Goal: Contribute content: Contribute content

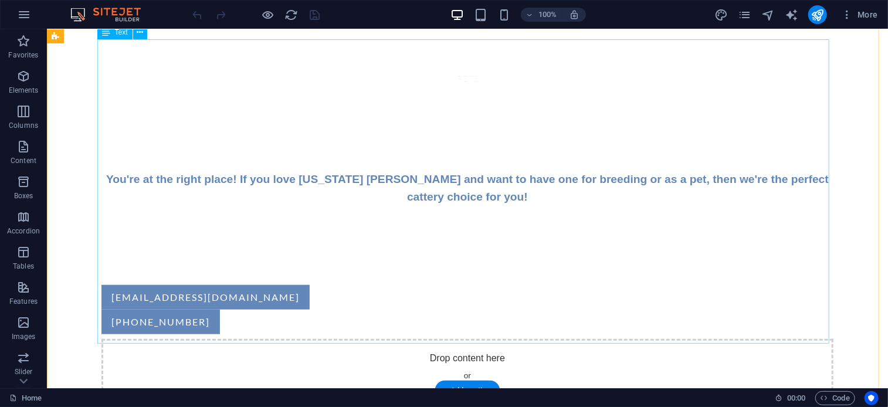
scroll to position [434, 0]
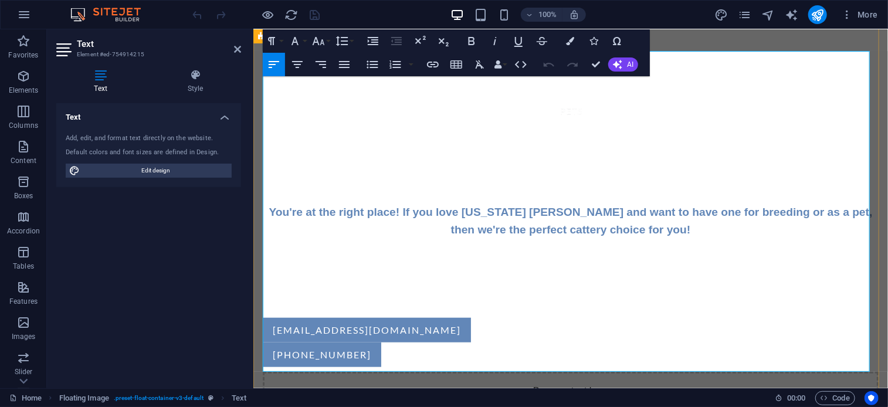
scroll to position [450, 0]
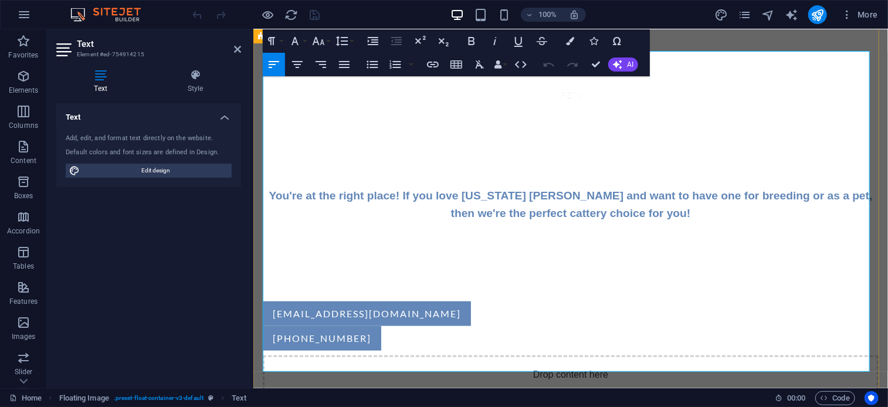
drag, startPoint x: 713, startPoint y: 128, endPoint x: 707, endPoint y: 128, distance: 6.4
drag, startPoint x: 707, startPoint y: 128, endPoint x: 746, endPoint y: 124, distance: 39.5
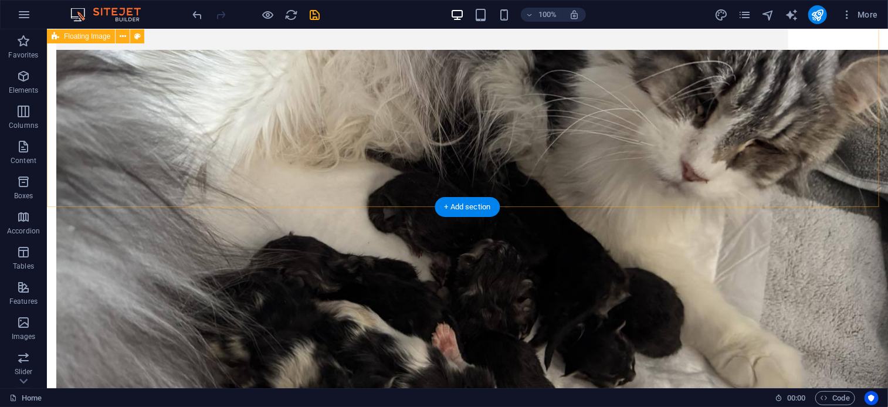
scroll to position [3861, 0]
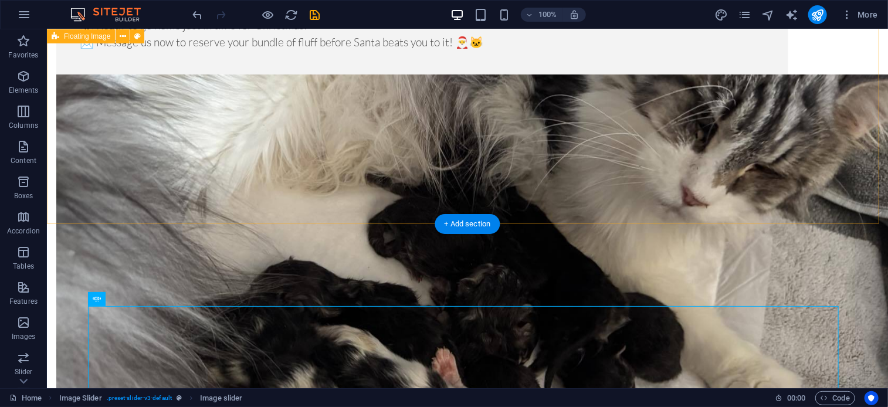
scroll to position [3620, 0]
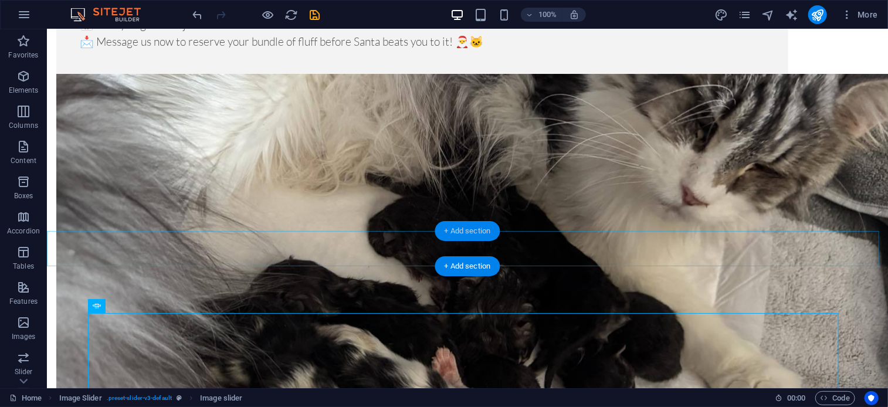
click at [460, 226] on div "+ Add section" at bounding box center [467, 231] width 65 height 20
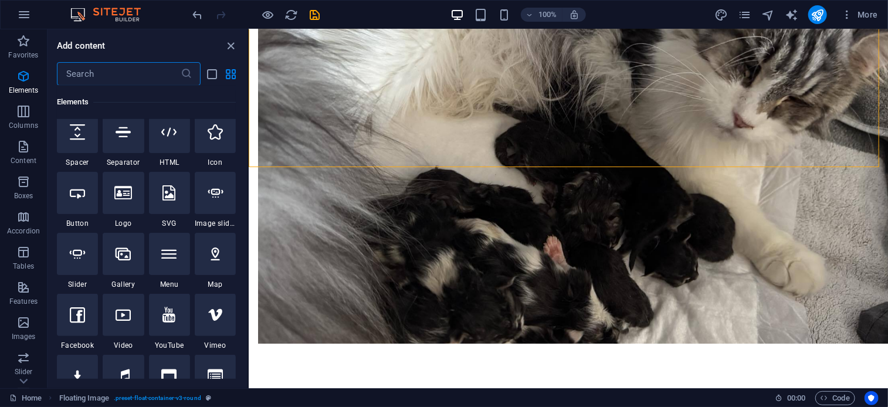
scroll to position [226, 0]
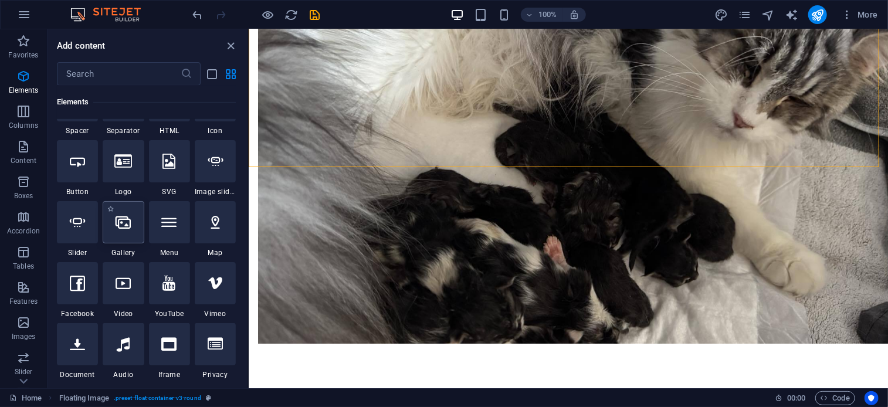
click at [122, 240] on div at bounding box center [123, 222] width 41 height 42
select select "4"
select select "%"
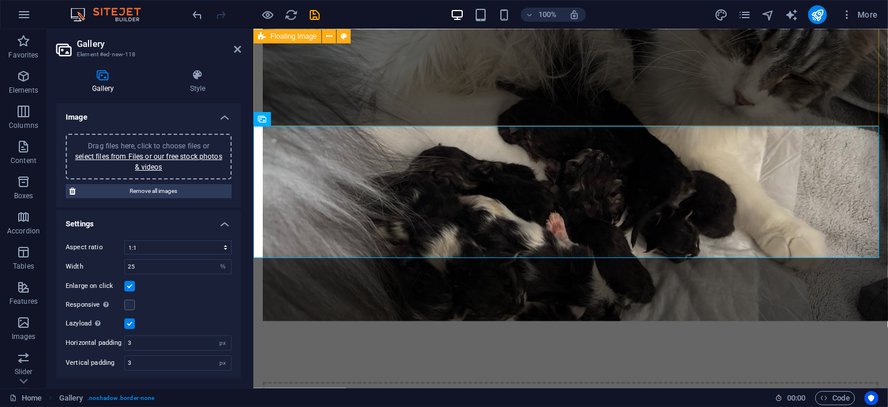
scroll to position [3484, 0]
click at [166, 170] on div "Drag files here, click to choose files or select files from Files or our free s…" at bounding box center [149, 157] width 152 height 32
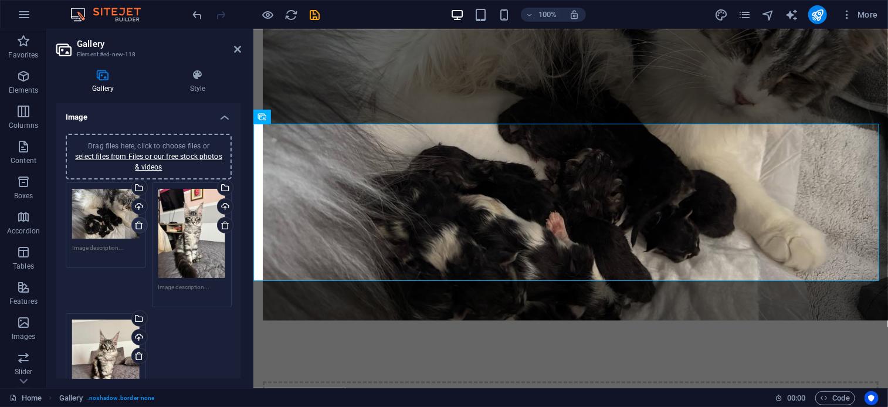
click at [138, 225] on icon at bounding box center [138, 224] width 9 height 9
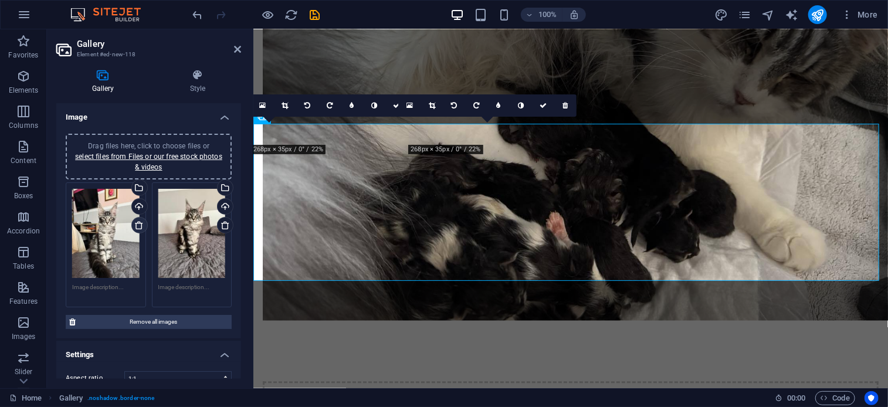
click at [138, 225] on icon at bounding box center [138, 224] width 9 height 9
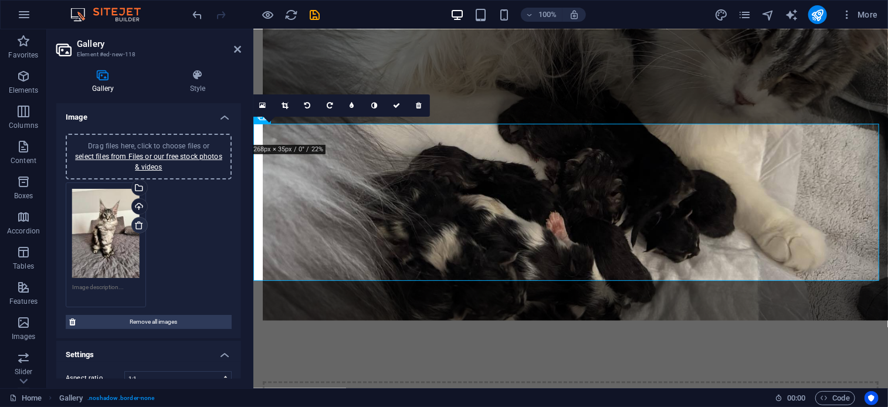
click at [138, 225] on icon at bounding box center [138, 224] width 9 height 9
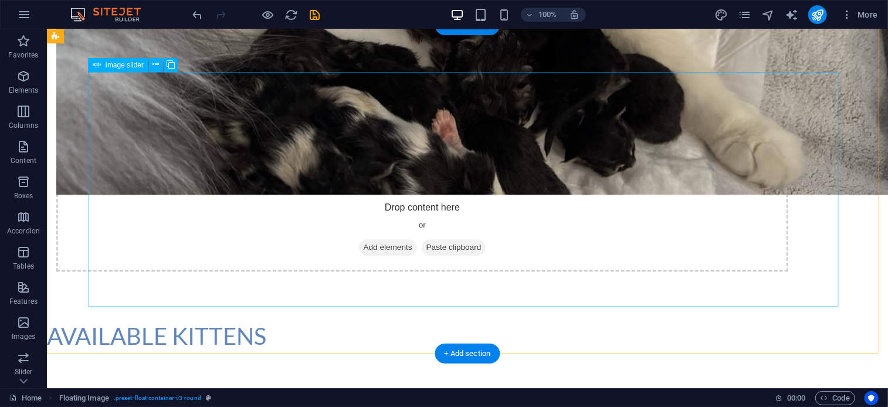
scroll to position [3858, 0]
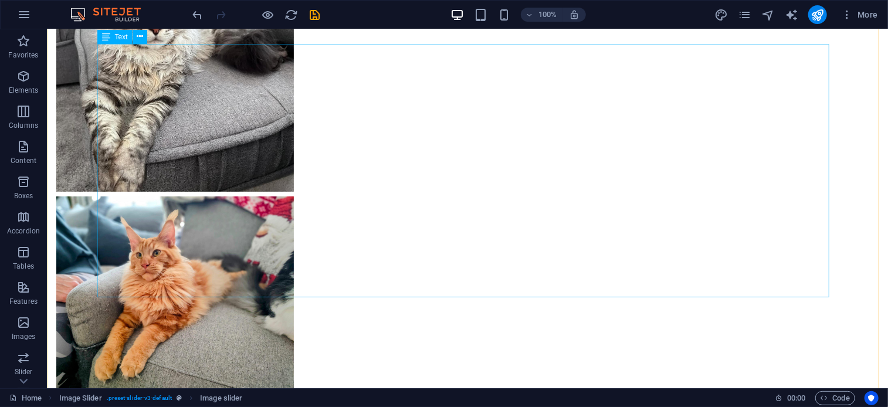
scroll to position [2392, 0]
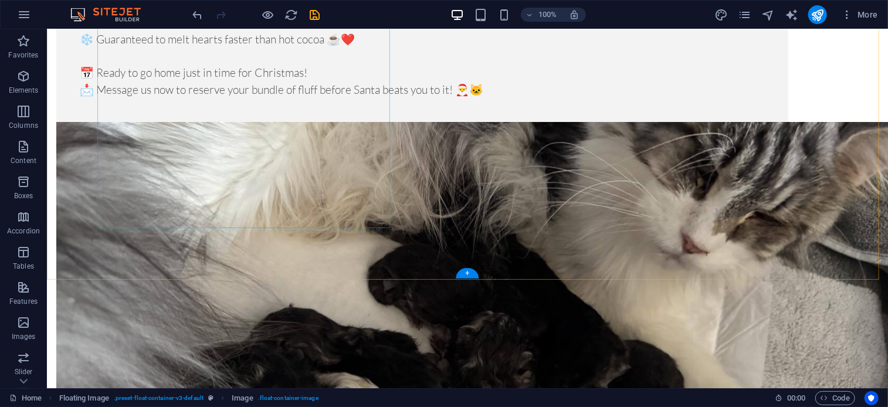
scroll to position [3858, 0]
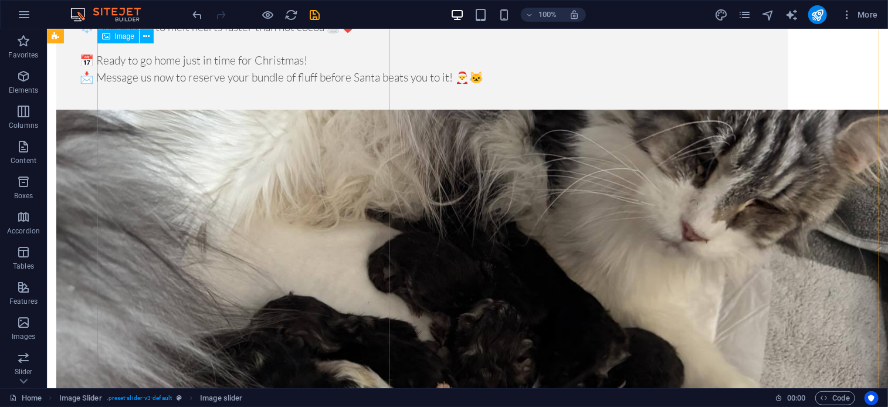
scroll to position [3394, 0]
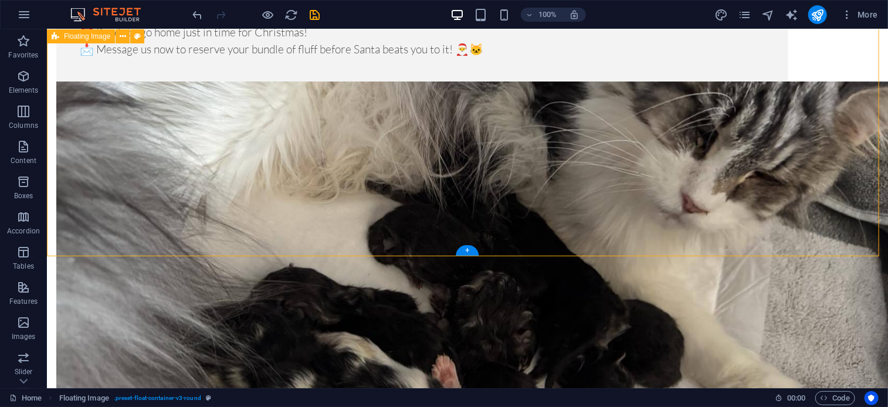
scroll to position [3628, 0]
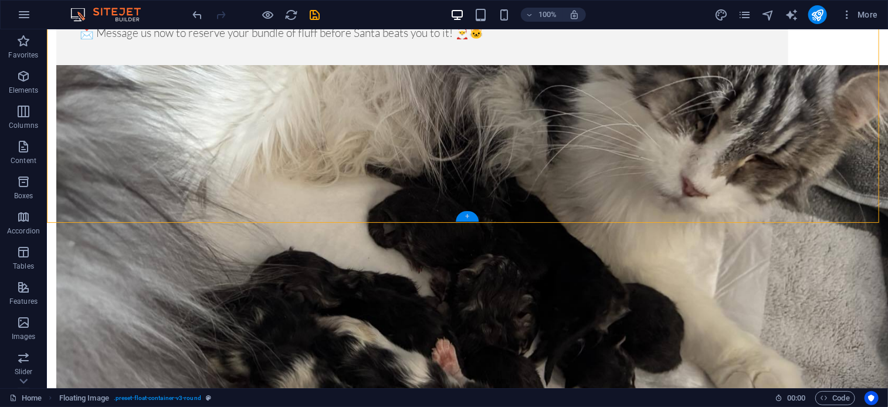
click at [464, 219] on div "+" at bounding box center [467, 216] width 23 height 11
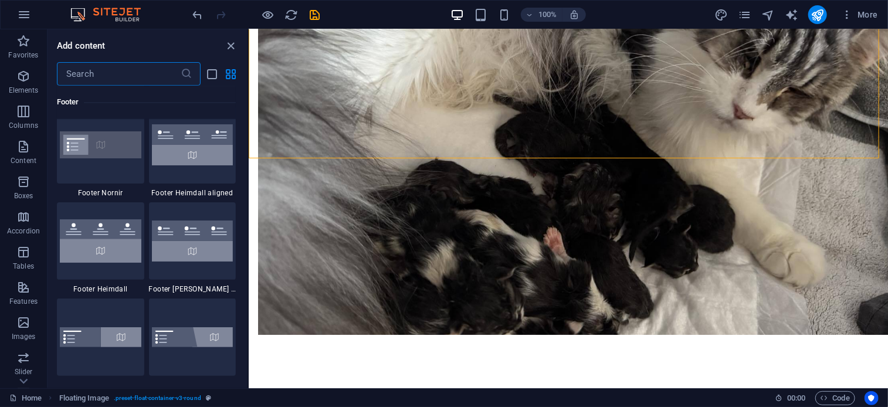
scroll to position [7888, 0]
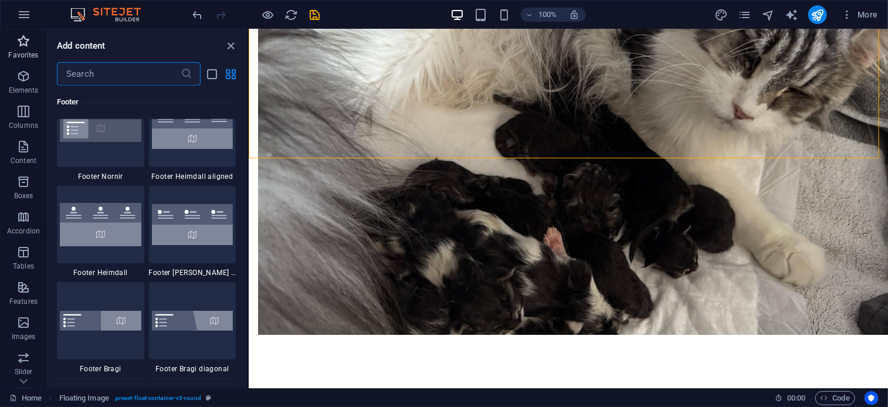
click at [21, 49] on span "Favorites" at bounding box center [23, 48] width 47 height 28
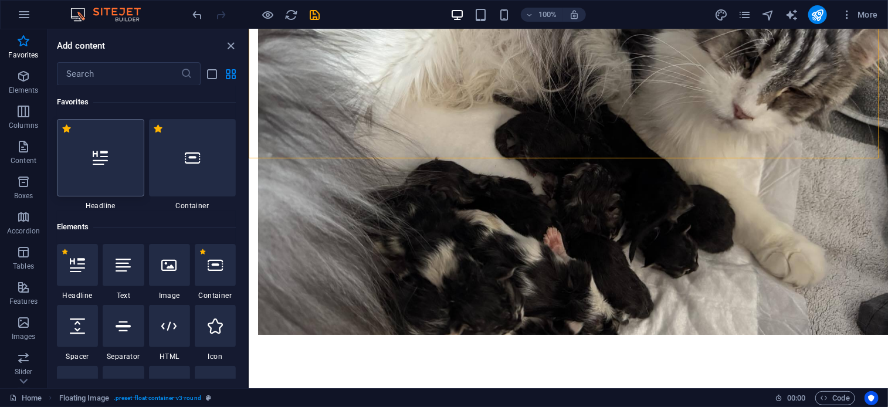
scroll to position [0, 0]
click at [120, 141] on div at bounding box center [100, 157] width 87 height 77
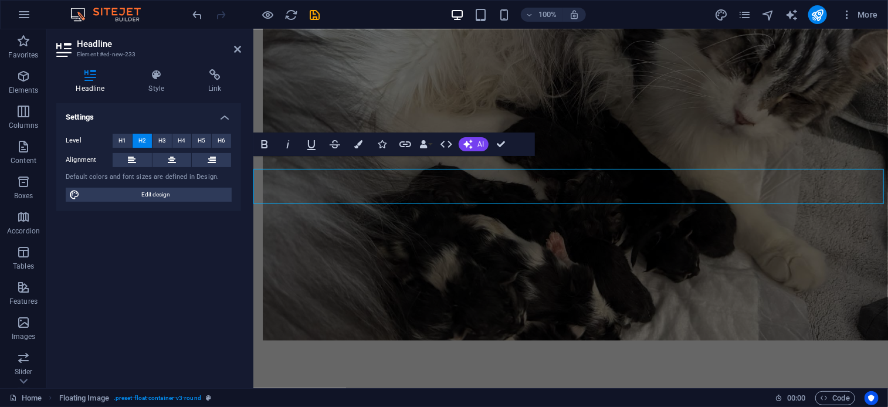
scroll to position [3453, 0]
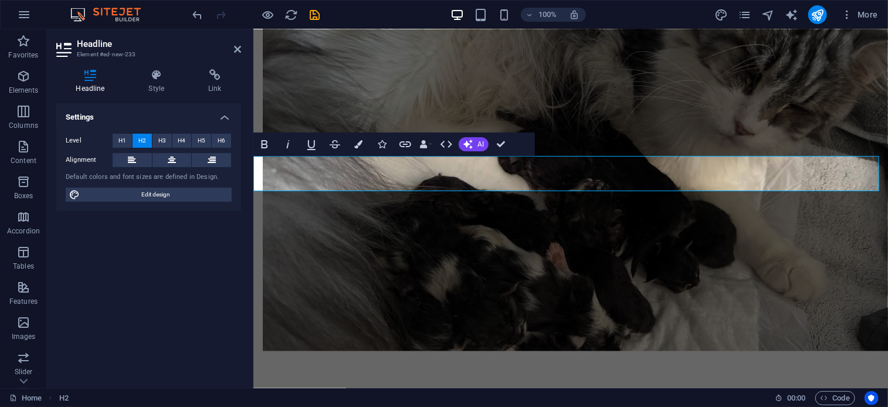
click at [357, 137] on button "Colors" at bounding box center [358, 144] width 22 height 23
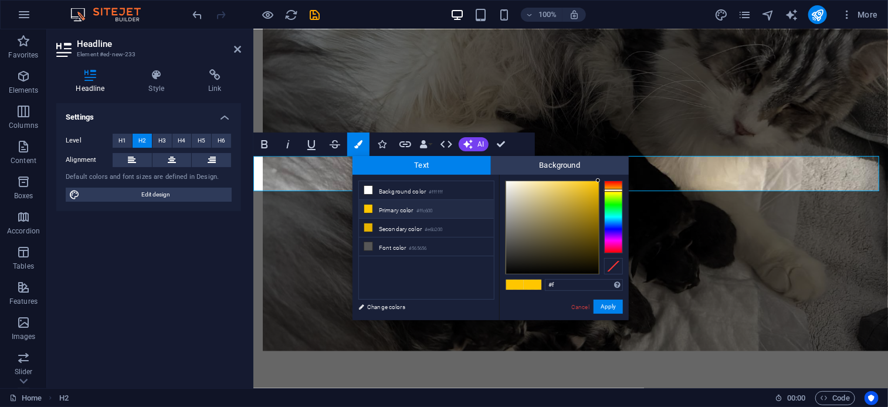
type input "#"
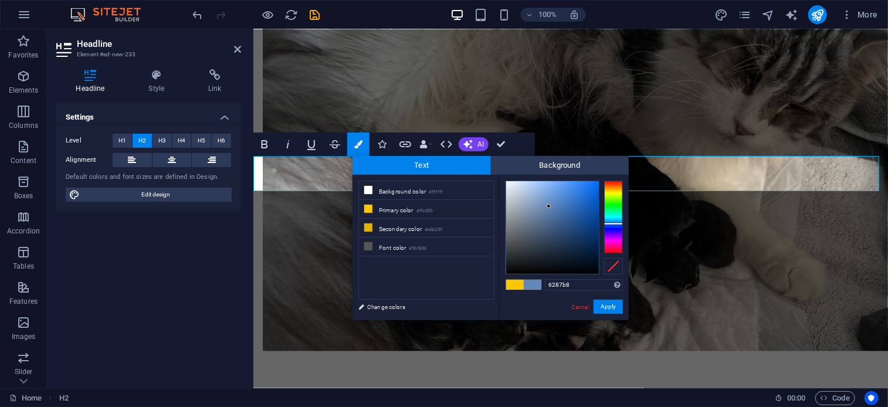
type input "#6287b8"
click at [606, 308] on button "Apply" at bounding box center [607, 307] width 29 height 14
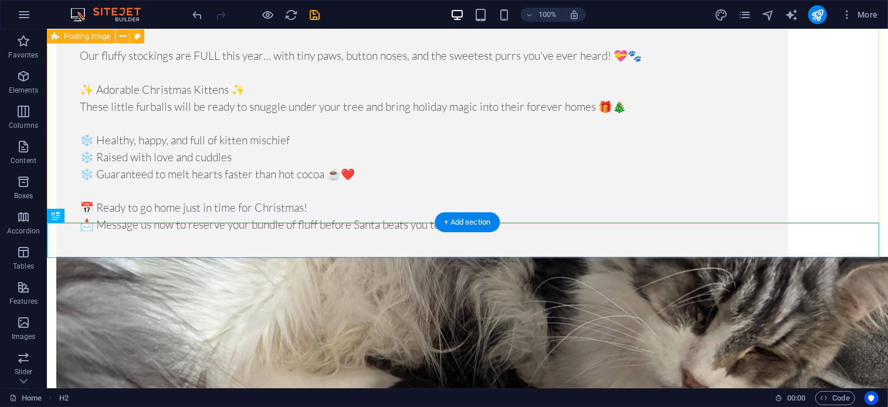
scroll to position [3628, 0]
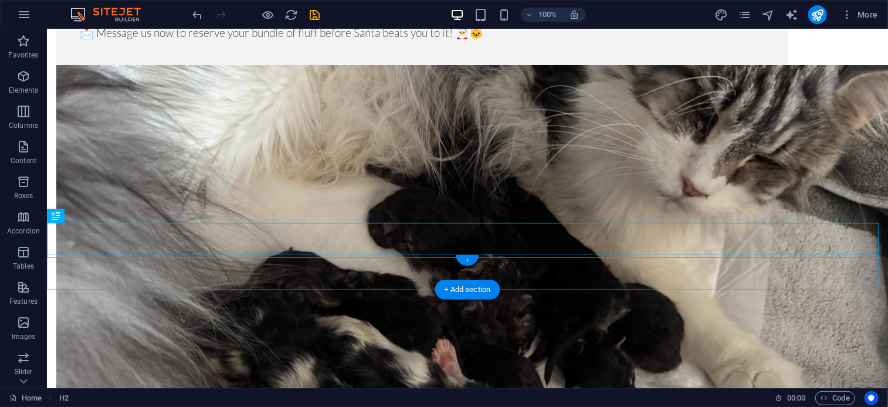
click at [464, 258] on div "+" at bounding box center [467, 260] width 23 height 11
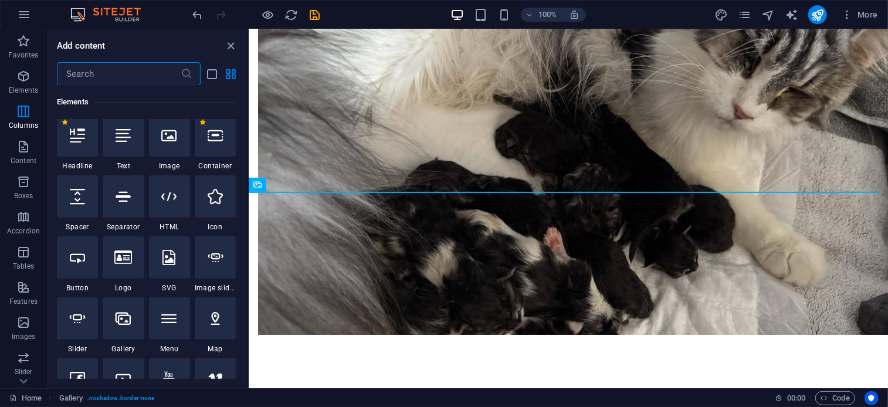
scroll to position [0, 0]
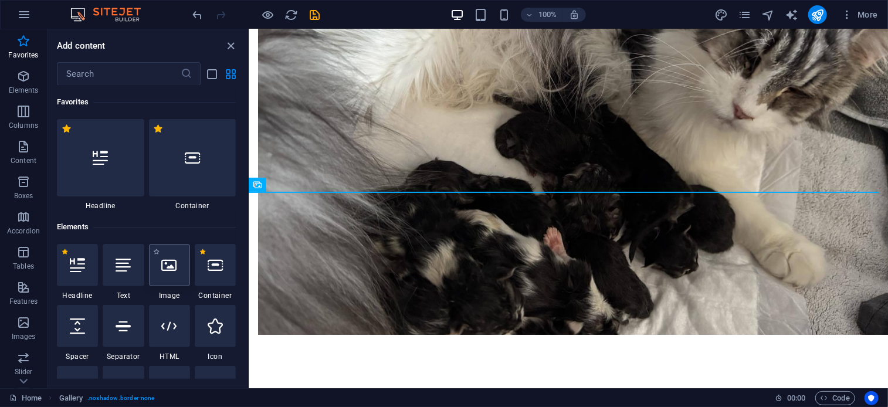
click at [176, 261] on icon at bounding box center [169, 264] width 15 height 15
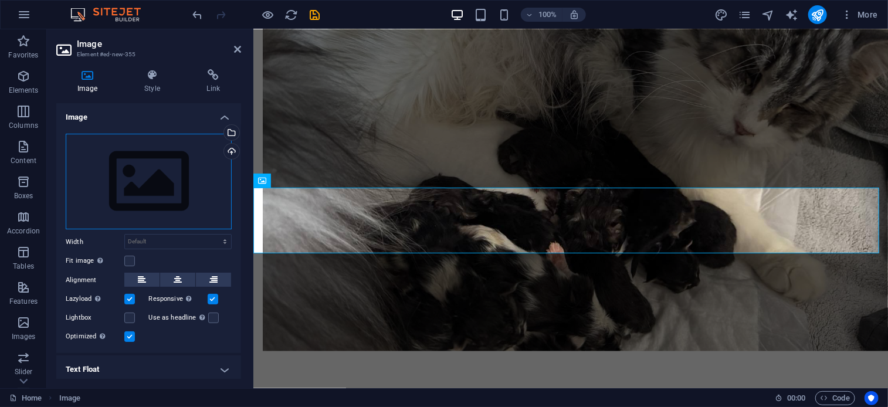
click at [174, 182] on div "Drag files here, click to choose files or select files from Files or our free s…" at bounding box center [149, 182] width 166 height 96
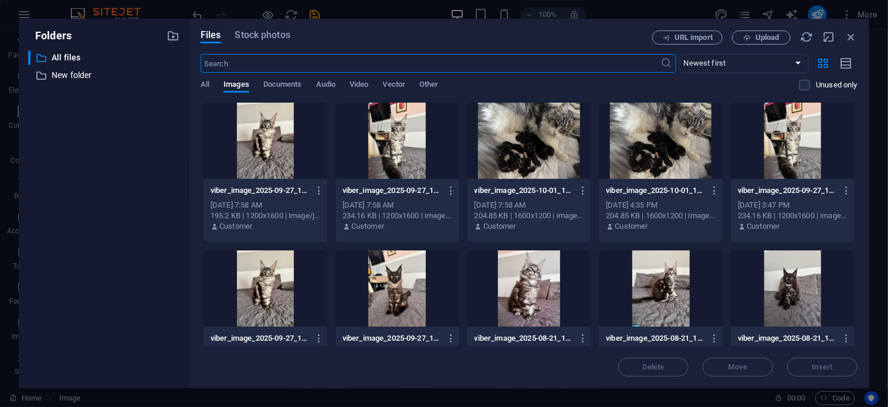
scroll to position [3530, 0]
click at [738, 40] on span "Upload" at bounding box center [761, 38] width 48 height 8
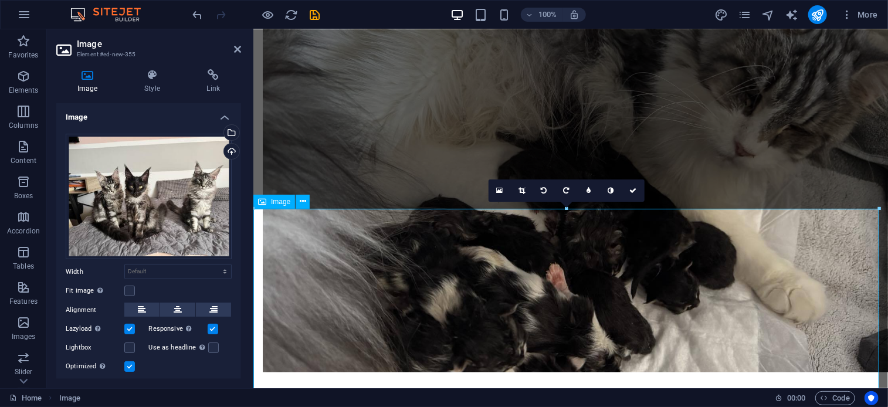
scroll to position [3433, 0]
click at [634, 189] on icon at bounding box center [632, 189] width 7 height 7
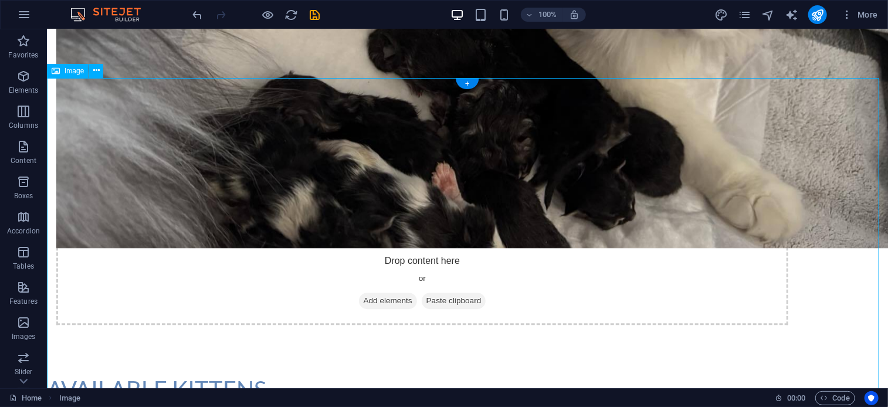
scroll to position [3804, 0]
click at [194, 9] on icon "undo" at bounding box center [197, 14] width 13 height 13
click at [196, 16] on icon "undo" at bounding box center [197, 14] width 13 height 13
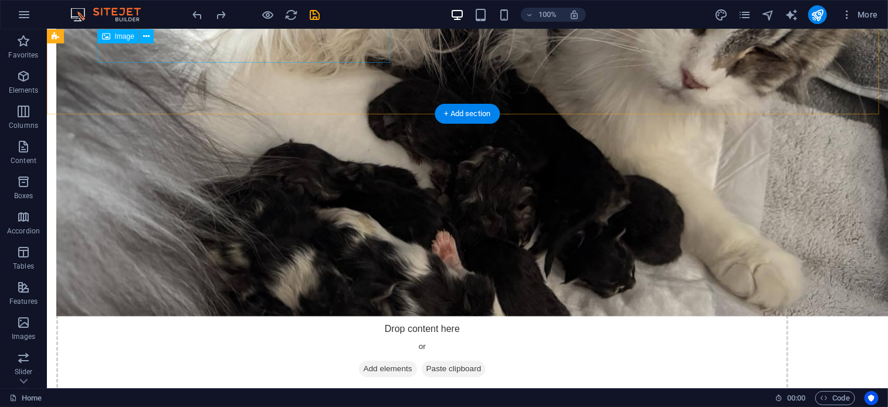
scroll to position [3737, 0]
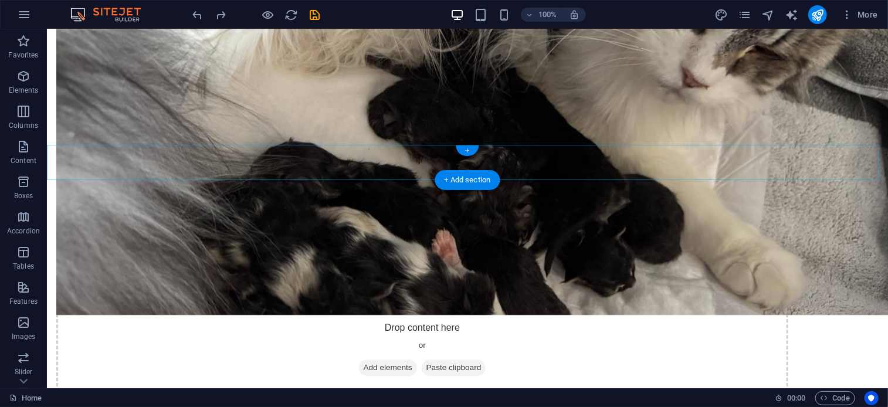
click at [464, 154] on div "+" at bounding box center [467, 150] width 23 height 11
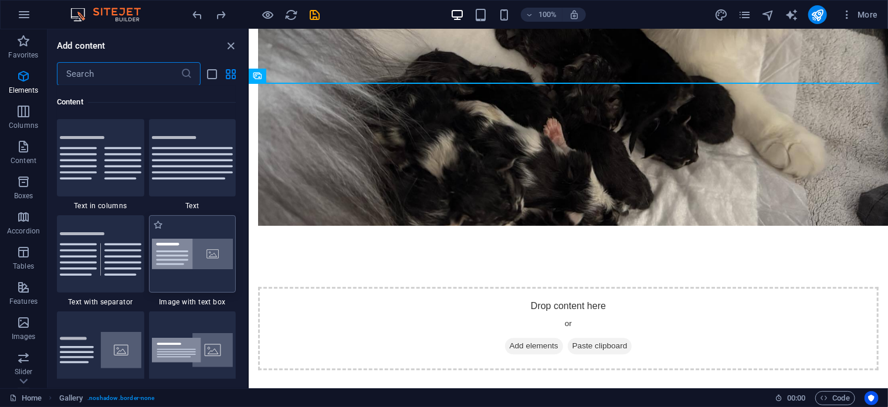
scroll to position [2052, 0]
click at [23, 50] on p "Favorites" at bounding box center [23, 54] width 30 height 9
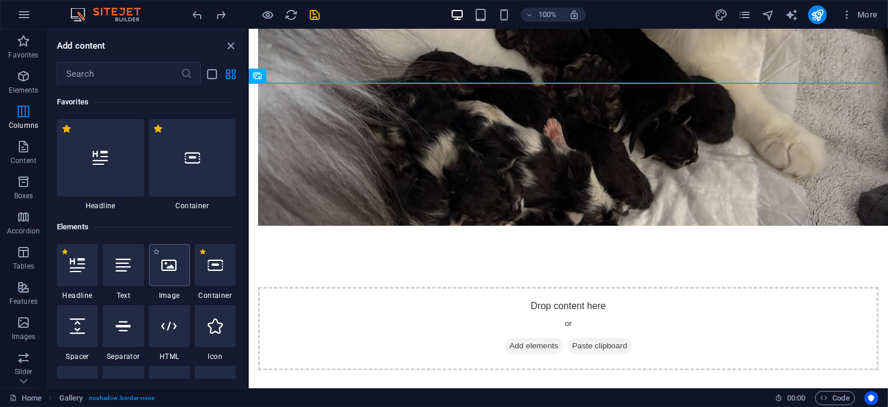
scroll to position [0, 0]
click at [164, 283] on div at bounding box center [169, 265] width 41 height 42
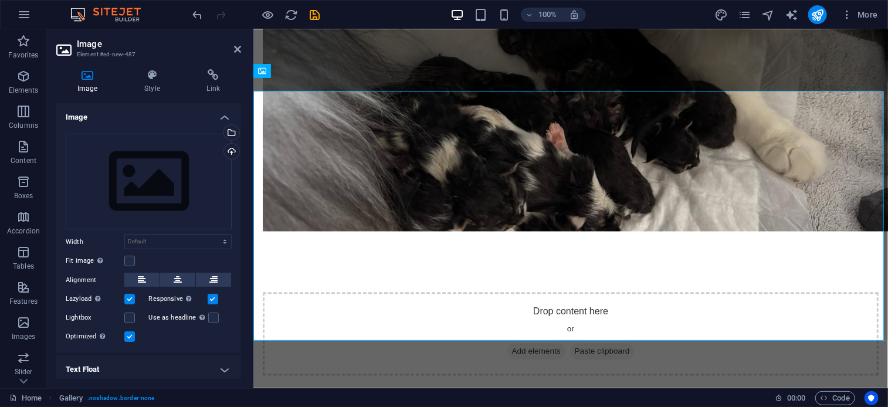
scroll to position [3563, 0]
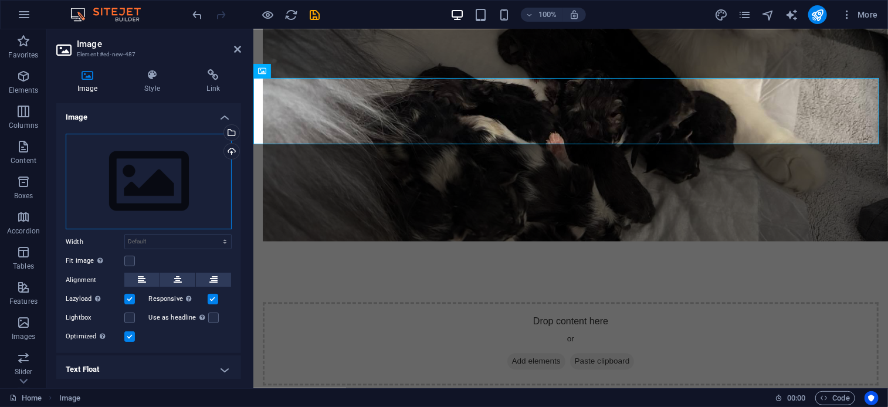
click at [188, 202] on div "Drag files here, click to choose files or select files from Files or our free s…" at bounding box center [149, 182] width 166 height 96
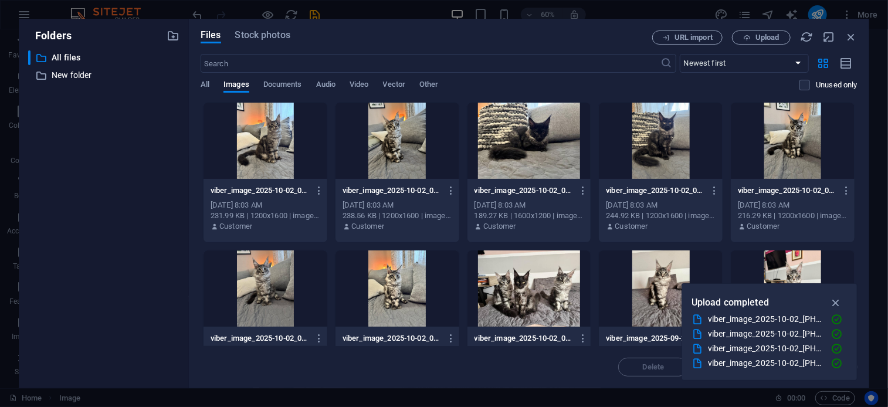
click at [296, 106] on div at bounding box center [265, 141] width 124 height 76
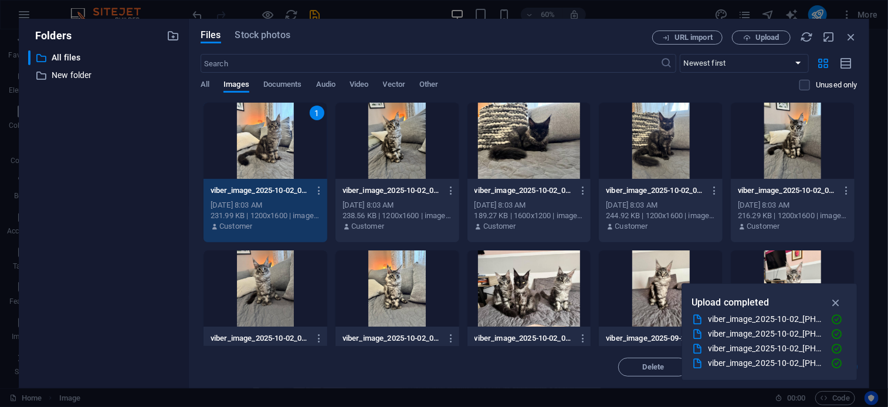
click at [296, 106] on div "1" at bounding box center [265, 141] width 124 height 76
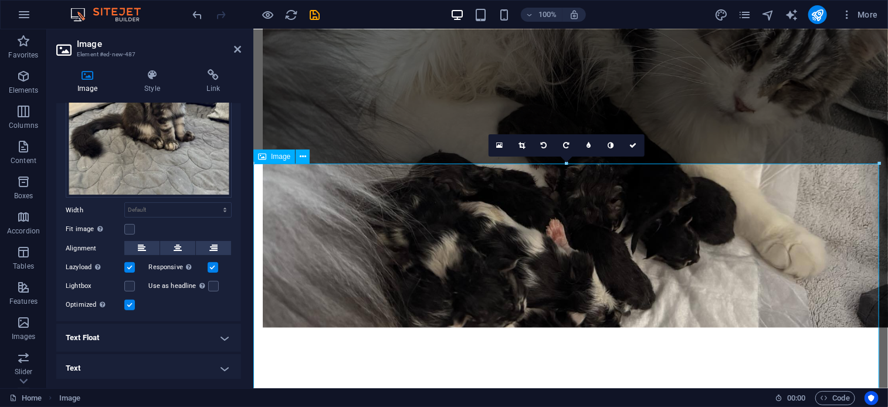
scroll to position [3477, 0]
click at [541, 151] on link at bounding box center [544, 145] width 22 height 22
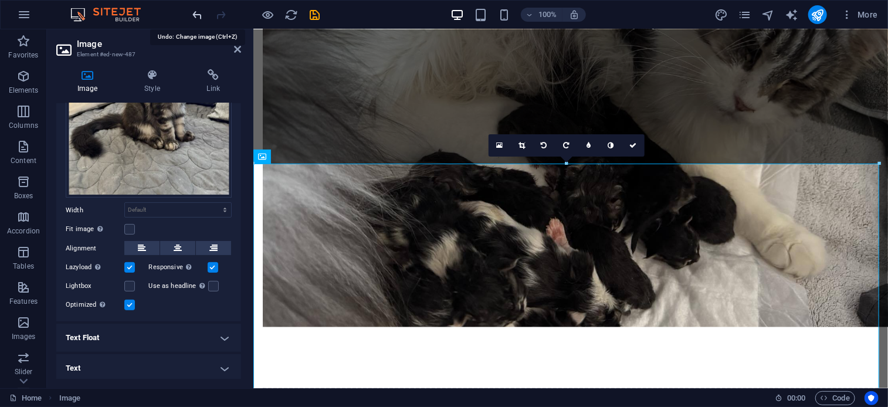
click at [198, 16] on icon "undo" at bounding box center [197, 14] width 13 height 13
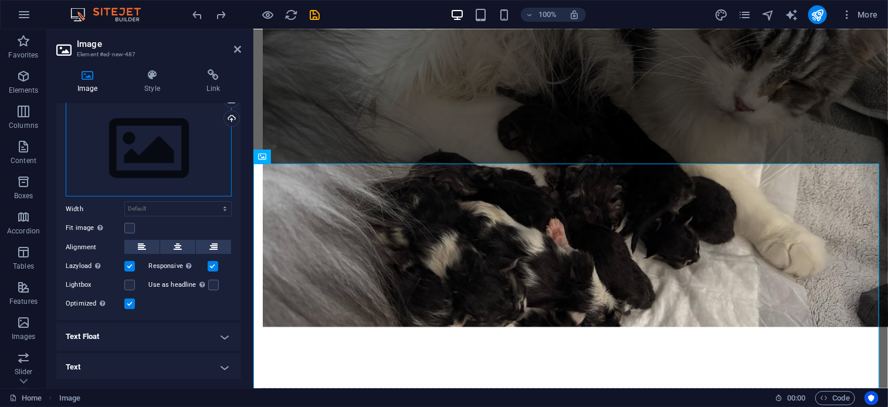
click at [145, 146] on div "Drag files here, click to choose files or select files from Files or our free s…" at bounding box center [149, 149] width 166 height 96
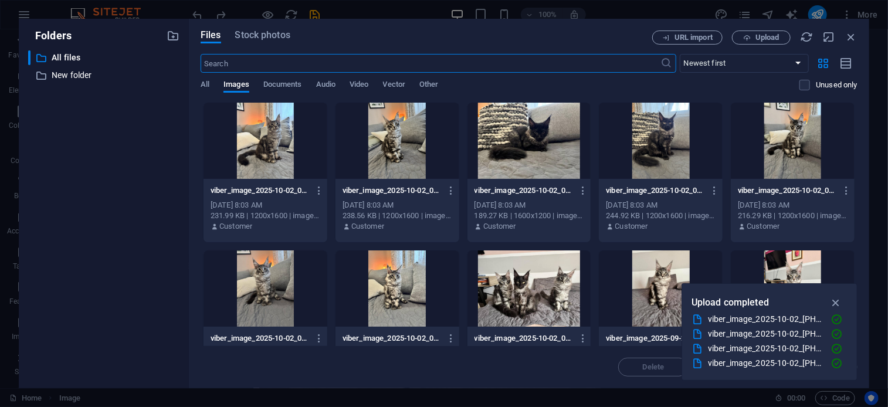
scroll to position [3555, 0]
click at [772, 41] on span "Upload" at bounding box center [767, 37] width 24 height 7
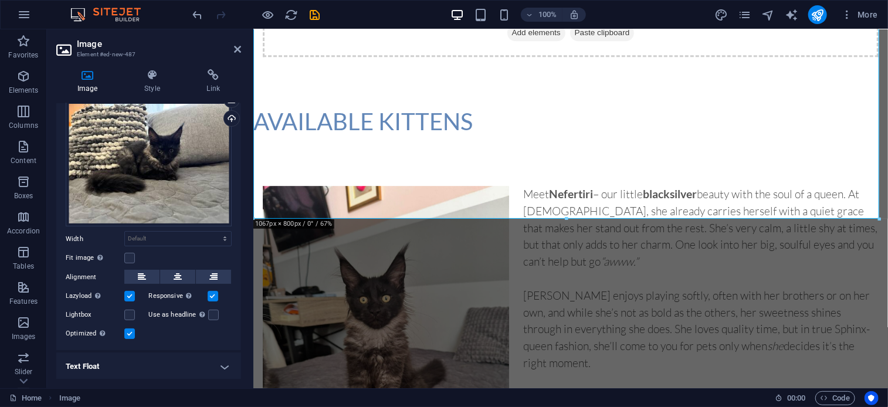
scroll to position [3919, 0]
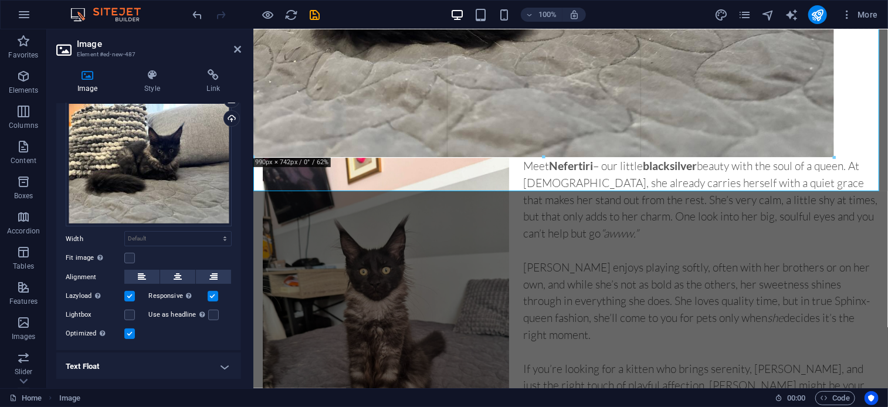
drag, startPoint x: 880, startPoint y: 191, endPoint x: 727, endPoint y: 154, distance: 156.9
type input "990"
select select "px"
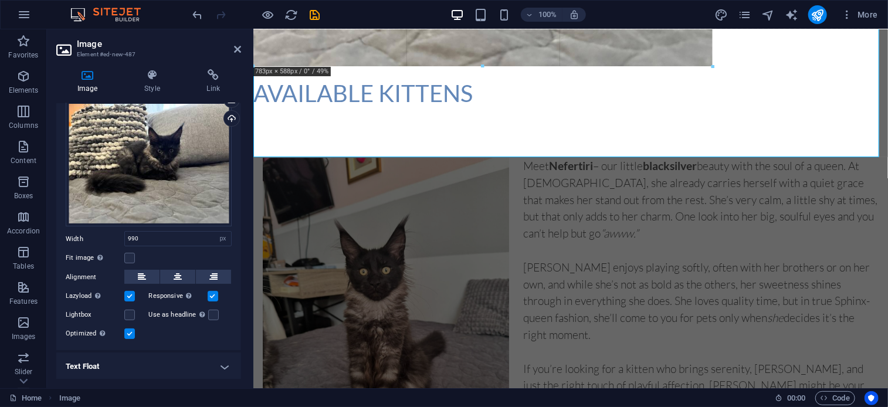
drag, startPoint x: 837, startPoint y: 158, endPoint x: 584, endPoint y: 55, distance: 273.0
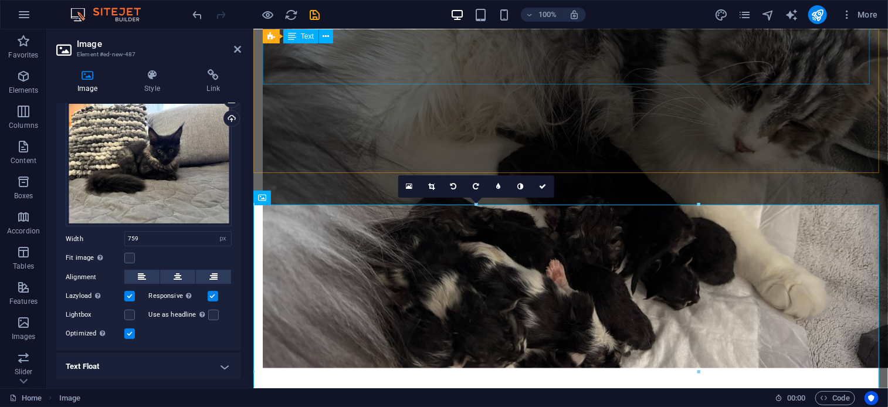
scroll to position [3436, 0]
click at [460, 186] on link at bounding box center [454, 186] width 22 height 22
click at [199, 17] on icon "undo" at bounding box center [197, 14] width 13 height 13
type input "990"
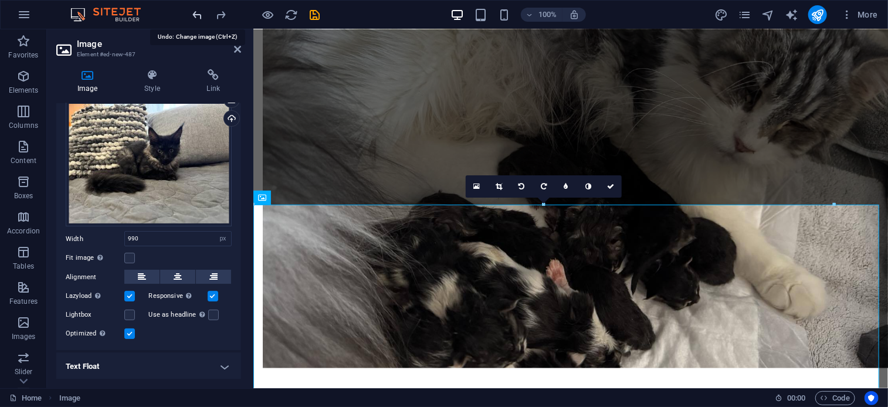
click at [199, 17] on icon "undo" at bounding box center [197, 14] width 13 height 13
select select "DISABLED_OPTION_VALUE"
click at [199, 17] on icon "undo" at bounding box center [197, 14] width 13 height 13
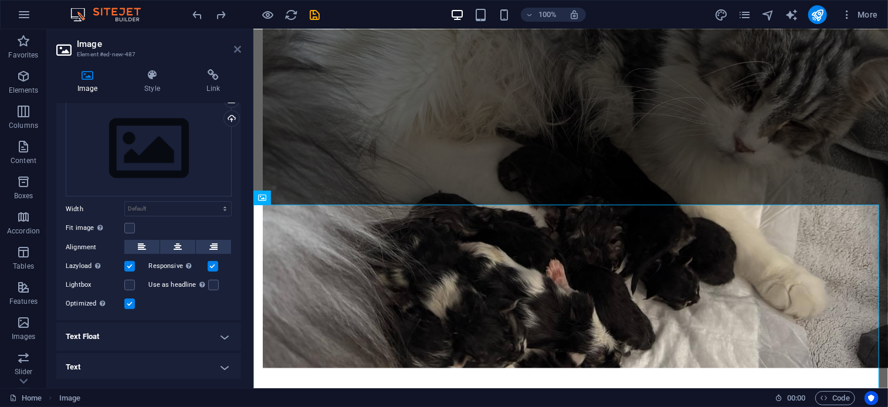
click at [239, 53] on icon at bounding box center [237, 49] width 7 height 9
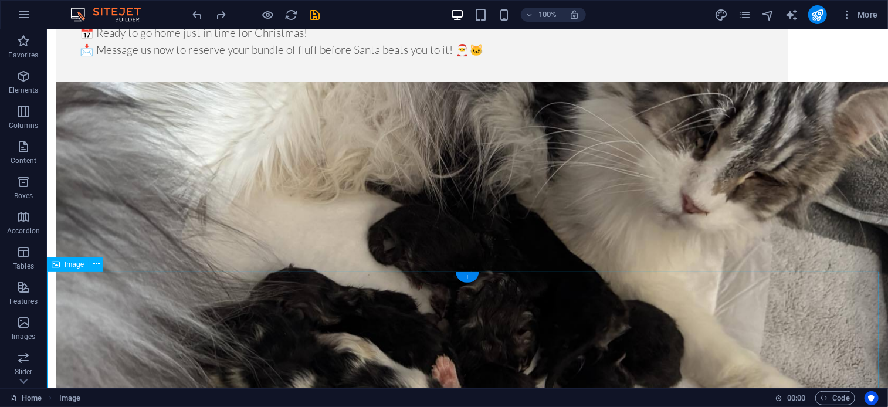
scroll to position [3617, 0]
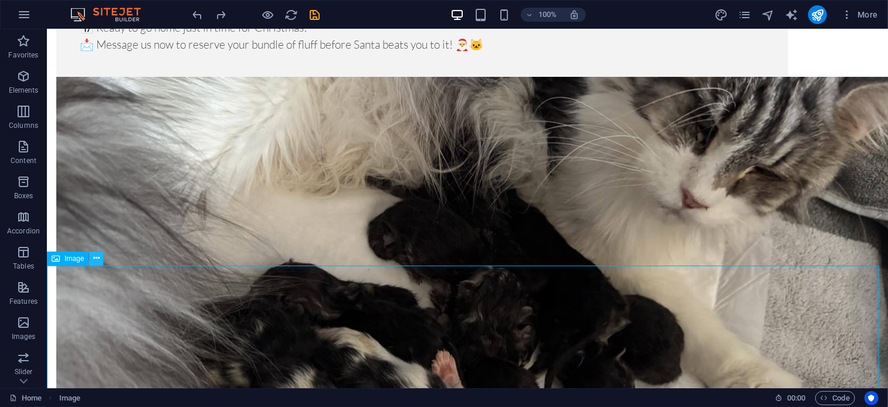
click at [94, 255] on icon at bounding box center [96, 258] width 6 height 12
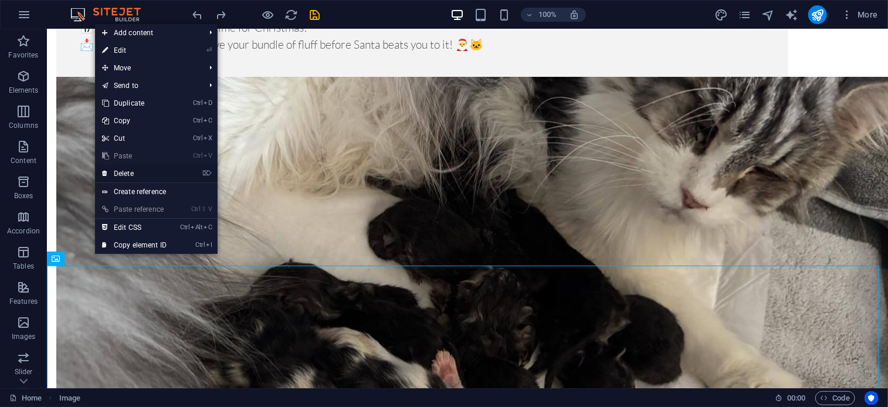
click at [143, 174] on link "⌦ Delete" at bounding box center [134, 174] width 79 height 18
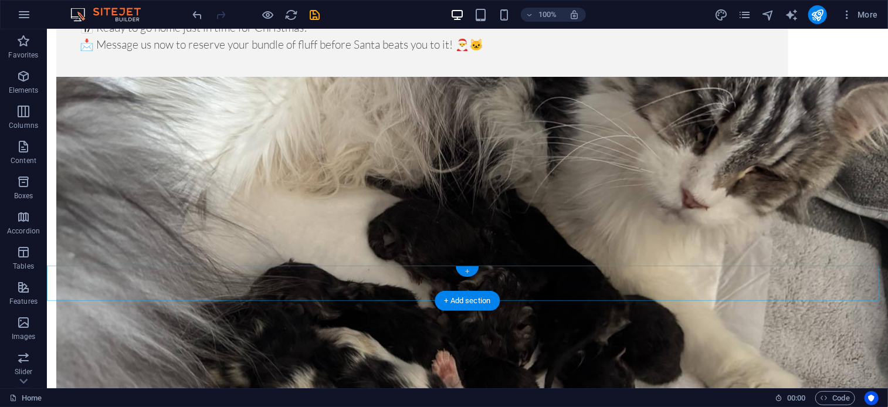
click at [470, 268] on div "+" at bounding box center [467, 271] width 23 height 11
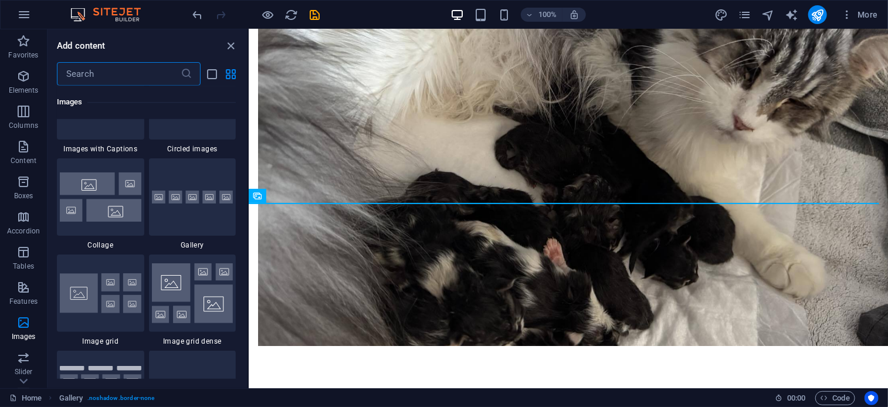
scroll to position [6003, 0]
click at [184, 263] on img at bounding box center [193, 293] width 82 height 60
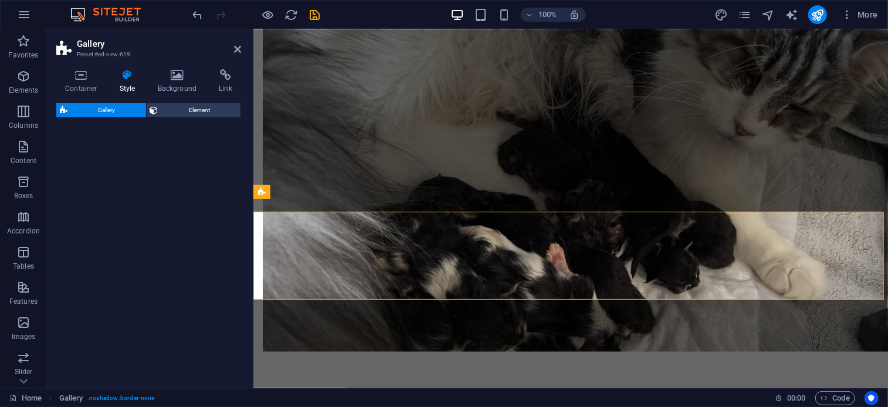
select select "rem"
select select "preset-gallery-v3-grid-dense"
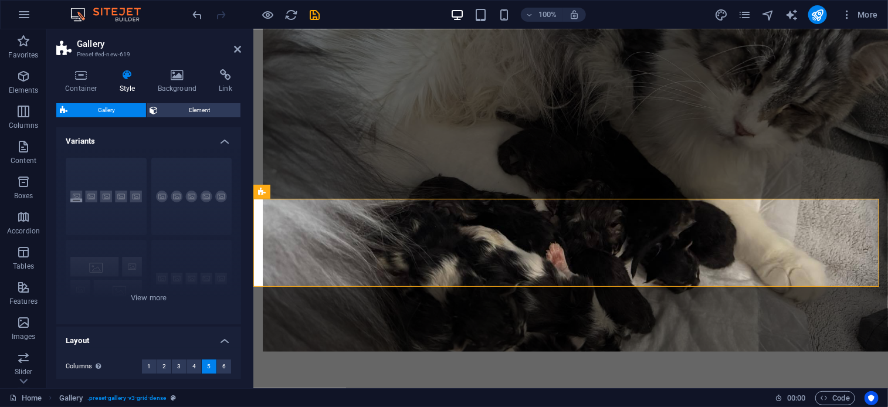
scroll to position [3442, 0]
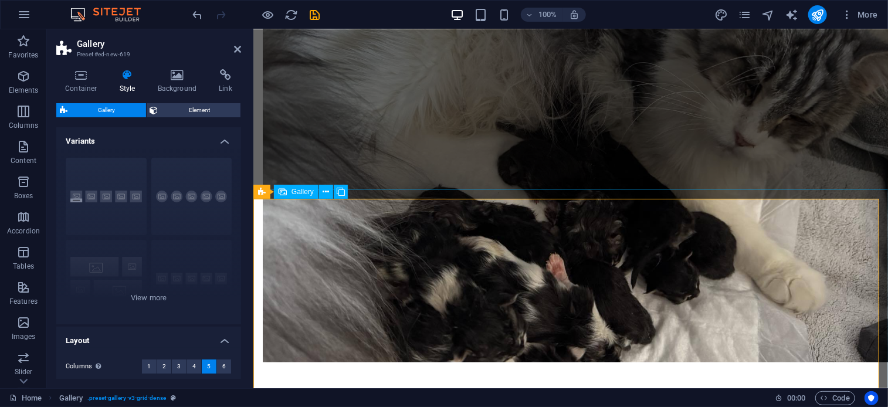
select select "4"
select select "px"
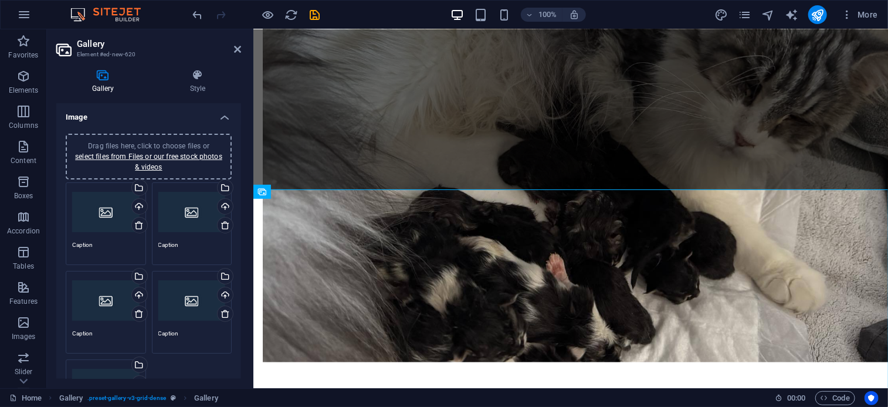
click at [87, 214] on div "Drag files here, click to choose files or select files from Files or our free s…" at bounding box center [105, 212] width 67 height 47
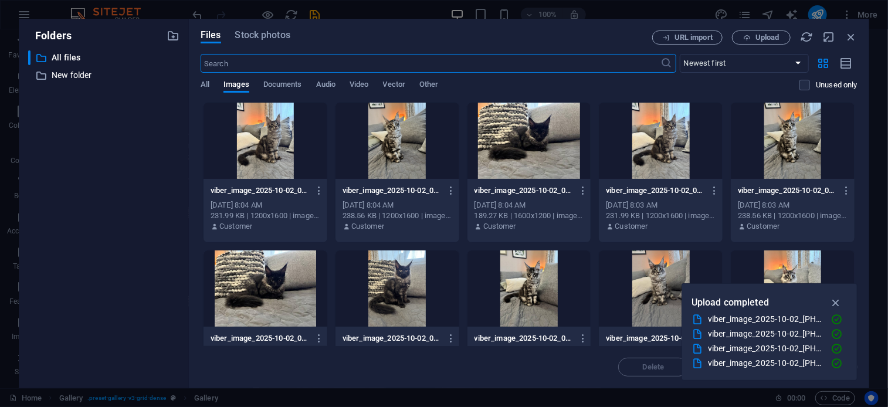
scroll to position [3519, 0]
click at [769, 38] on span "Upload" at bounding box center [767, 37] width 24 height 7
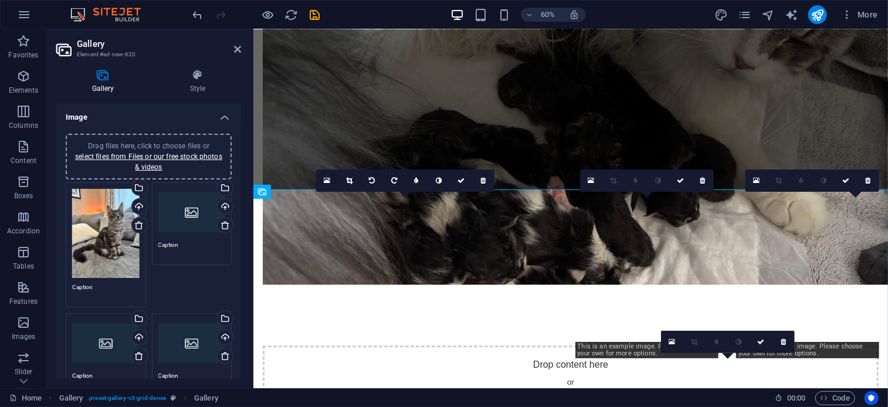
scroll to position [3442, 0]
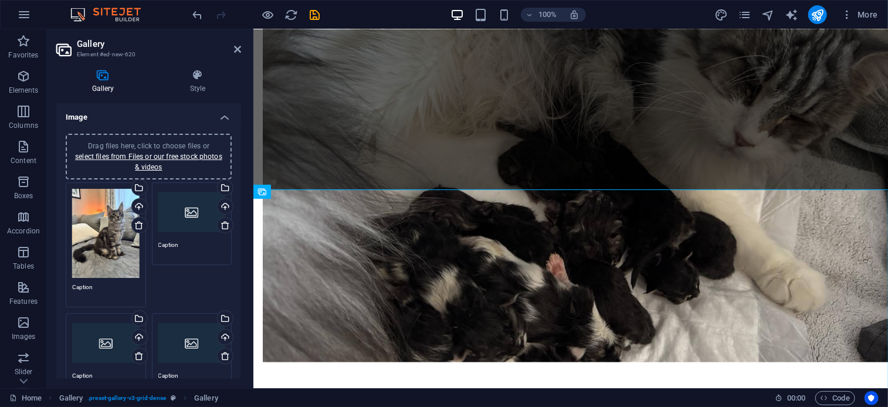
click at [174, 229] on div "Drag files here, click to choose files or select files from Files or our free s…" at bounding box center [191, 212] width 67 height 47
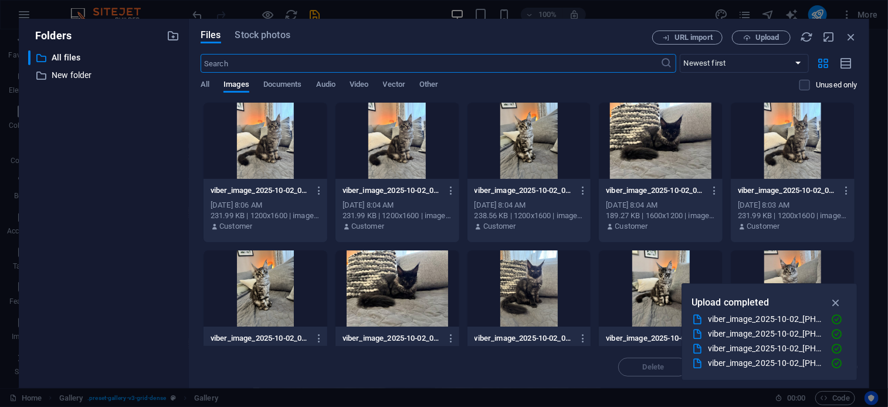
scroll to position [3519, 0]
click at [768, 32] on button "Upload" at bounding box center [761, 37] width 59 height 14
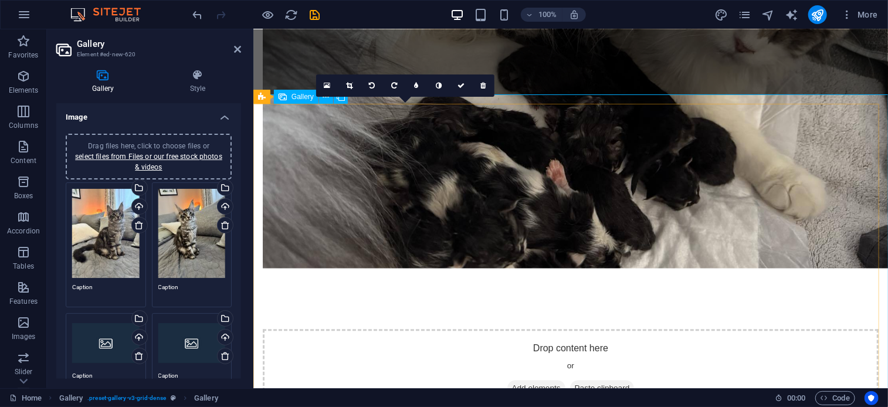
scroll to position [3537, 0]
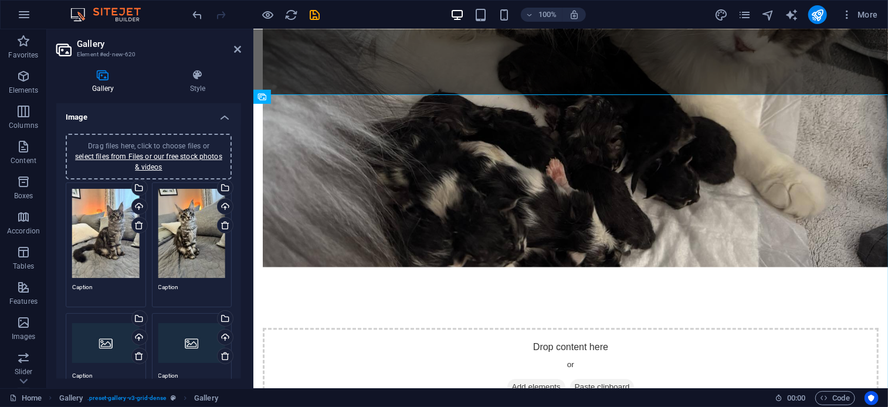
click at [184, 252] on div "Drag files here, click to choose files or select files from Files or our free s…" at bounding box center [191, 233] width 67 height 89
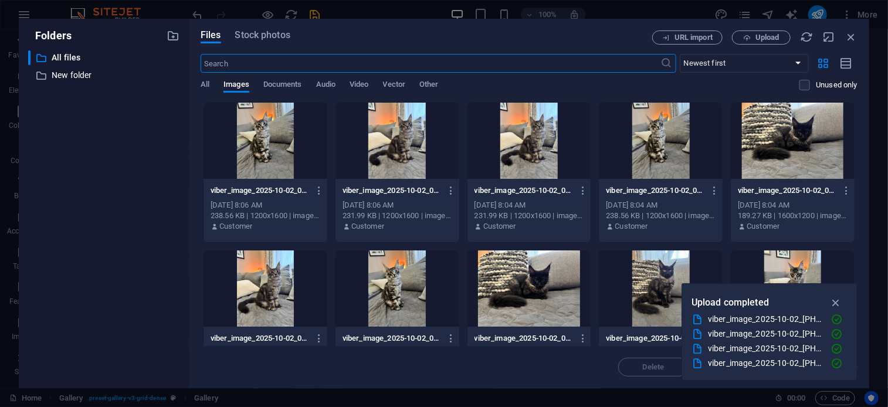
scroll to position [3614, 0]
click at [744, 31] on button "Upload" at bounding box center [761, 37] width 59 height 14
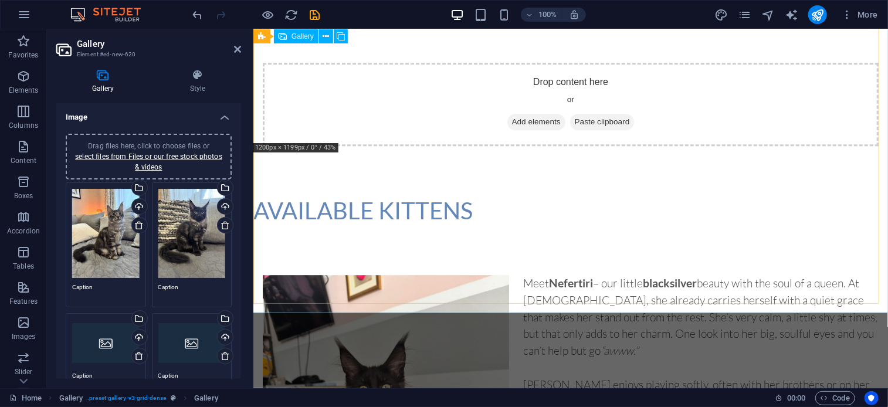
scroll to position [3800, 0]
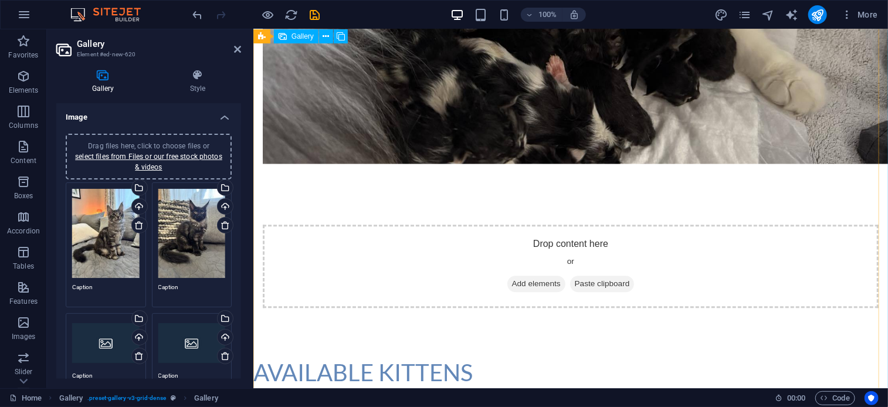
scroll to position [3624, 0]
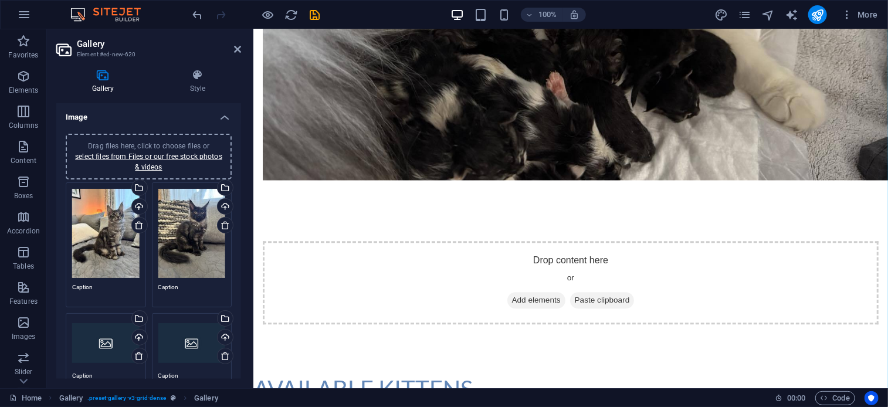
click at [104, 323] on div "Drag files here, click to choose files or select files from Files or our free s…" at bounding box center [105, 343] width 67 height 47
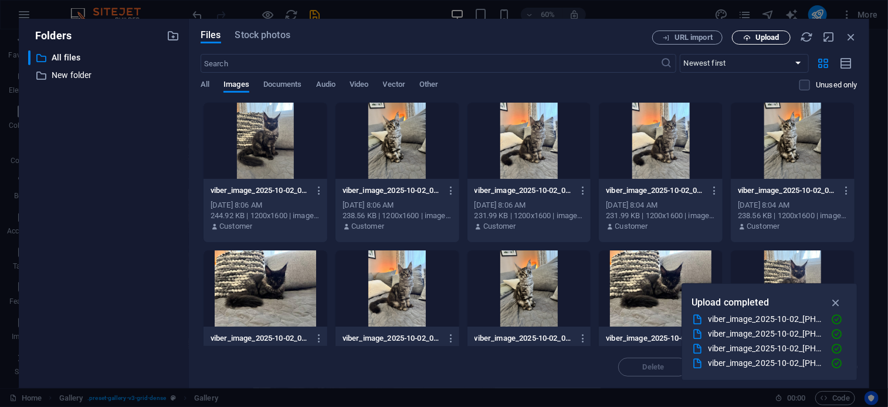
click at [749, 38] on icon "button" at bounding box center [747, 38] width 8 height 8
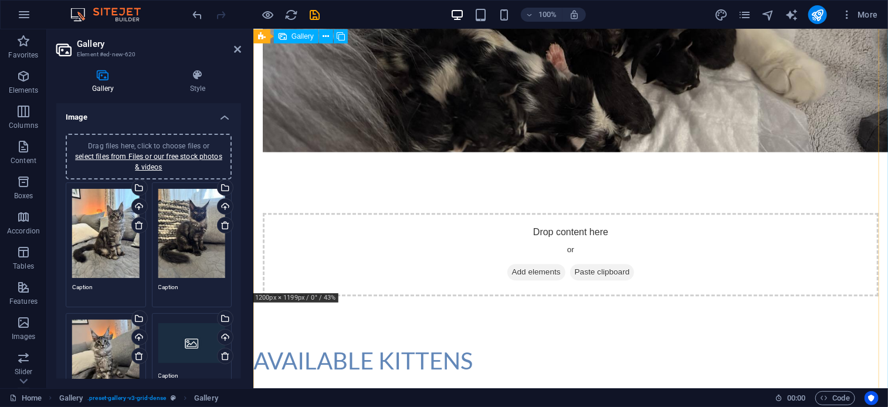
scroll to position [3652, 0]
click at [170, 347] on div "Drag files here, click to choose files or select files from Files or our free s…" at bounding box center [191, 343] width 67 height 47
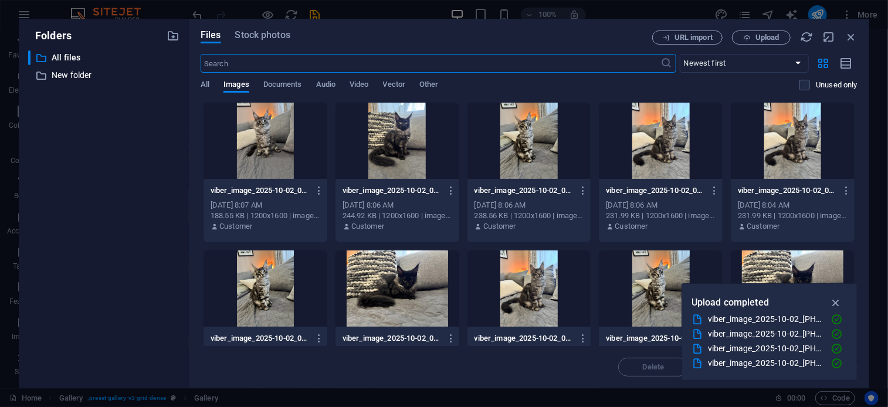
scroll to position [3705, 0]
click at [751, 34] on span "Upload" at bounding box center [761, 38] width 48 height 8
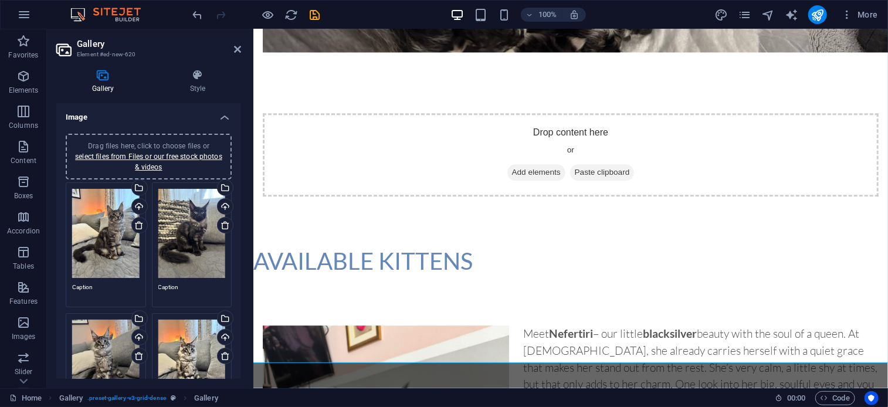
scroll to position [46, 0]
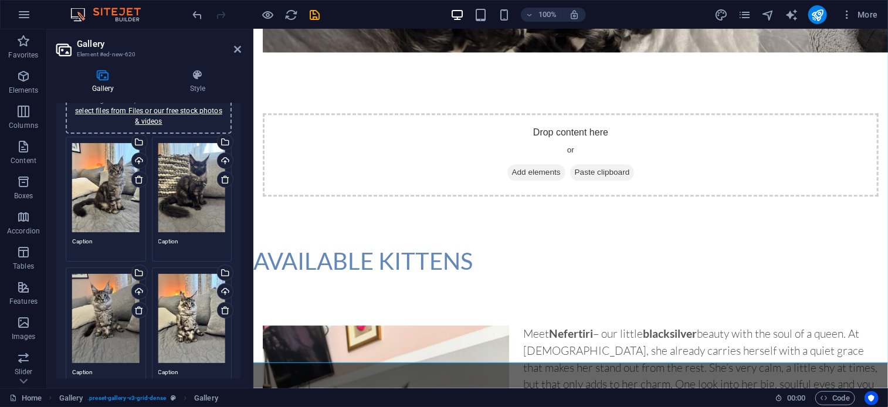
click at [193, 292] on div "Drag files here, click to choose files or select files from Files or our free s…" at bounding box center [191, 318] width 67 height 89
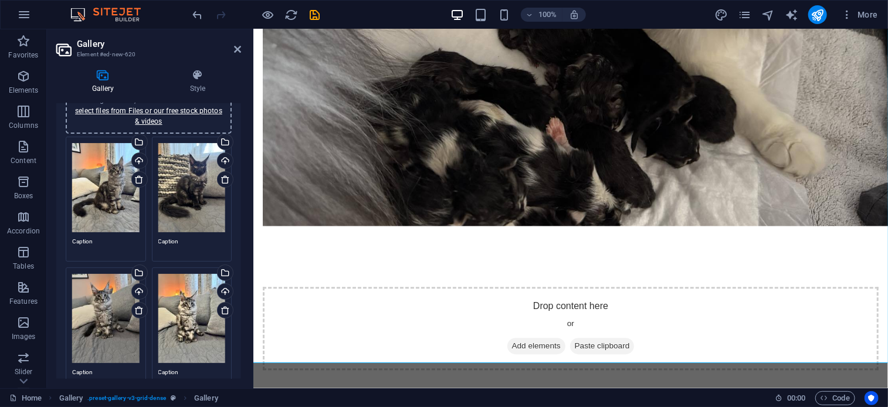
scroll to position [3804, 0]
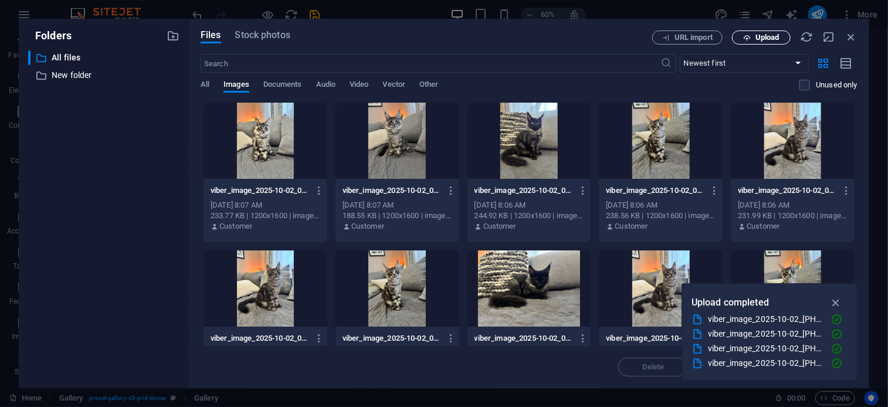
click at [741, 39] on span "Upload" at bounding box center [761, 38] width 48 height 8
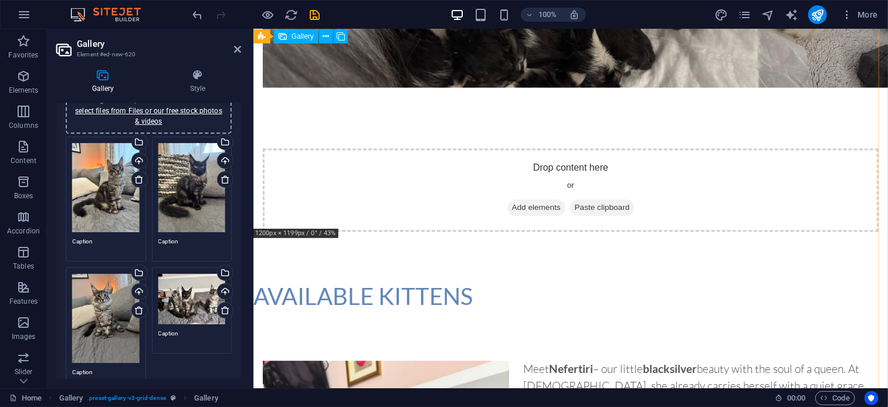
scroll to position [3718, 0]
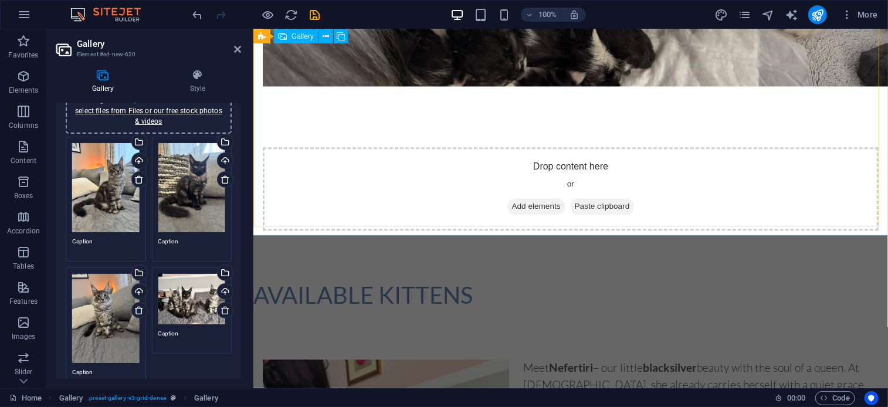
drag, startPoint x: 680, startPoint y: 162, endPoint x: 653, endPoint y: 168, distance: 27.6
drag, startPoint x: 653, startPoint y: 169, endPoint x: 627, endPoint y: 177, distance: 26.9
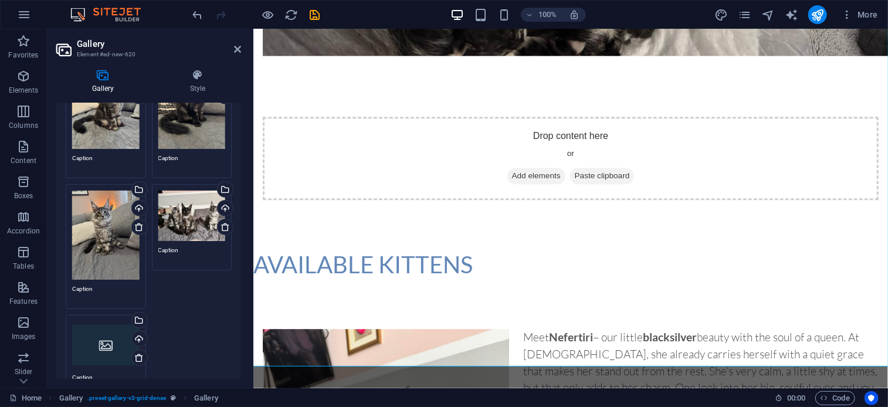
scroll to position [230, 0]
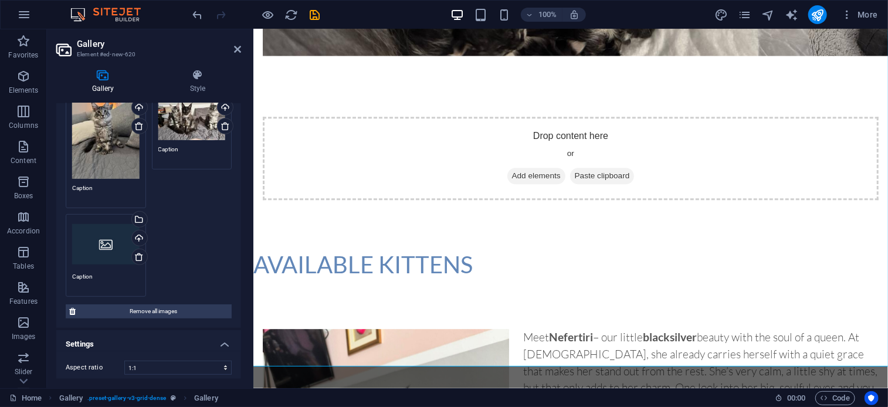
click at [110, 247] on div "Drag files here, click to choose files or select files from Files or our free s…" at bounding box center [105, 243] width 67 height 47
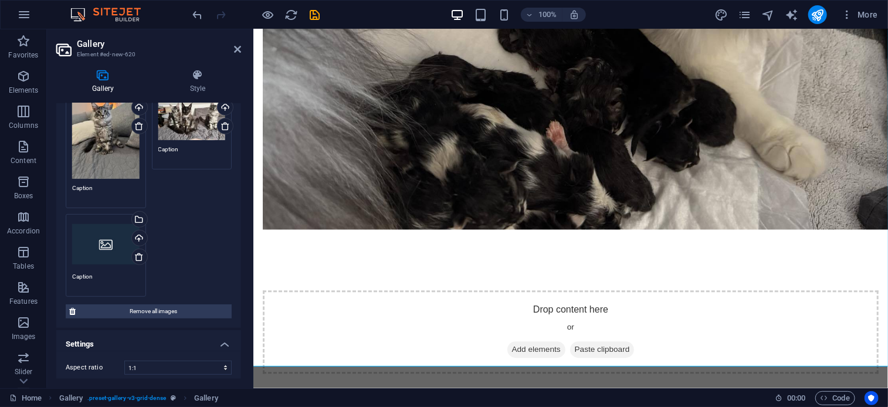
scroll to position [3801, 0]
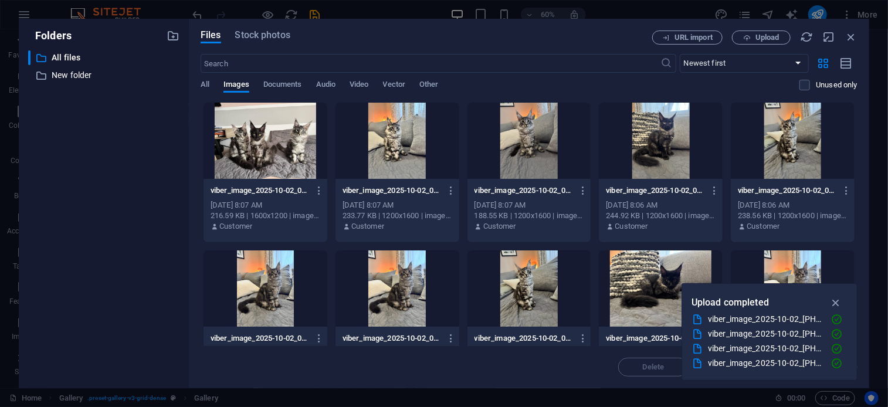
click at [110, 247] on div "​ All files All files ​ New folder New folder" at bounding box center [103, 214] width 151 height 328
click at [746, 37] on icon "button" at bounding box center [747, 38] width 8 height 8
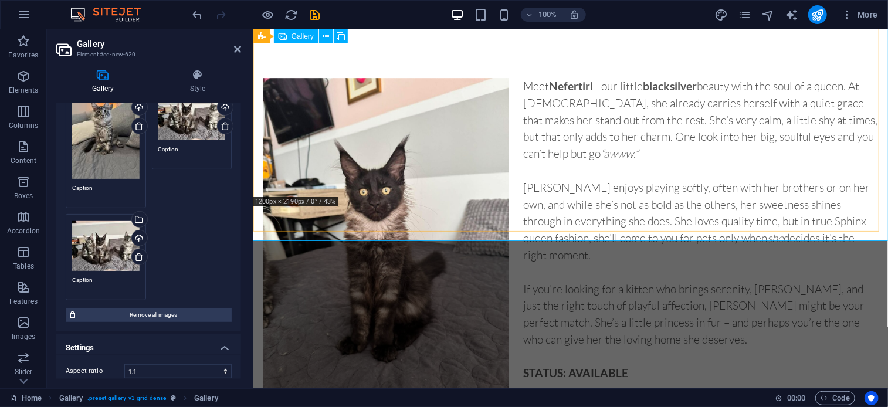
scroll to position [3748, 0]
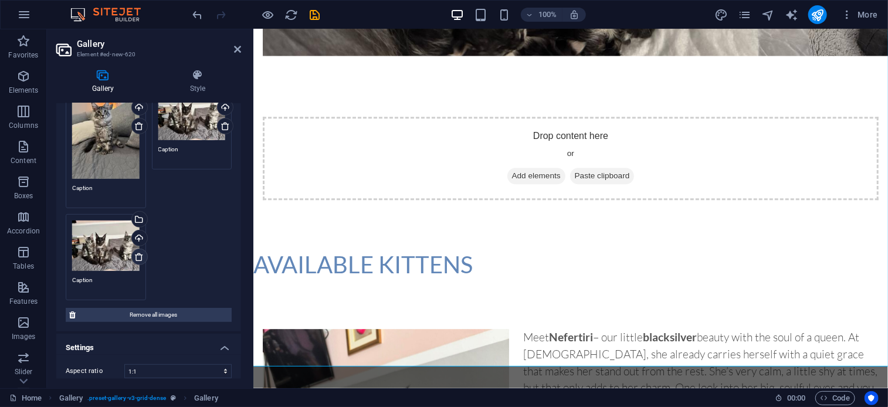
click at [140, 253] on icon at bounding box center [138, 256] width 9 height 9
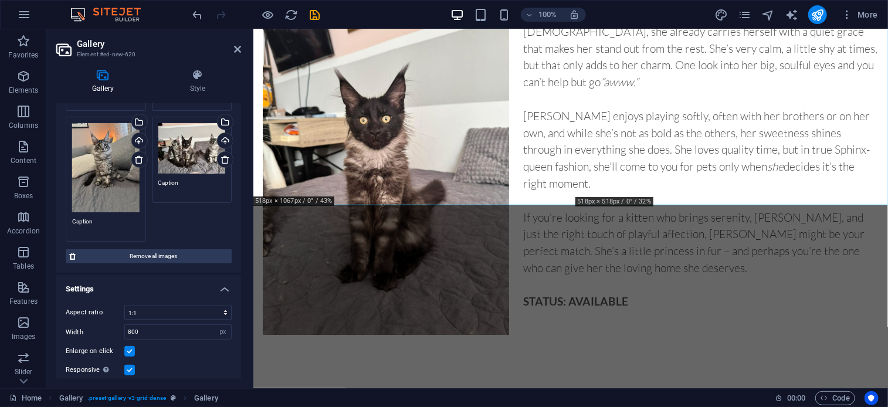
scroll to position [188, 0]
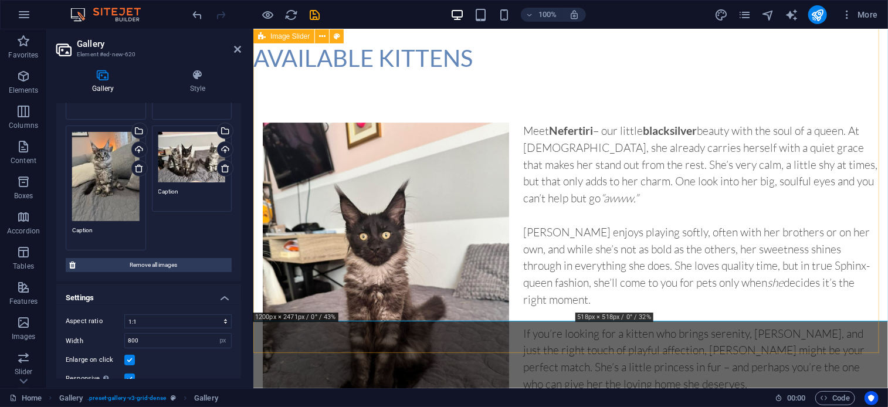
drag, startPoint x: 431, startPoint y: 198, endPoint x: 416, endPoint y: 64, distance: 134.5
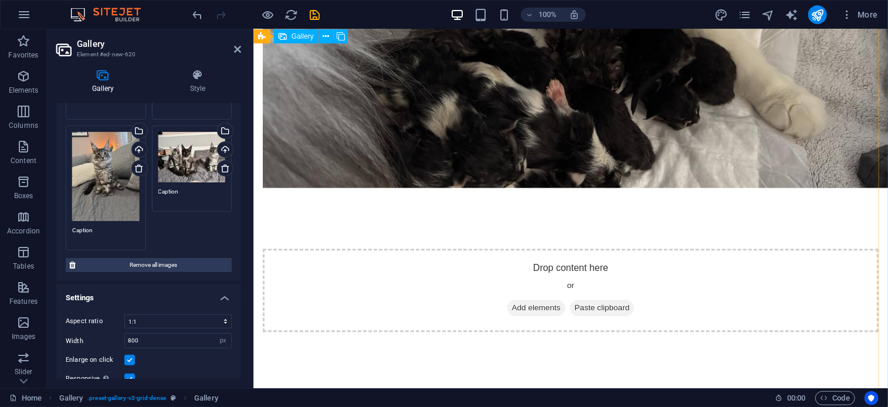
scroll to position [3611, 0]
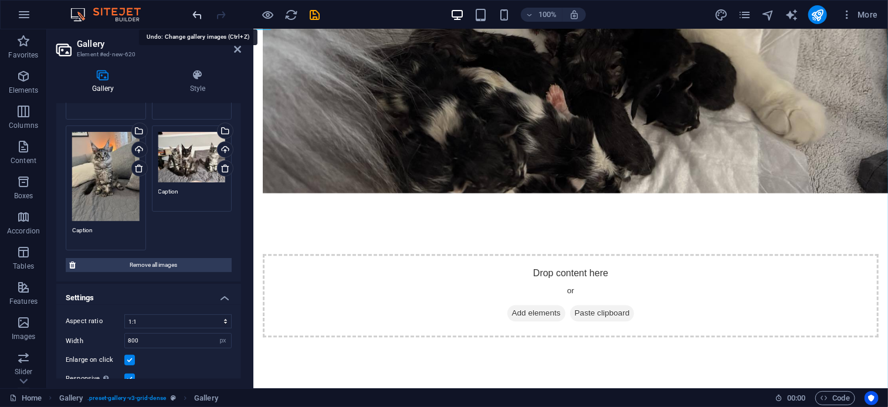
click at [202, 8] on icon "undo" at bounding box center [197, 14] width 13 height 13
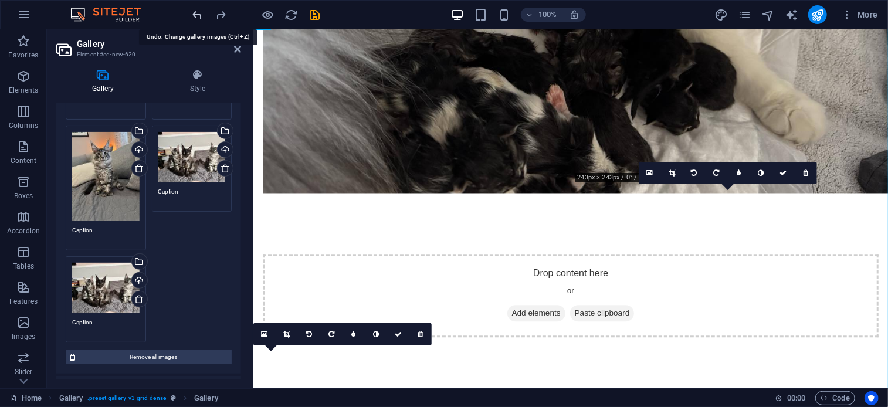
click at [202, 8] on icon "undo" at bounding box center [197, 14] width 13 height 13
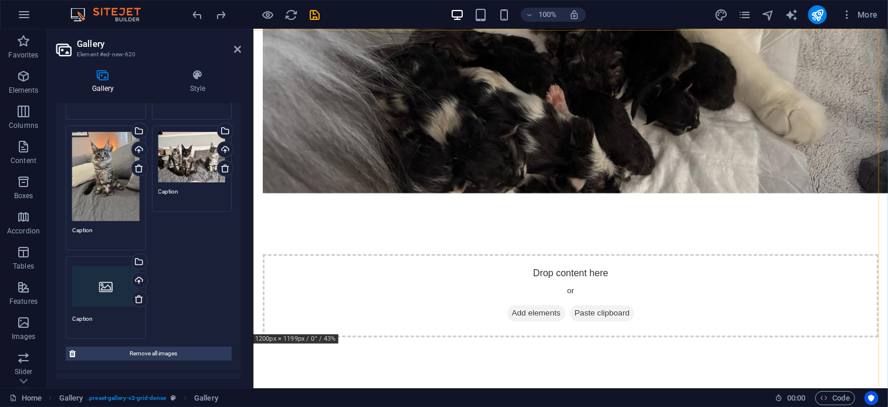
scroll to position [3791, 0]
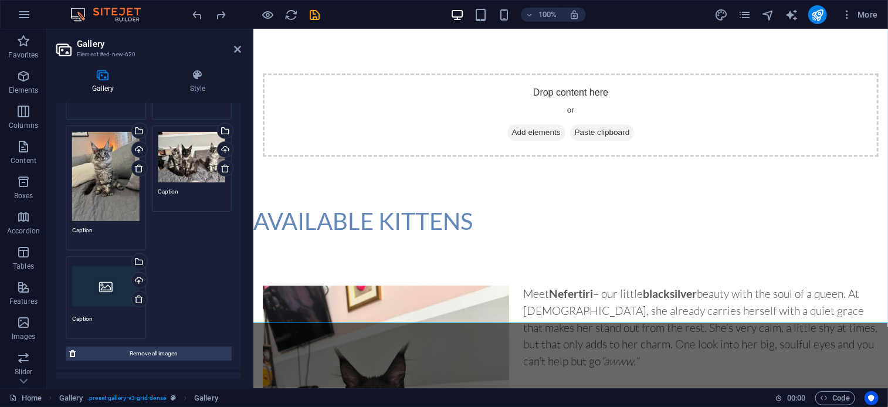
click at [116, 295] on div "Drag files here, click to choose files or select files from Files or our free s…" at bounding box center [105, 286] width 67 height 47
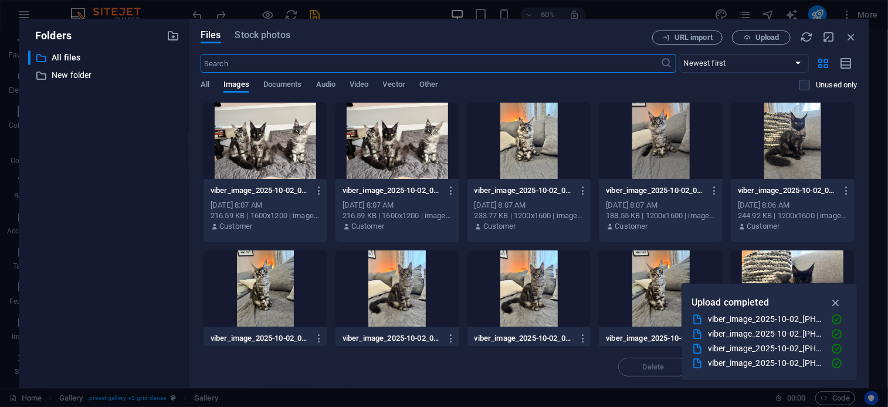
scroll to position [3844, 0]
click at [741, 34] on span "Upload" at bounding box center [761, 38] width 48 height 8
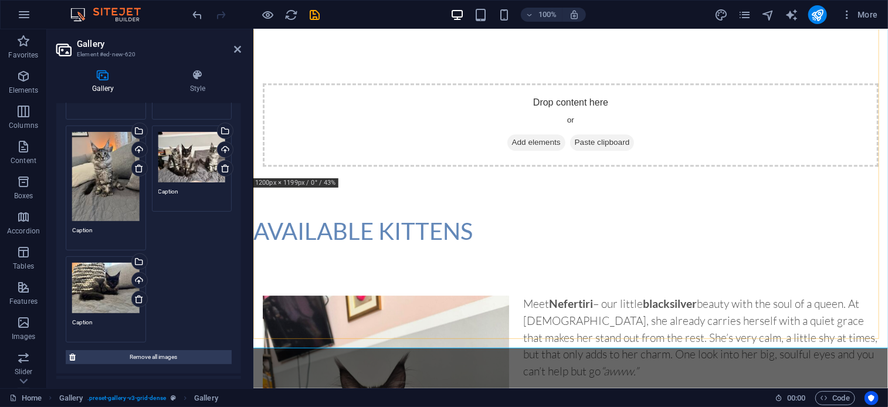
scroll to position [3825, 0]
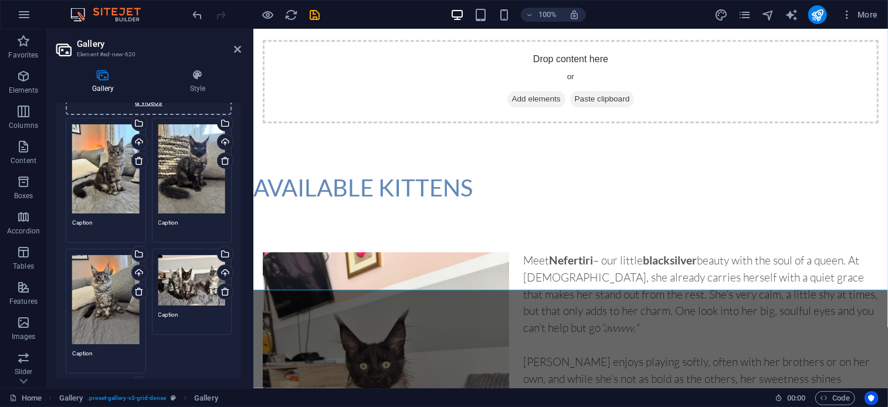
scroll to position [63, 0]
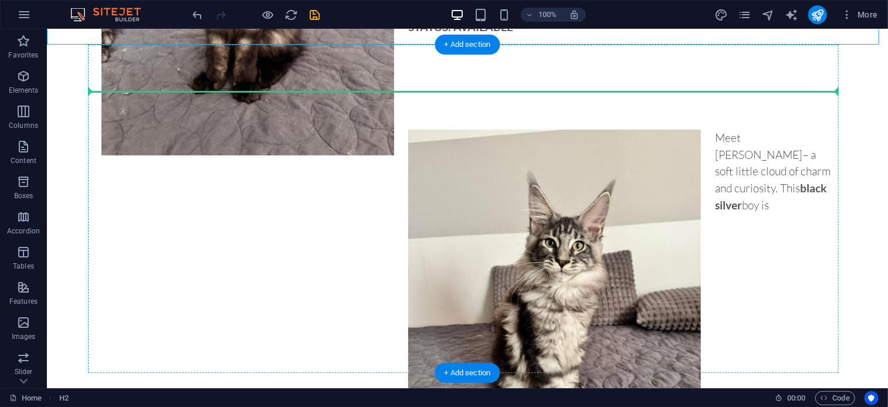
drag, startPoint x: 251, startPoint y: 284, endPoint x: 464, endPoint y: 151, distance: 251.0
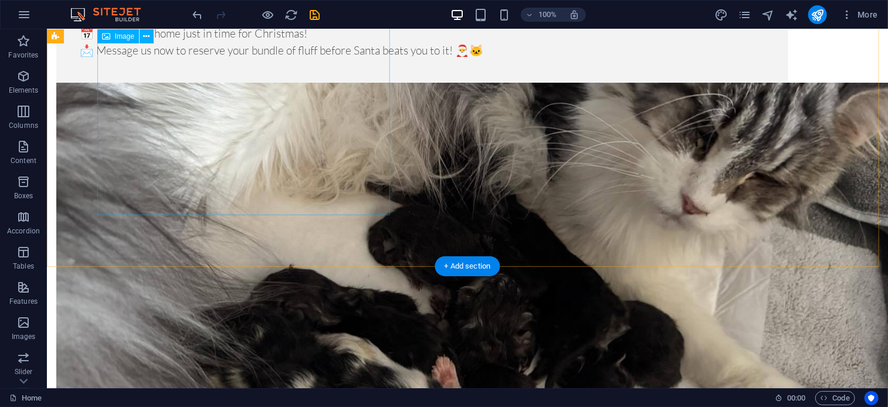
scroll to position [3564, 0]
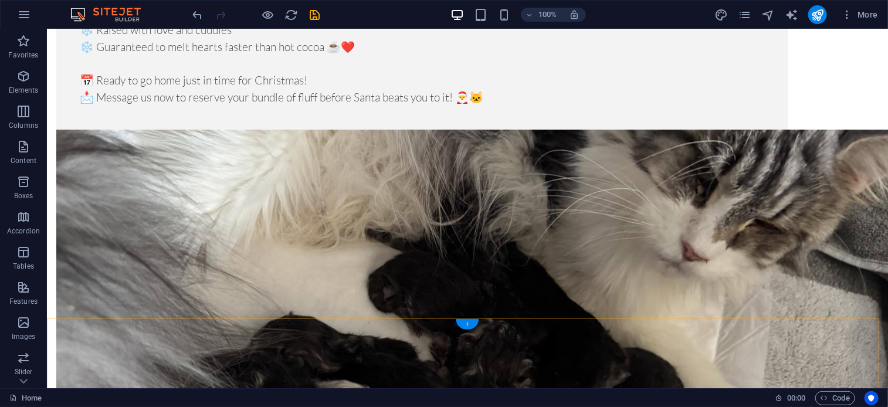
click at [461, 324] on div "+" at bounding box center [467, 324] width 23 height 11
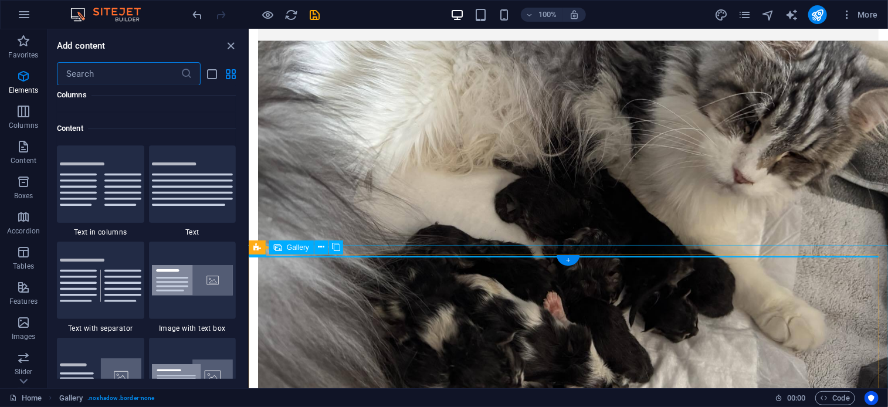
scroll to position [2052, 0]
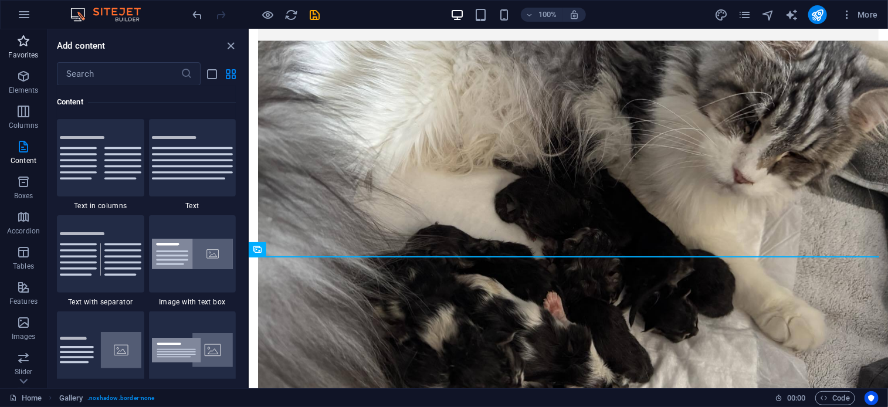
click at [26, 36] on icon "button" at bounding box center [23, 41] width 14 height 14
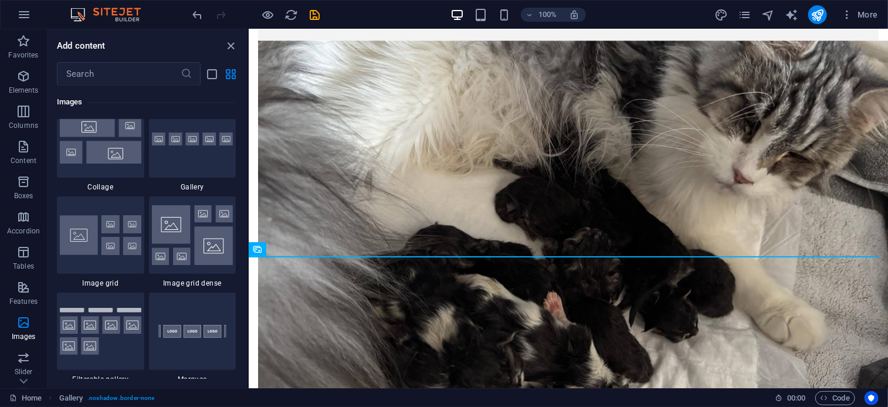
scroll to position [6060, 0]
click at [178, 257] on img at bounding box center [193, 236] width 82 height 60
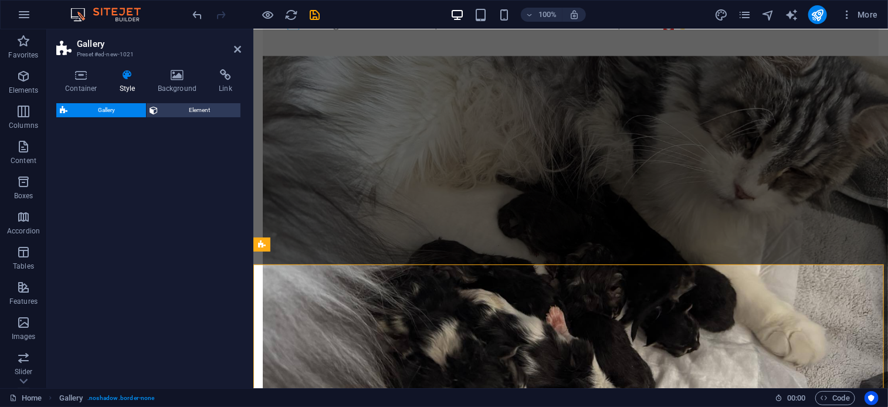
select select "rem"
select select "preset-gallery-v3-grid-dense"
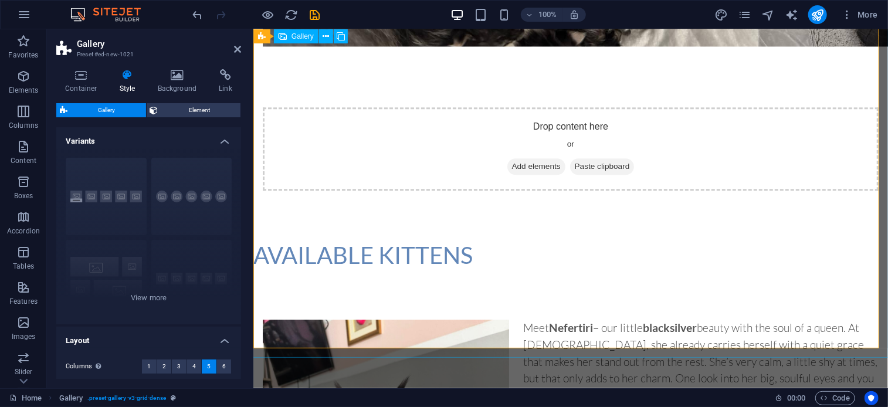
scroll to position [3757, 0]
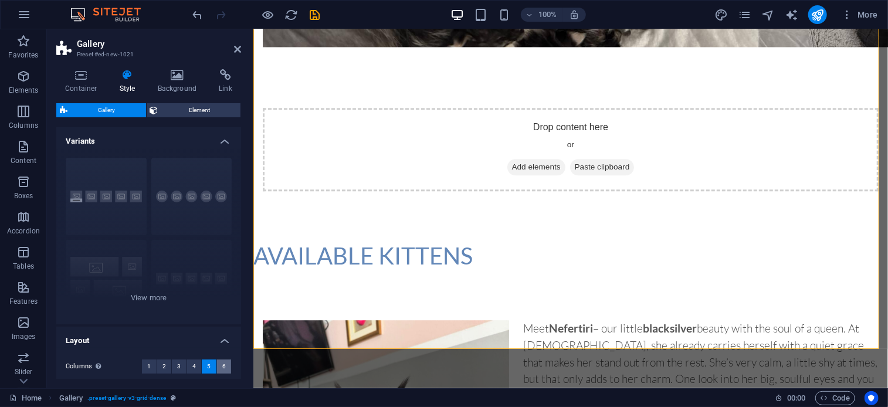
click at [219, 362] on button "6" at bounding box center [224, 366] width 15 height 14
click at [158, 301] on div "Captions Circle Collage Default Grid Grid shifted" at bounding box center [148, 236] width 185 height 176
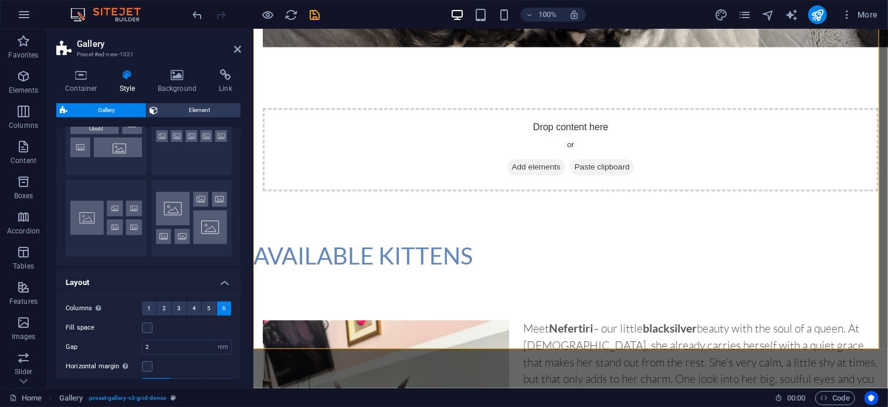
scroll to position [143, 0]
click at [220, 199] on button "Grid shifted" at bounding box center [191, 217] width 81 height 77
click at [217, 307] on button "6" at bounding box center [224, 308] width 15 height 14
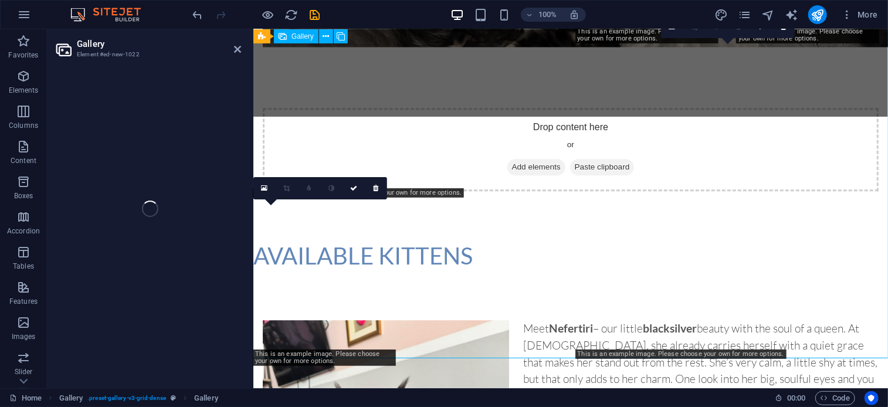
select select "4"
select select "px"
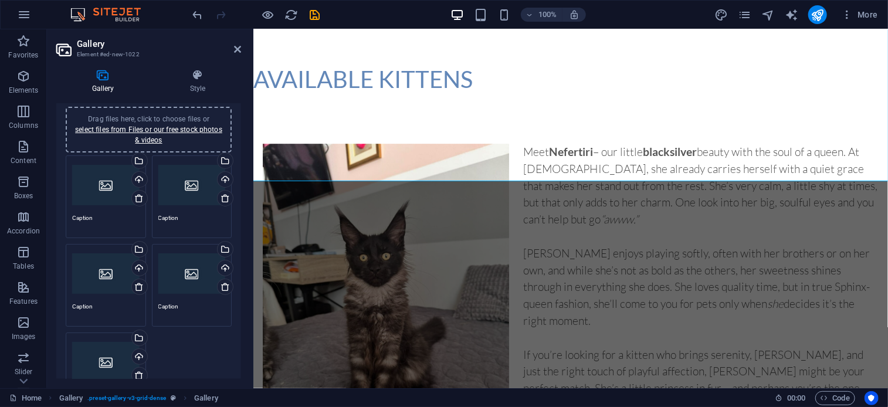
scroll to position [0, 0]
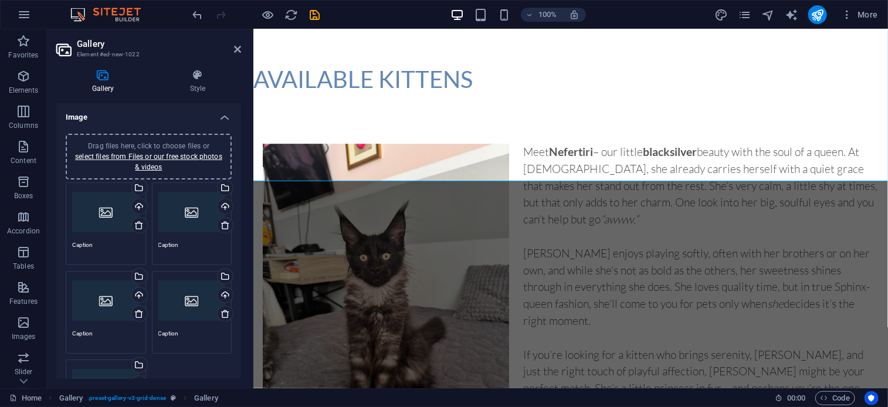
click at [106, 198] on div "Drag files here, click to choose files or select files from Files or our free s…" at bounding box center [105, 212] width 67 height 47
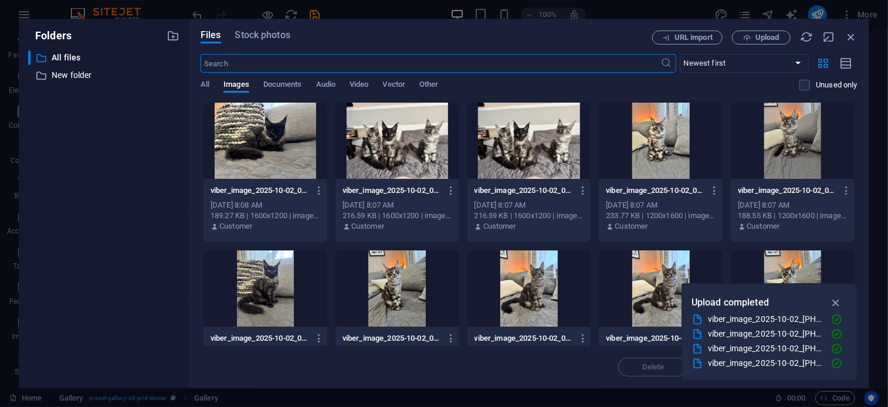
scroll to position [3973, 0]
click at [854, 35] on icon "button" at bounding box center [850, 36] width 13 height 13
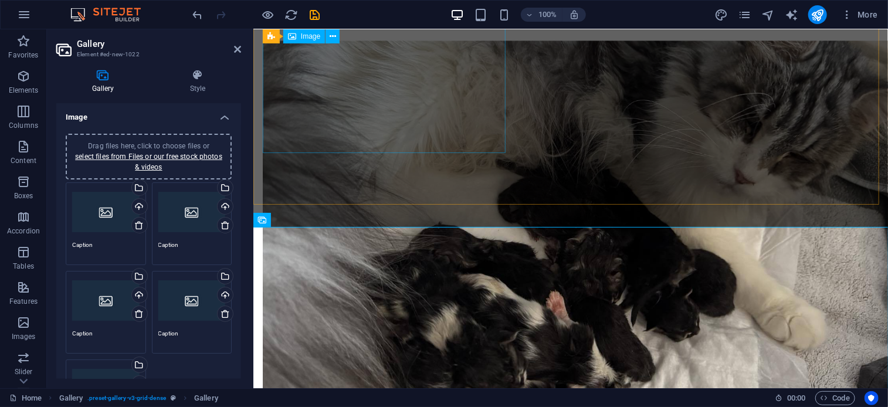
scroll to position [3403, 0]
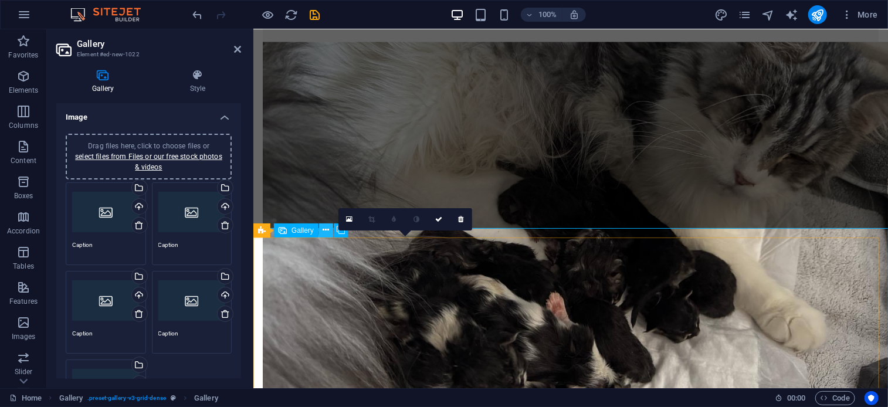
click at [326, 232] on icon at bounding box center [326, 230] width 6 height 12
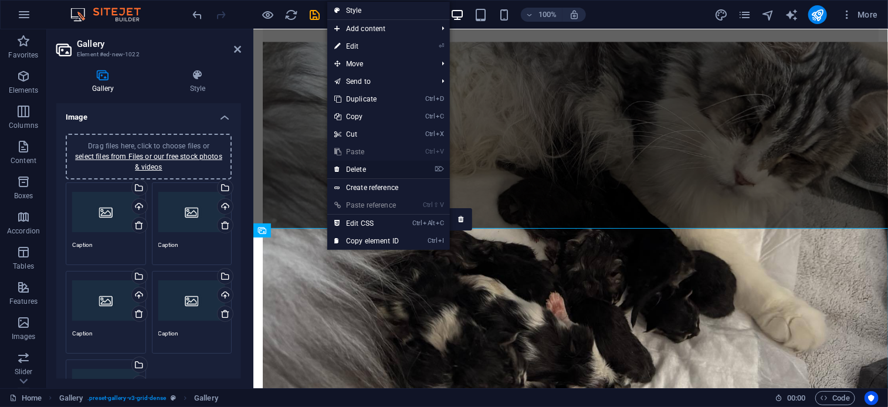
click at [373, 165] on link "⌦ Delete" at bounding box center [366, 170] width 79 height 18
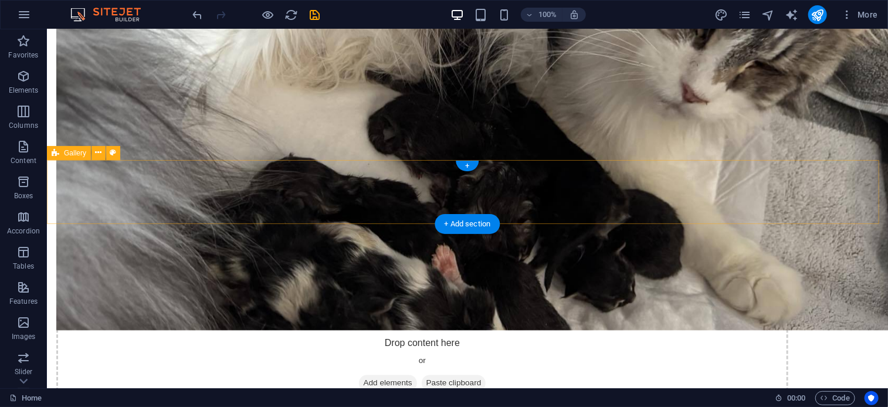
scroll to position [3733, 0]
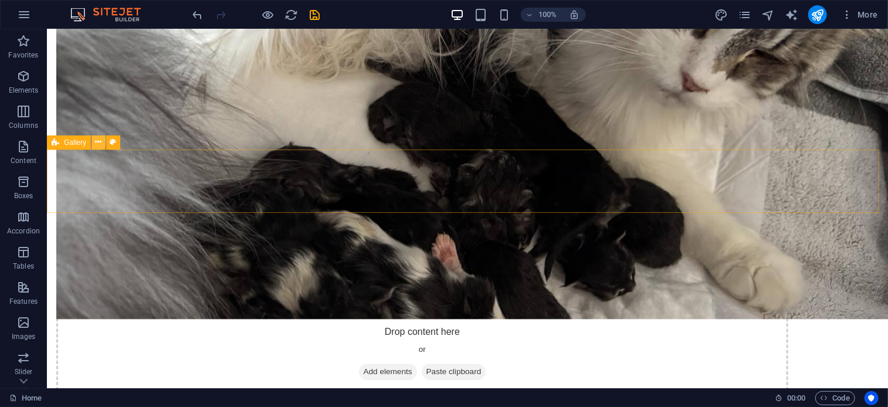
click at [99, 142] on icon at bounding box center [99, 142] width 6 height 12
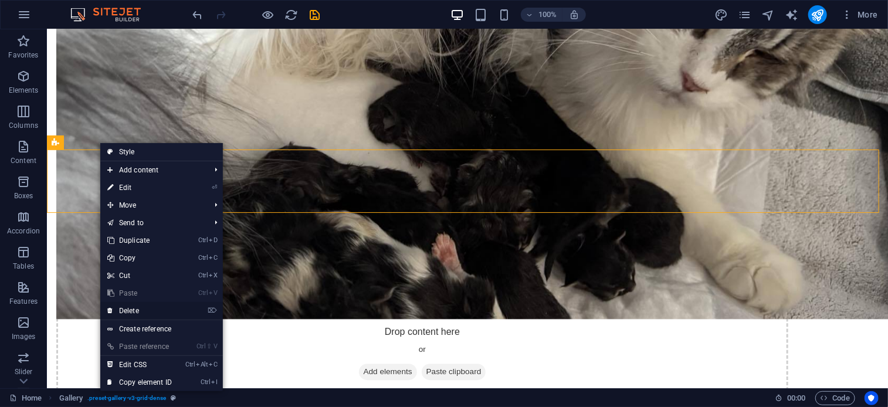
click at [131, 307] on link "⌦ Delete" at bounding box center [139, 311] width 79 height 18
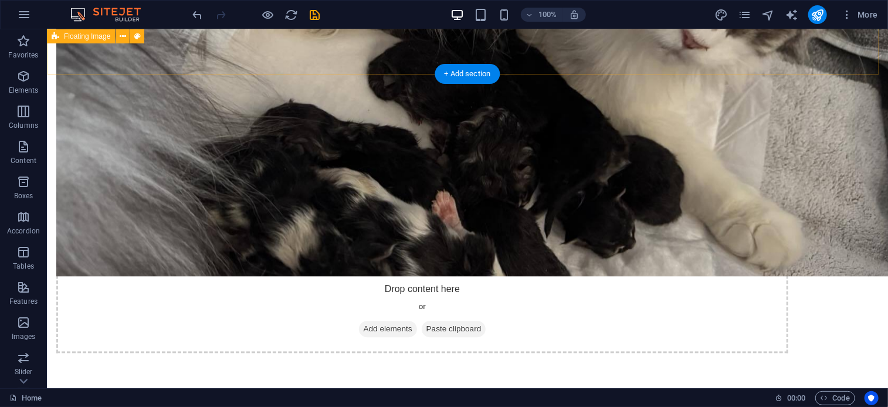
scroll to position [3776, 0]
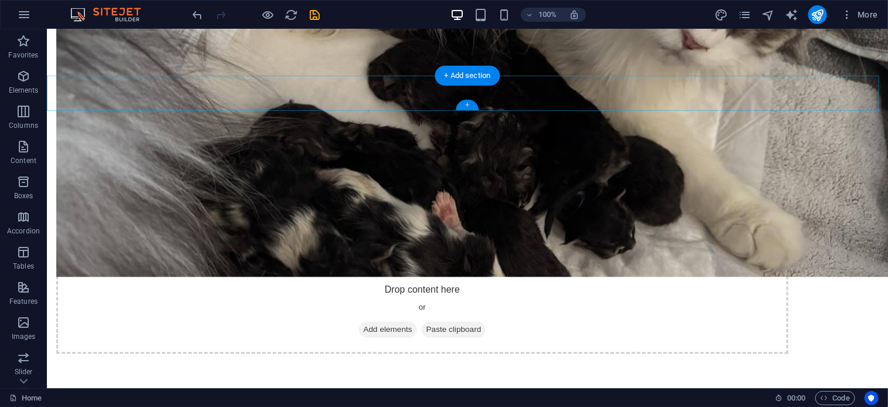
click at [468, 105] on div "+" at bounding box center [467, 105] width 23 height 11
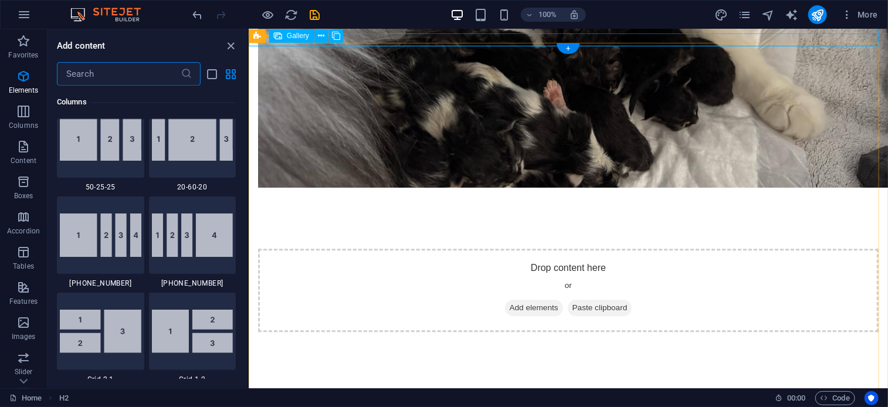
scroll to position [2052, 0]
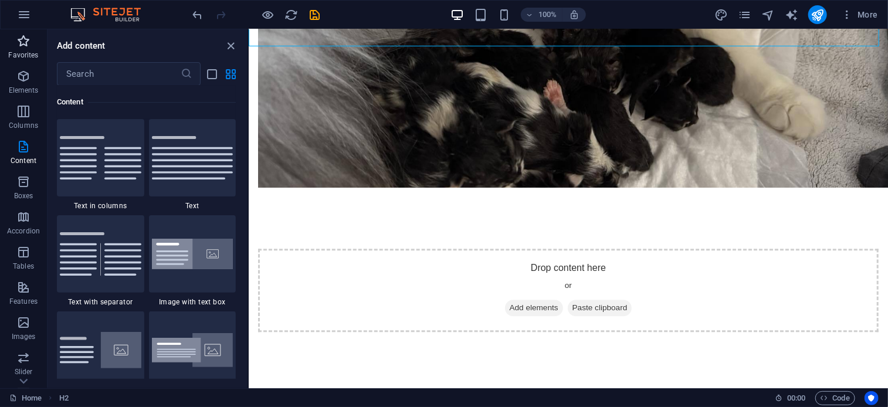
click at [23, 43] on icon "button" at bounding box center [23, 41] width 14 height 14
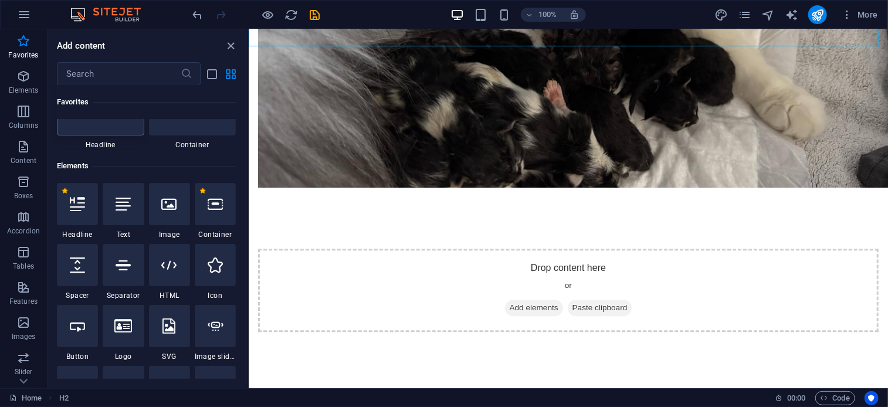
scroll to position [64, 0]
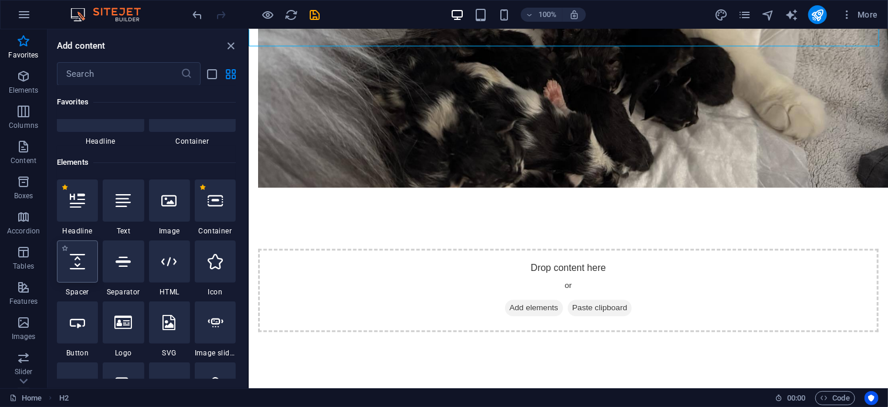
click at [63, 273] on div at bounding box center [77, 261] width 41 height 42
select select "px"
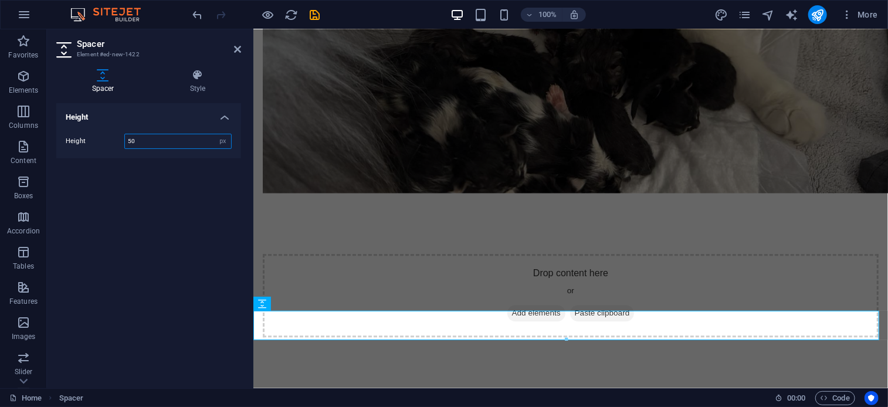
scroll to position [3333, 0]
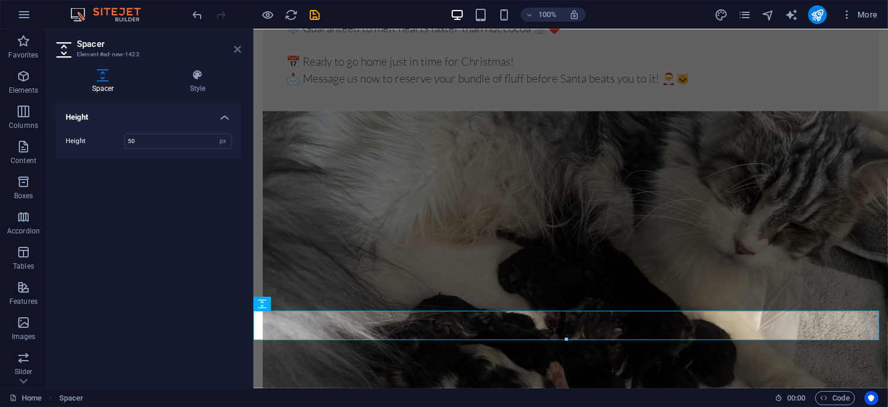
click at [237, 46] on icon at bounding box center [237, 49] width 7 height 9
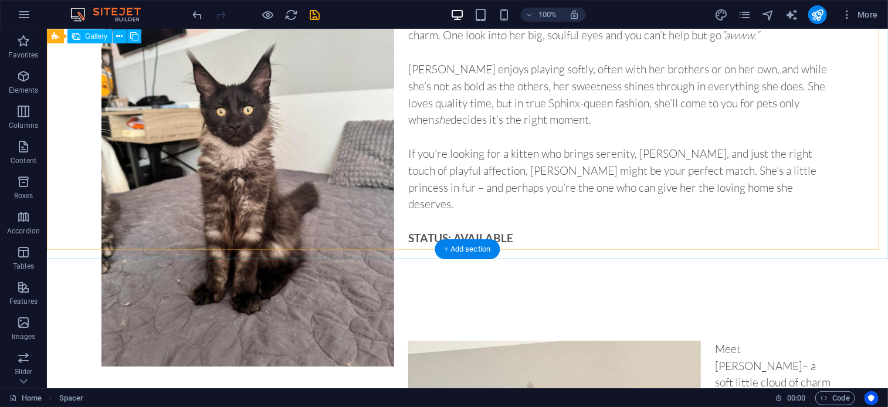
scroll to position [4542, 0]
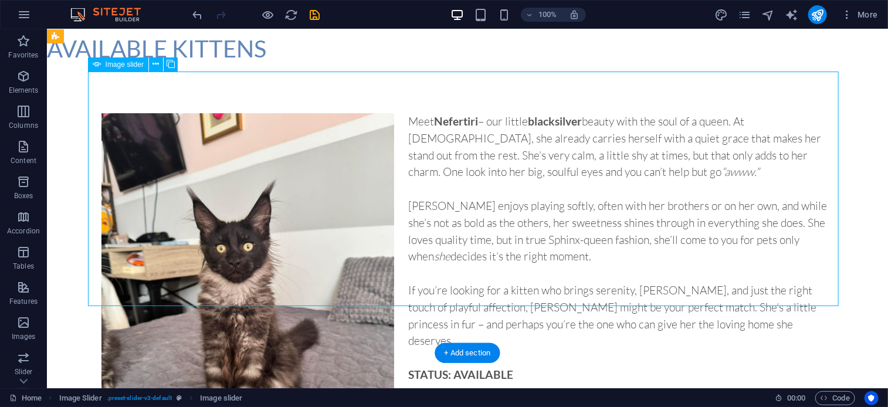
select select "px"
select select "ms"
select select "s"
select select "progressive"
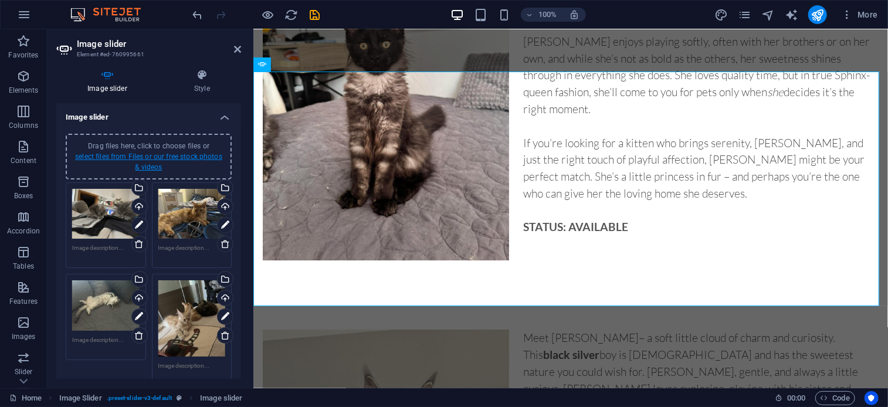
click at [165, 159] on link "select files from Files or our free stock photos & videos" at bounding box center [148, 161] width 147 height 19
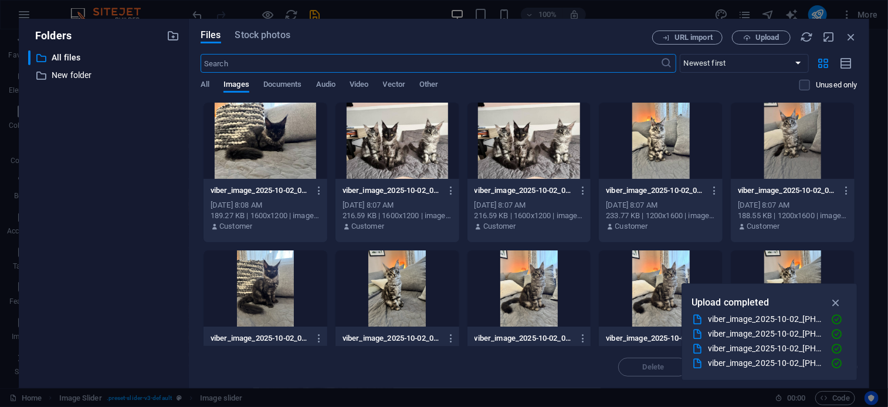
scroll to position [3917, 0]
click at [307, 125] on div at bounding box center [265, 141] width 124 height 76
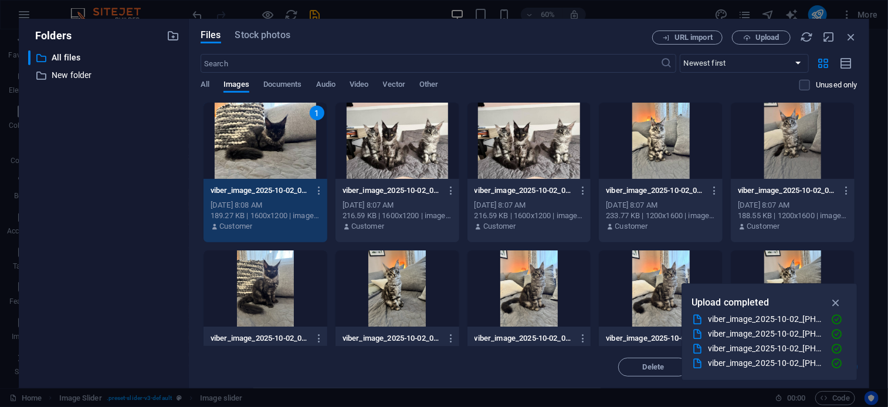
click at [307, 125] on div "1" at bounding box center [265, 141] width 124 height 76
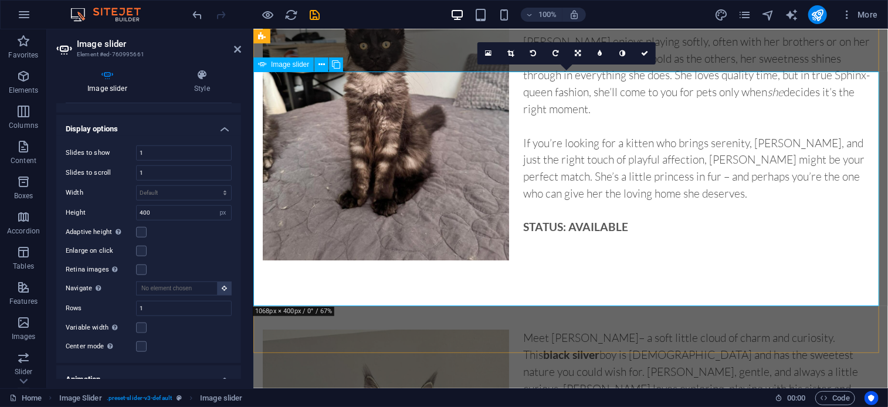
scroll to position [487, 0]
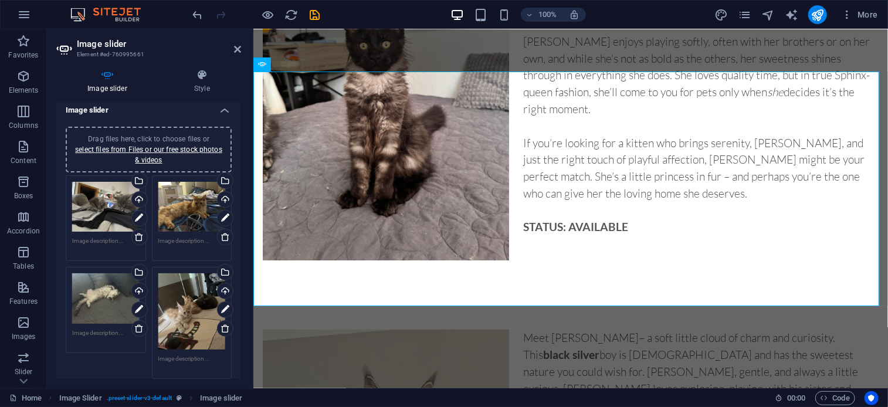
scroll to position [9, 0]
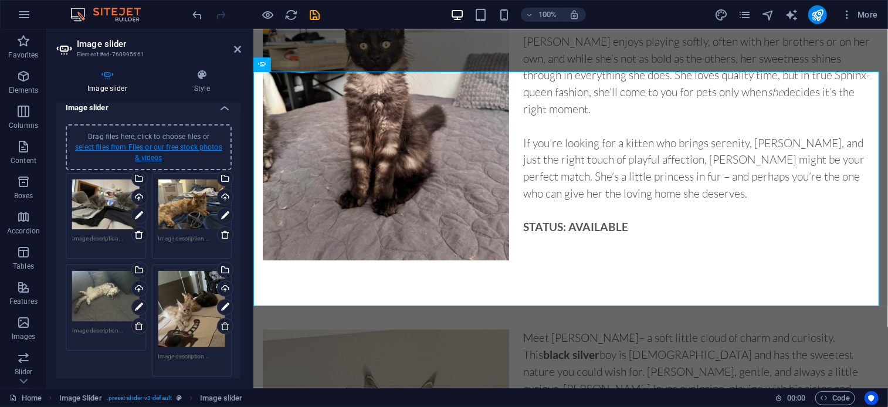
click at [193, 148] on link "select files from Files or our free stock photos & videos" at bounding box center [148, 152] width 147 height 19
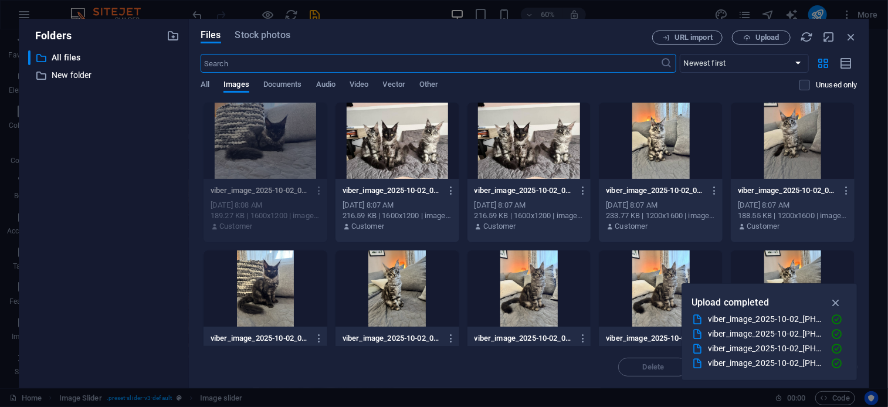
scroll to position [3917, 0]
click at [499, 139] on div at bounding box center [529, 141] width 124 height 76
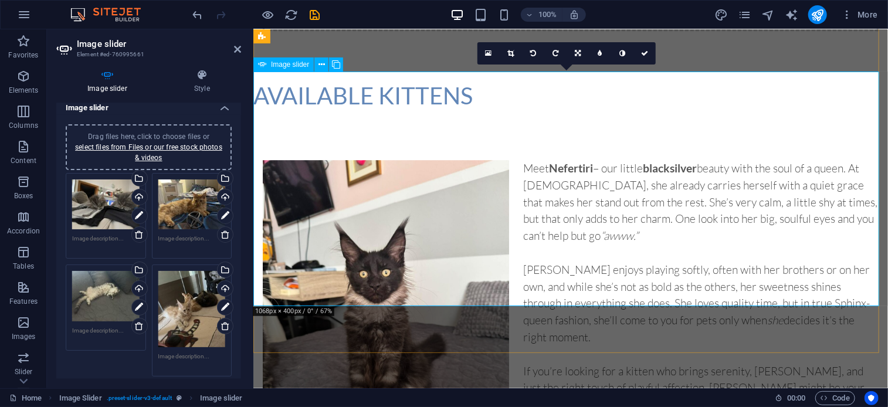
scroll to position [4145, 0]
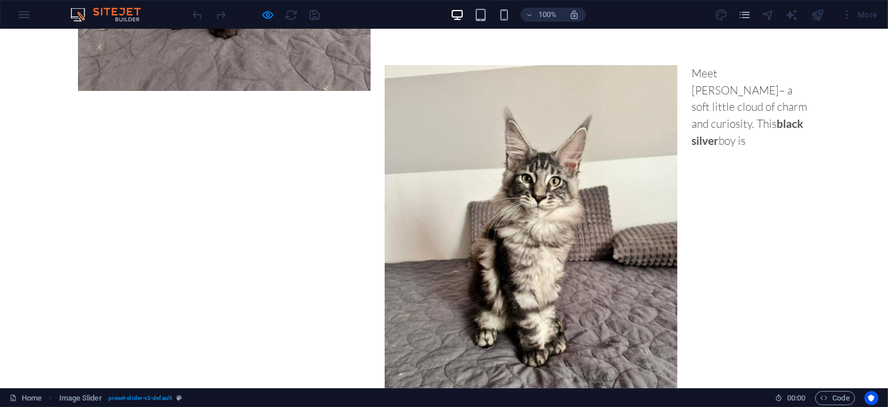
scroll to position [4577, 0]
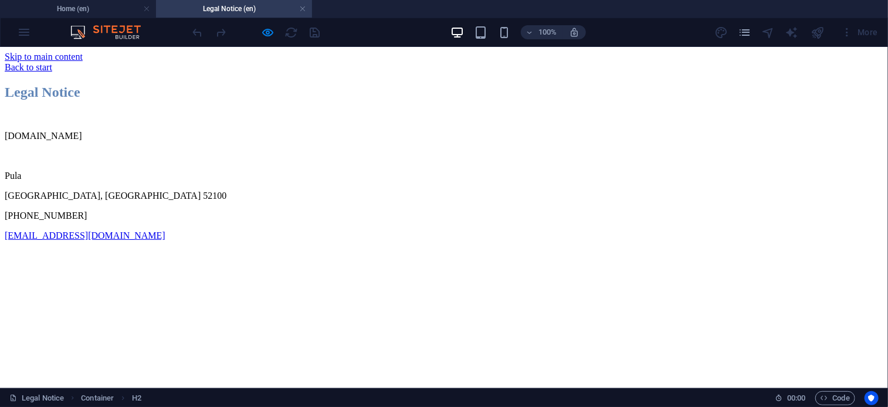
scroll to position [0, 0]
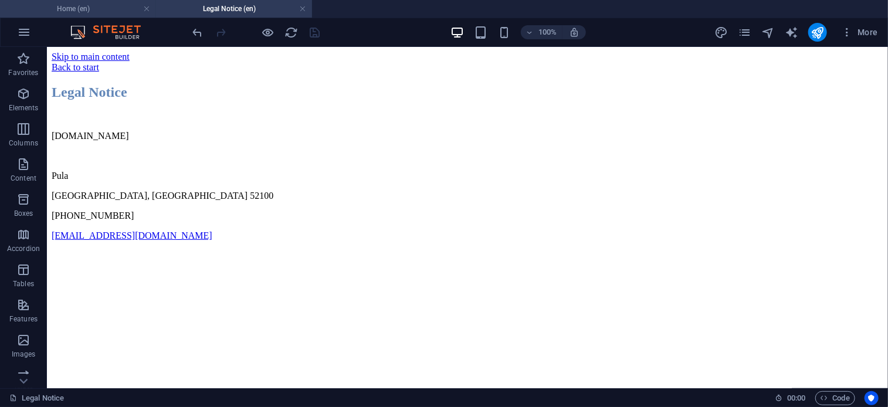
click at [106, 8] on h4 "Home (en)" at bounding box center [78, 8] width 156 height 13
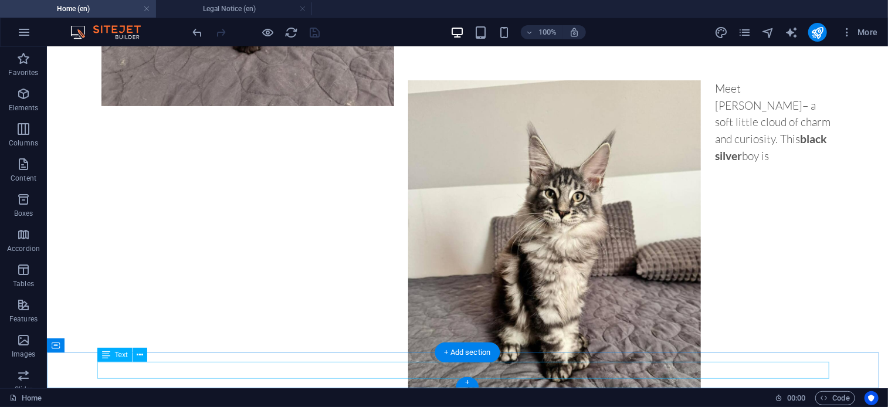
scroll to position [4595, 0]
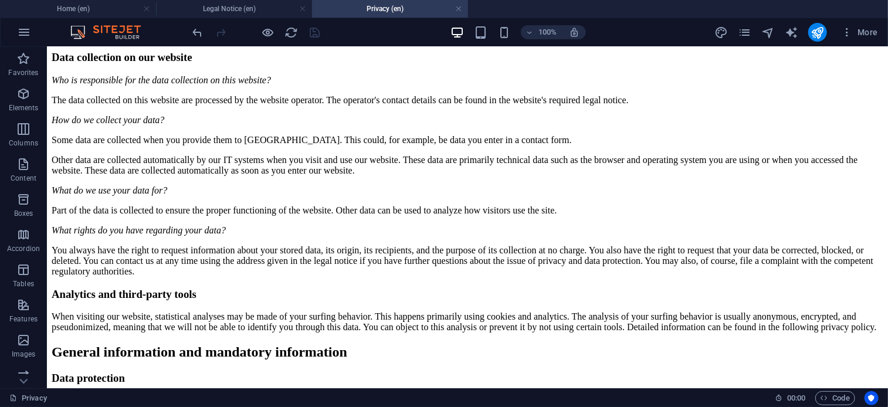
scroll to position [152, 0]
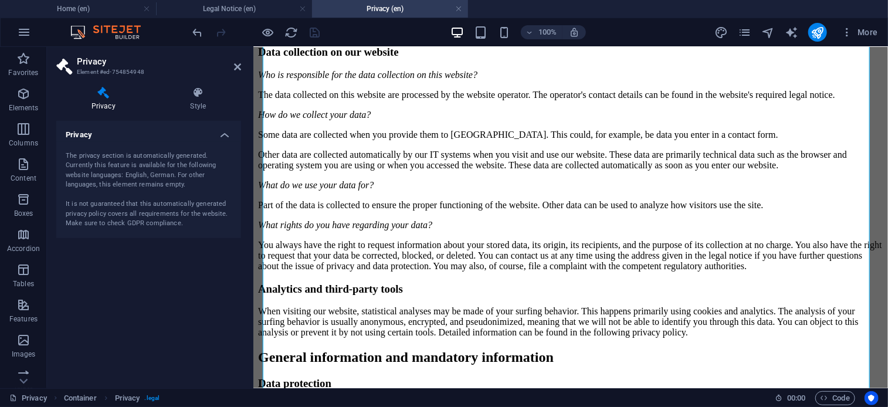
scroll to position [169, 0]
click at [182, 169] on div "The privacy section is automatically generated. Currently this feature is avail…" at bounding box center [149, 189] width 166 height 77
click at [222, 135] on h4 "Privacy" at bounding box center [148, 131] width 185 height 21
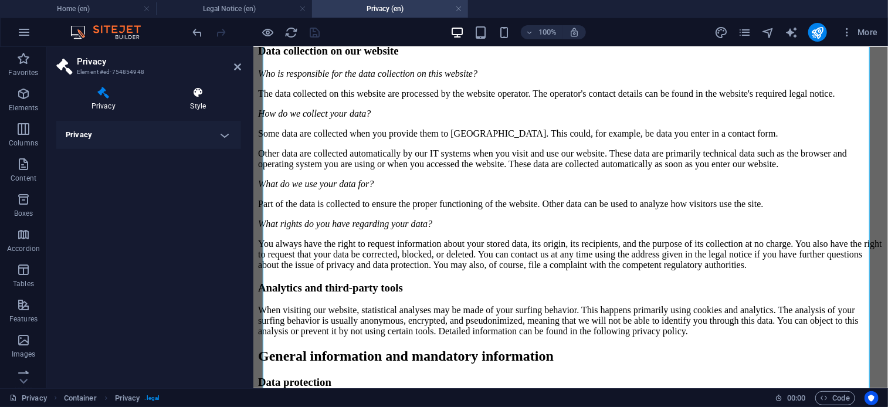
click at [206, 107] on h4 "Style" at bounding box center [198, 99] width 86 height 25
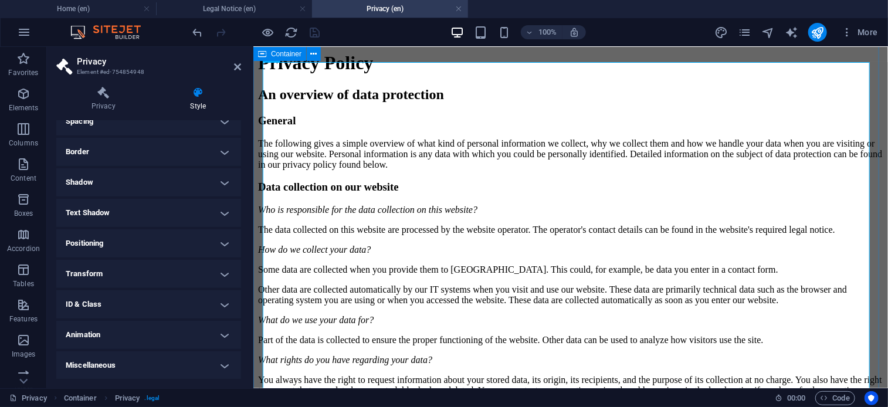
scroll to position [0, 0]
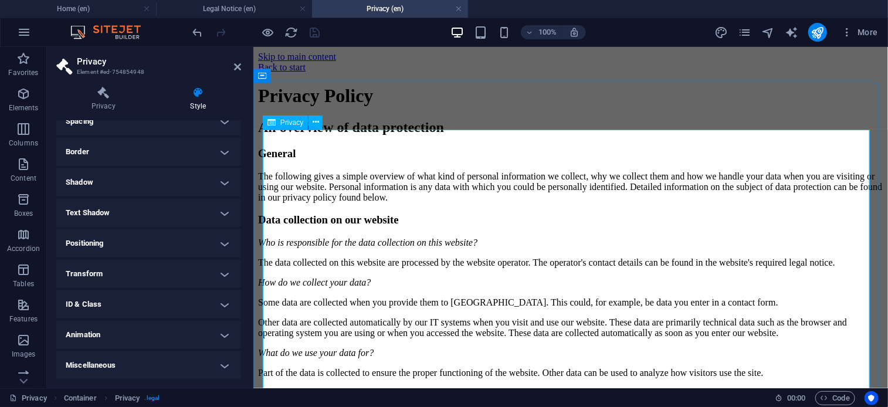
click at [312, 123] on button at bounding box center [315, 123] width 14 height 14
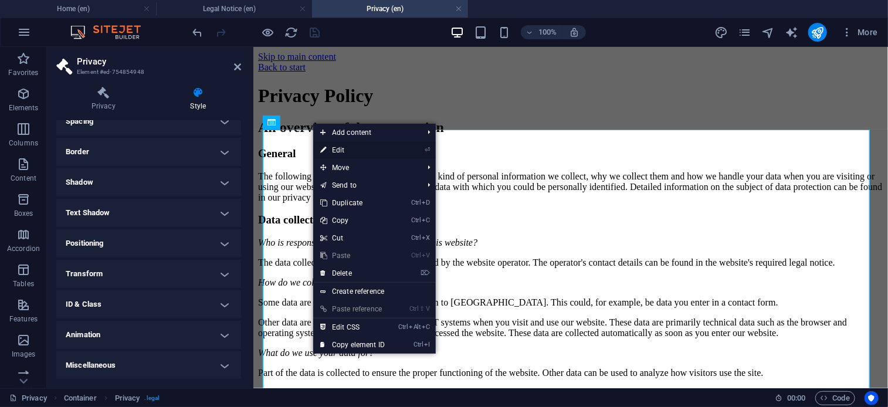
click at [320, 148] on icon at bounding box center [323, 150] width 6 height 18
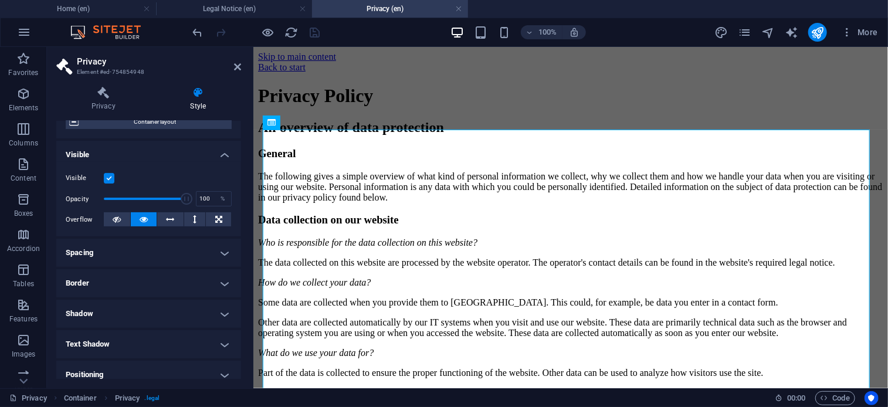
scroll to position [115, 0]
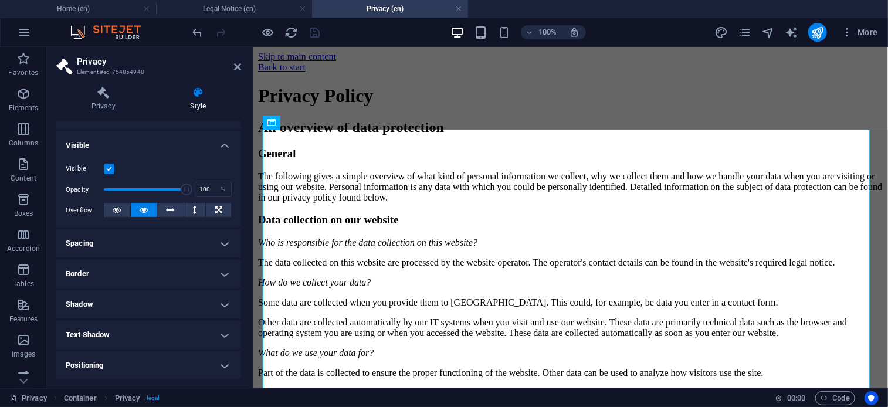
click at [117, 294] on h4 "Shadow" at bounding box center [148, 304] width 185 height 28
click at [117, 294] on h4 "Shadow" at bounding box center [148, 300] width 185 height 21
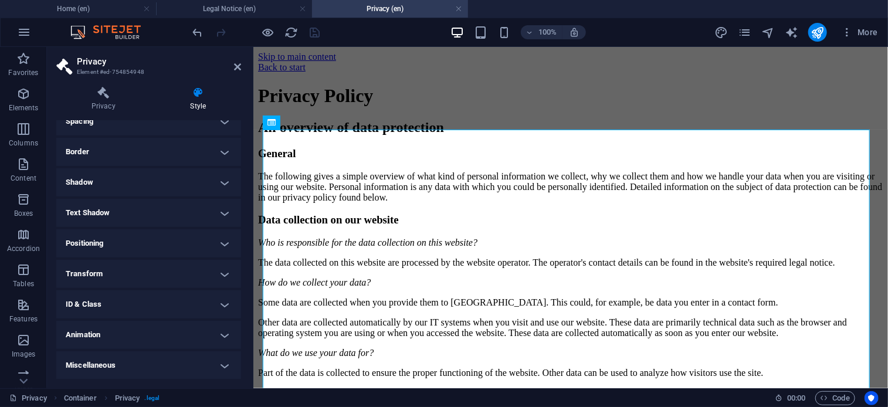
click at [117, 294] on h4 "ID & Class" at bounding box center [148, 304] width 185 height 28
click at [117, 294] on h4 "ID & Class" at bounding box center [148, 300] width 185 height 21
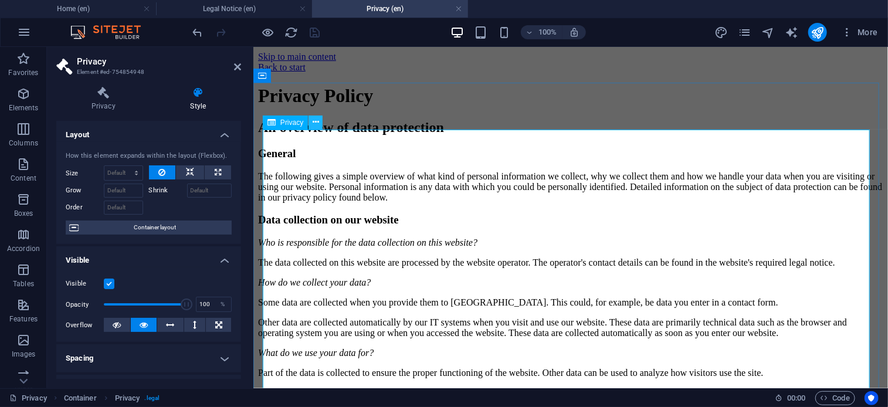
click at [316, 126] on icon at bounding box center [316, 122] width 6 height 12
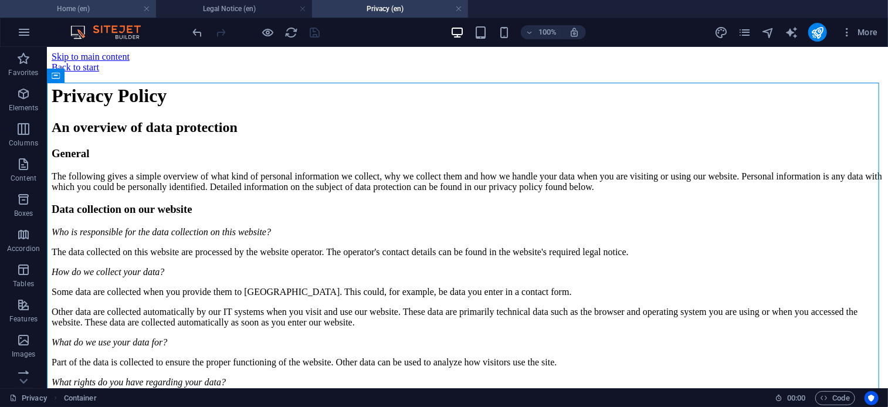
click at [106, 6] on h4 "Home (en)" at bounding box center [78, 8] width 156 height 13
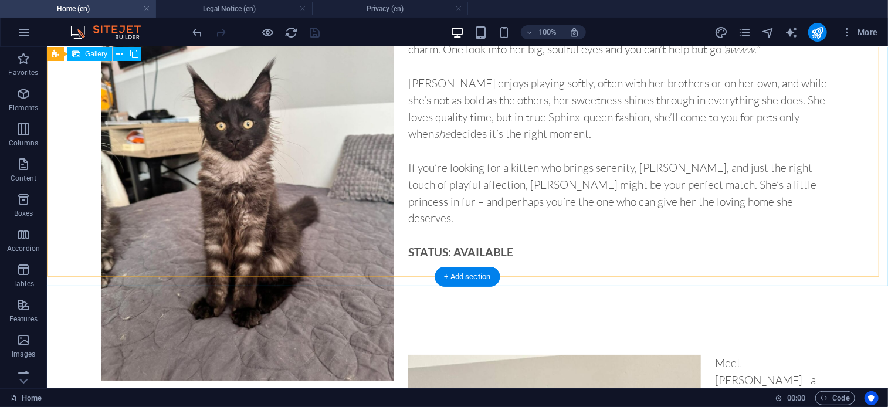
scroll to position [4195, 0]
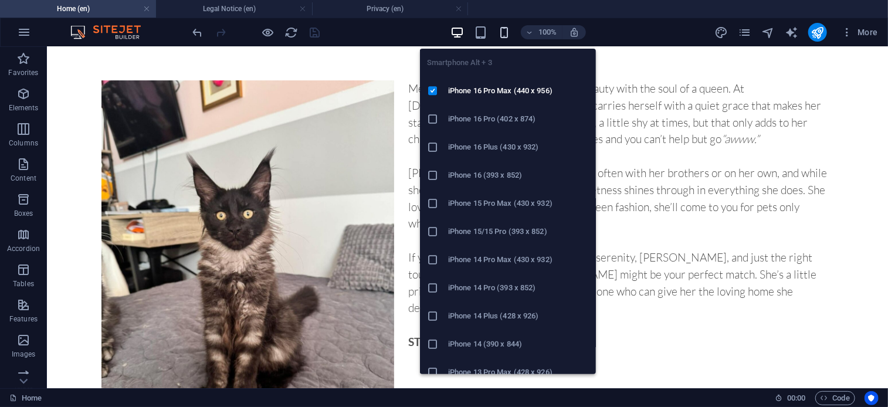
click at [509, 29] on icon "button" at bounding box center [503, 32] width 13 height 13
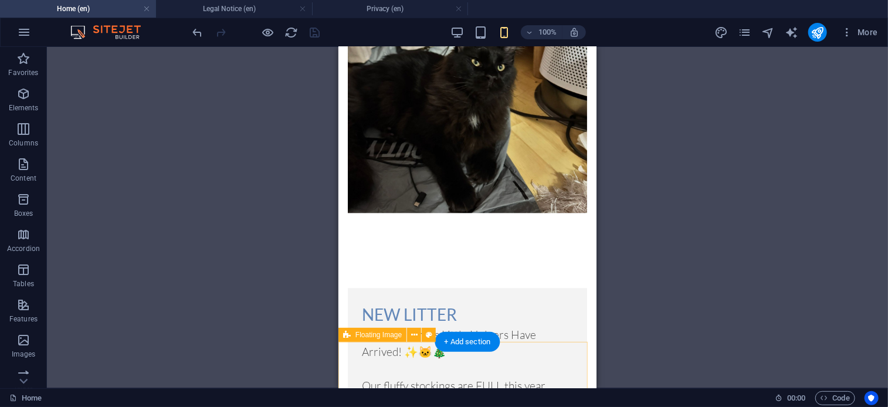
scroll to position [3565, 0]
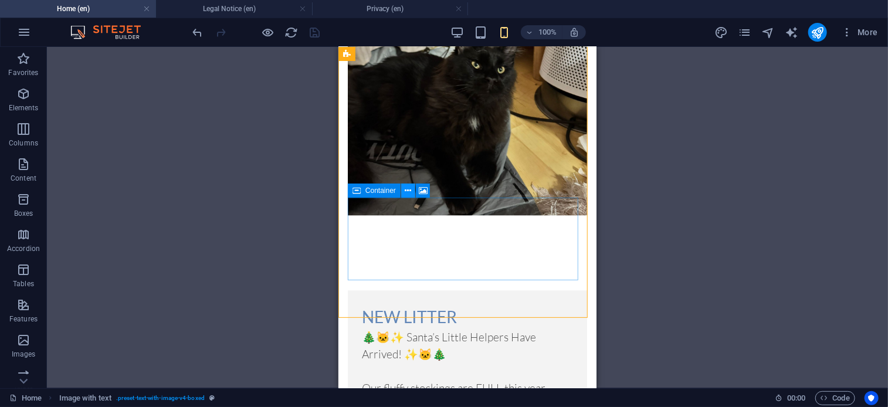
click at [406, 193] on icon at bounding box center [408, 191] width 6 height 12
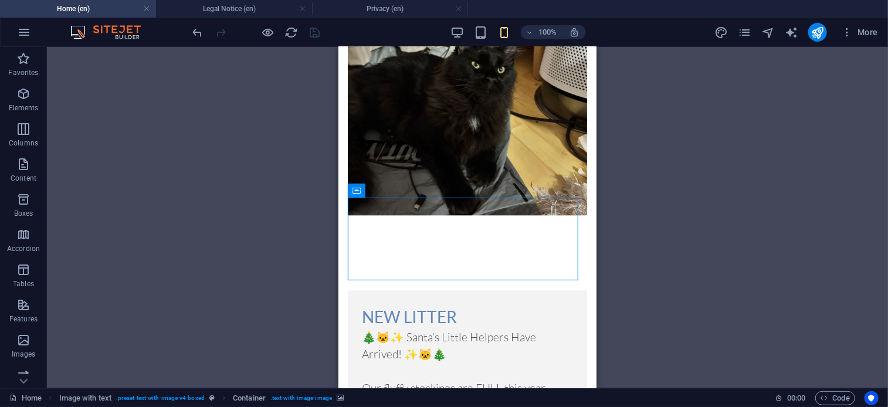
click at [632, 96] on div "Drag and drop a file to add it H1 Container Preset Container Container Text Spa…" at bounding box center [467, 217] width 841 height 341
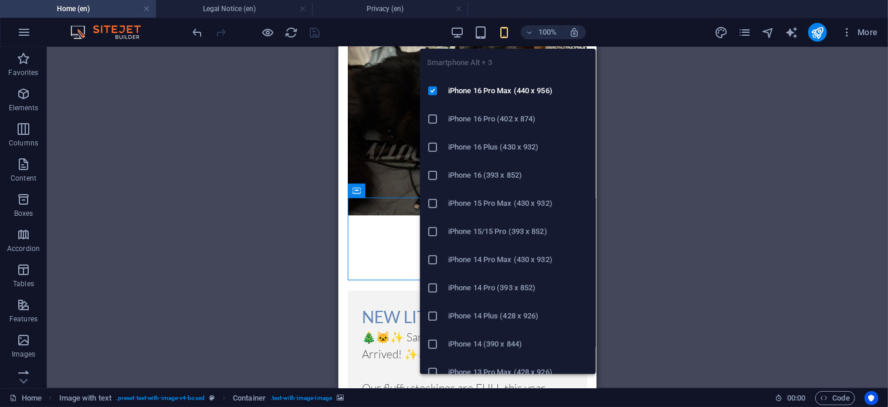
click at [501, 26] on icon "button" at bounding box center [503, 32] width 13 height 13
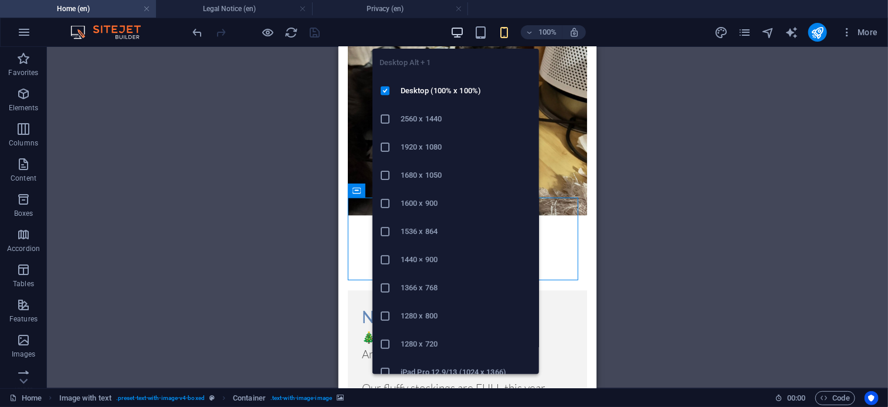
click at [459, 36] on icon "button" at bounding box center [456, 32] width 13 height 13
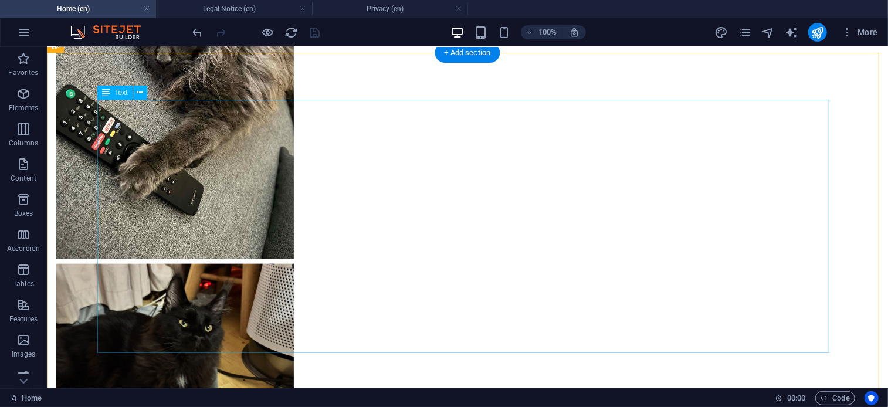
scroll to position [2819, 0]
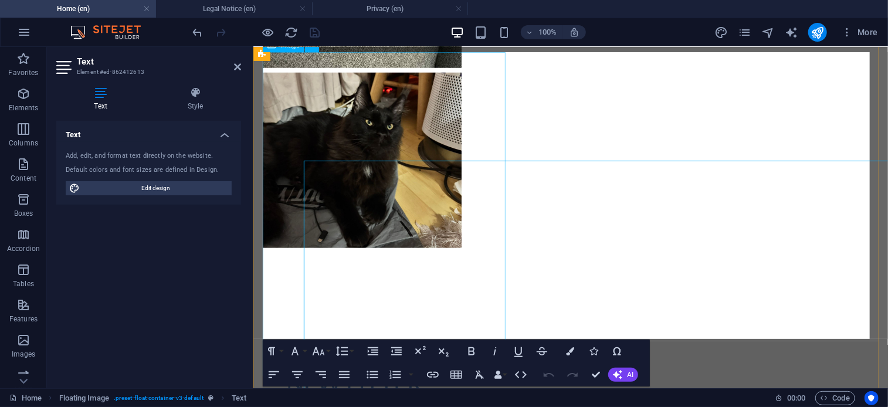
scroll to position [2777, 0]
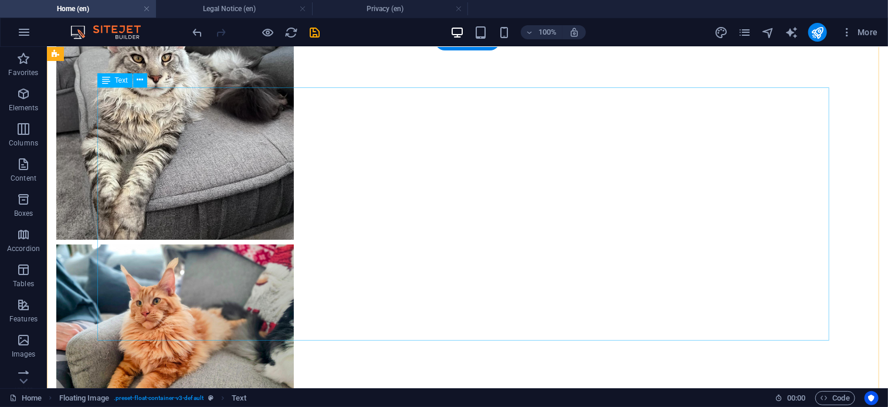
scroll to position [2362, 0]
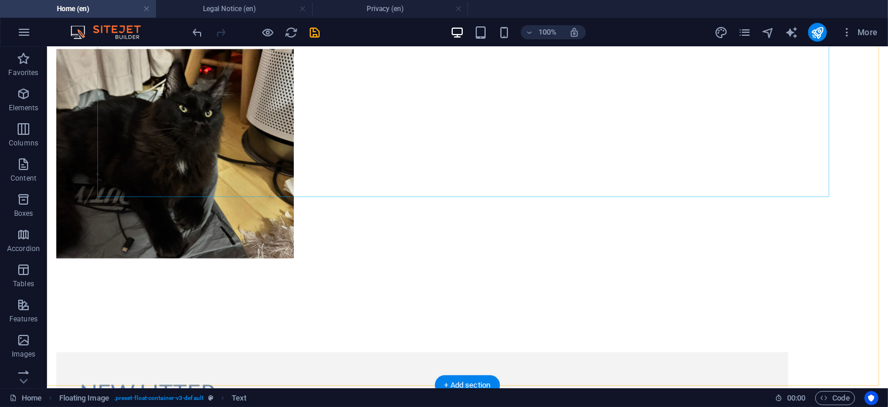
scroll to position [3375, 0]
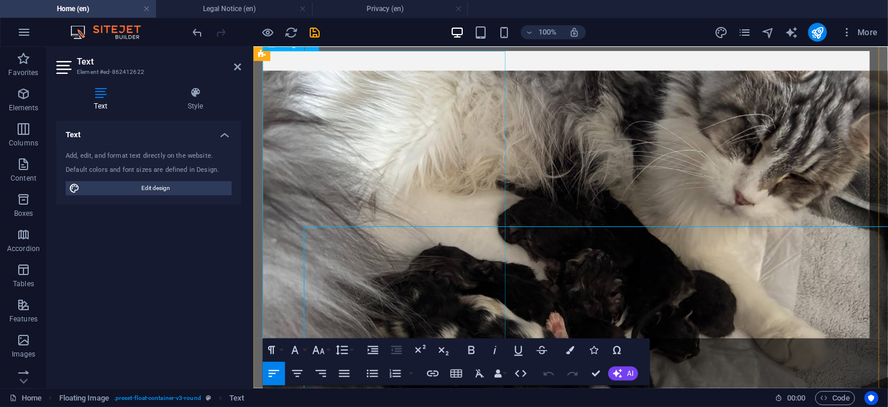
scroll to position [3200, 0]
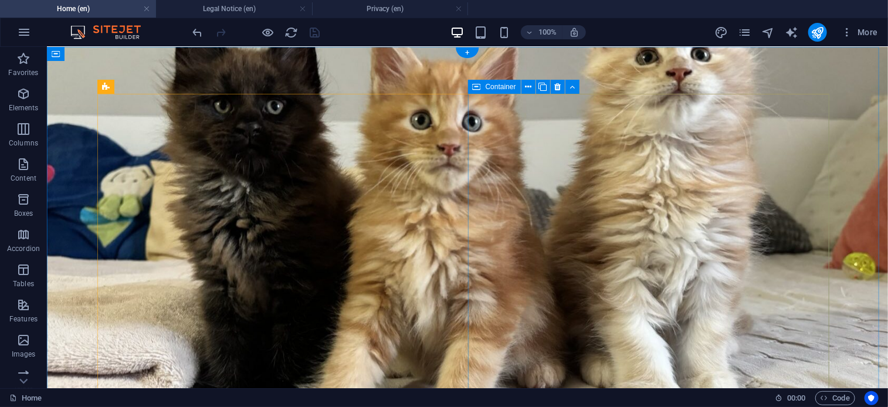
scroll to position [0, 0]
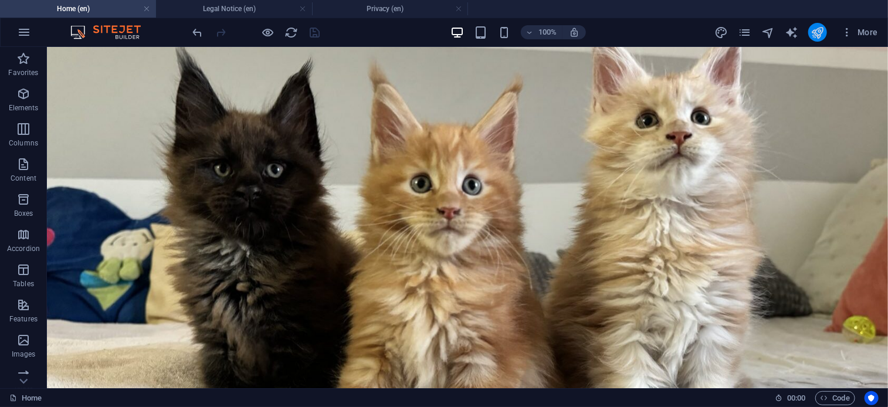
click at [818, 39] on button "publish" at bounding box center [817, 32] width 19 height 19
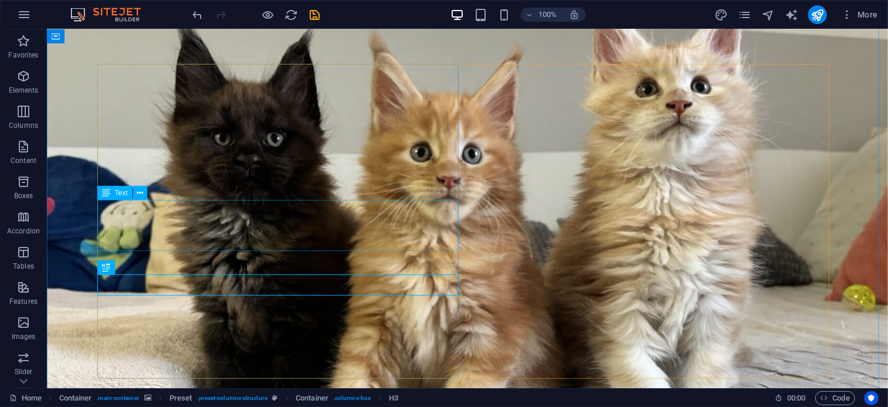
scroll to position [21, 0]
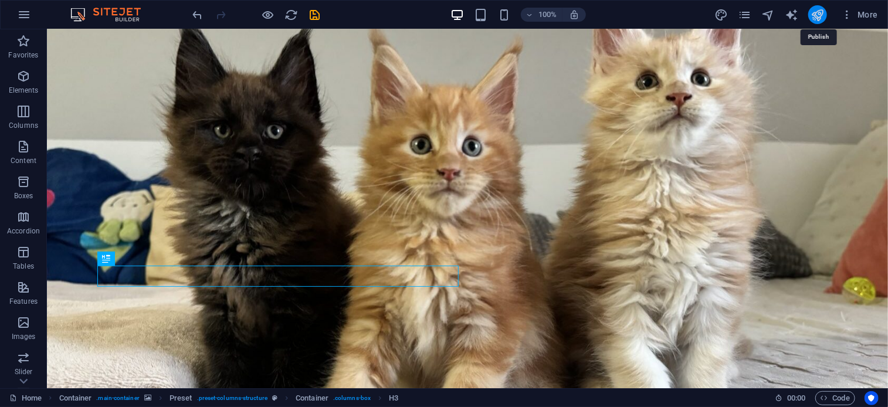
click at [814, 13] on icon "publish" at bounding box center [816, 14] width 13 height 13
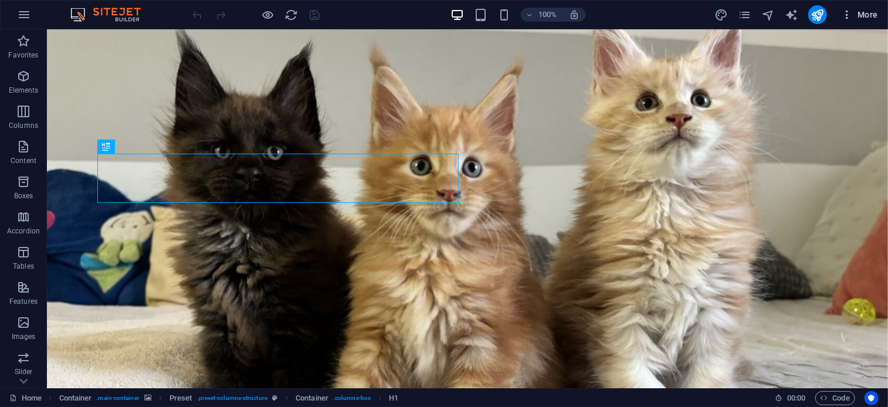
click at [844, 10] on icon "button" at bounding box center [847, 15] width 12 height 12
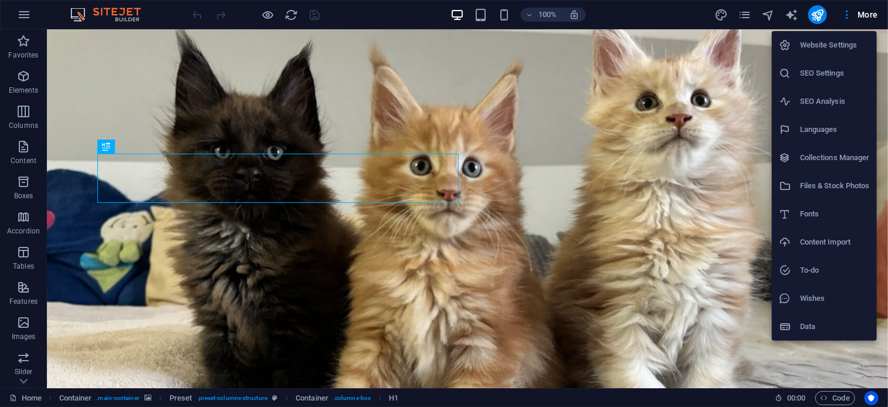
click at [801, 134] on h6 "Languages" at bounding box center [835, 130] width 70 height 14
select select "41"
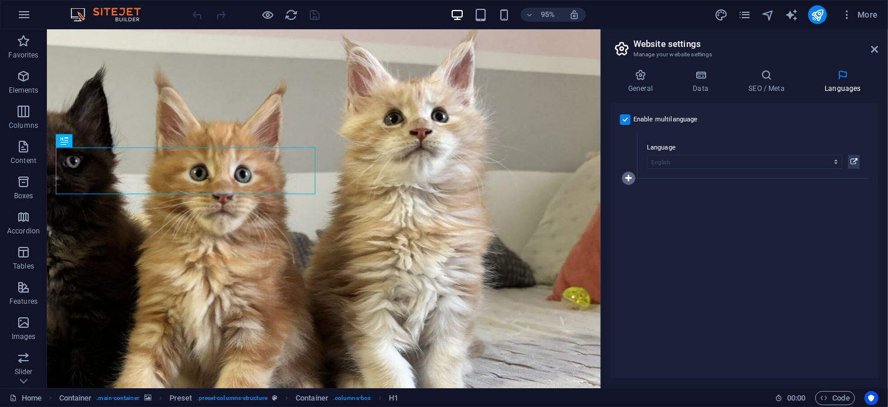
click at [629, 175] on icon at bounding box center [628, 178] width 6 height 8
click at [684, 209] on select "Abkhazian Afar Afrikaans Akan Albanian Amharic Arabic Aragonese Armenian Assame…" at bounding box center [744, 209] width 195 height 14
select select "36"
click at [647, 202] on select "Abkhazian Afar Afrikaans Akan Albanian Amharic Arabic Aragonese Armenian Assame…" at bounding box center [744, 209] width 195 height 14
click at [853, 207] on icon at bounding box center [853, 209] width 7 height 14
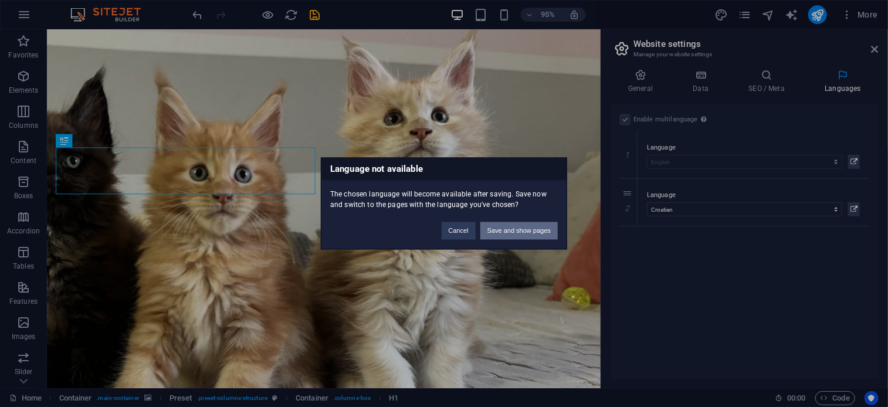
click at [512, 233] on button "Save and show pages" at bounding box center [518, 231] width 77 height 18
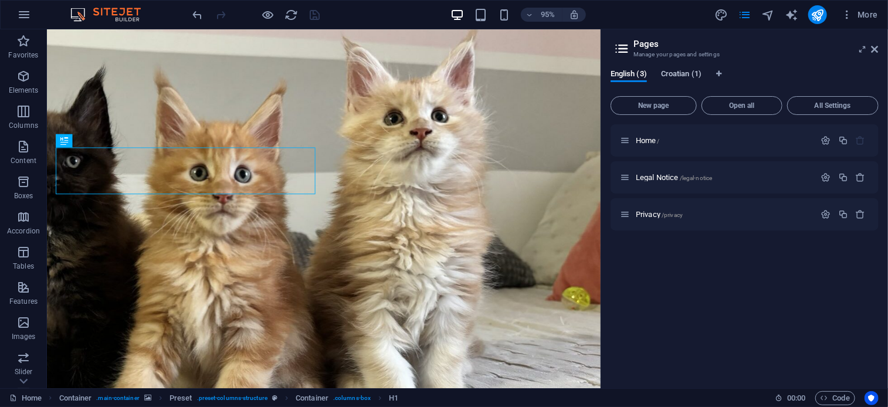
click at [667, 79] on span "Croatian (1)" at bounding box center [681, 75] width 40 height 16
click at [647, 139] on span "Home /" at bounding box center [648, 140] width 24 height 9
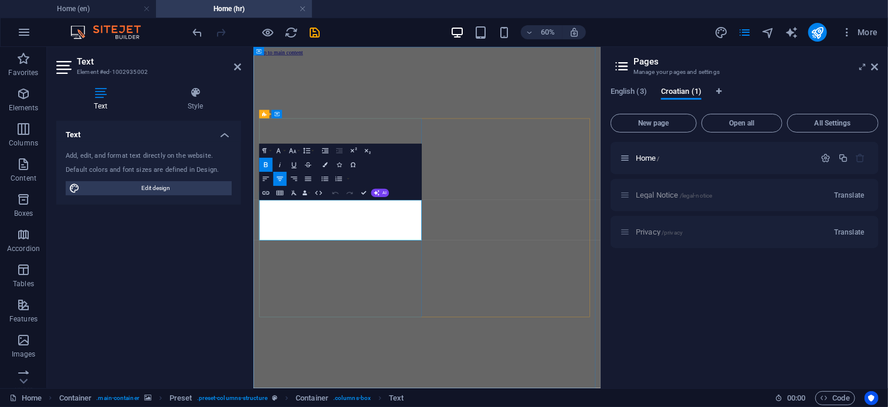
drag, startPoint x: 282, startPoint y: 314, endPoint x: 433, endPoint y: 313, distance: 150.7
drag, startPoint x: 416, startPoint y: 310, endPoint x: 333, endPoint y: 335, distance: 86.3
drag, startPoint x: 331, startPoint y: 326, endPoint x: 331, endPoint y: 341, distance: 14.7
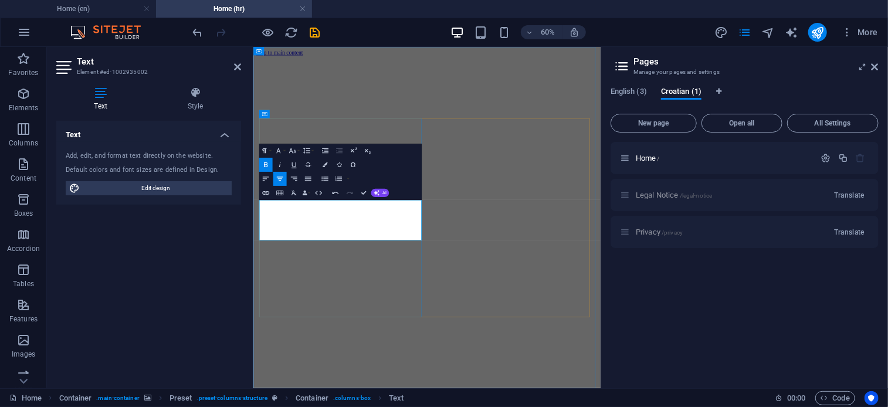
drag, startPoint x: 371, startPoint y: 343, endPoint x: 465, endPoint y: 372, distance: 98.3
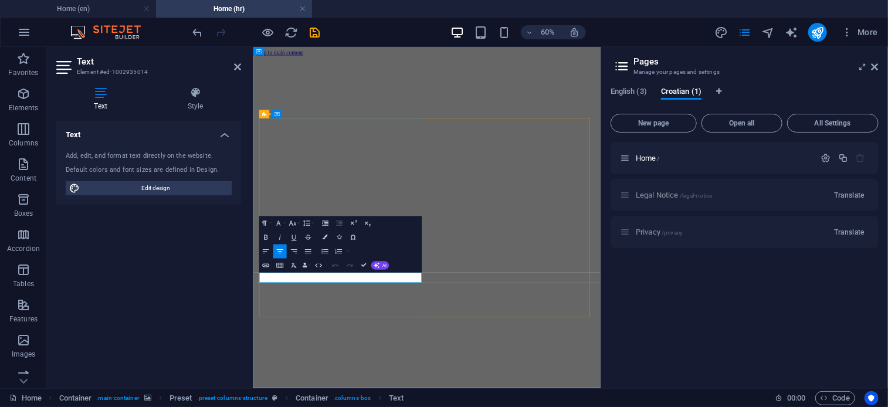
drag, startPoint x: 359, startPoint y: 432, endPoint x: 425, endPoint y: 436, distance: 65.8
click at [428, 62] on figure at bounding box center [541, 62] width 569 height 0
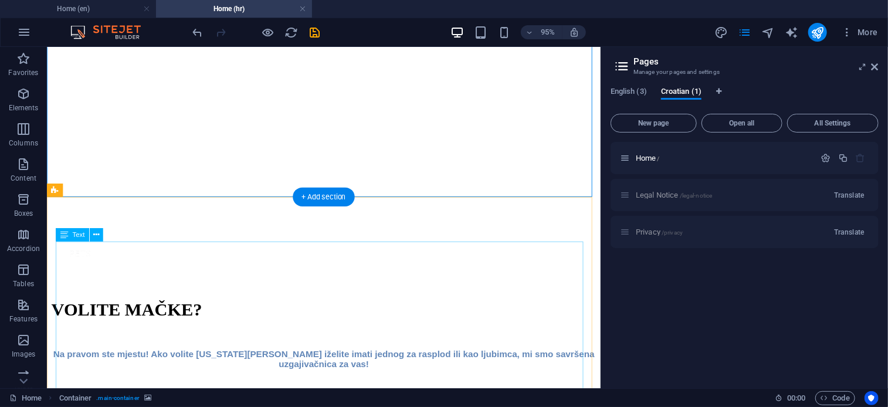
scroll to position [319, 0]
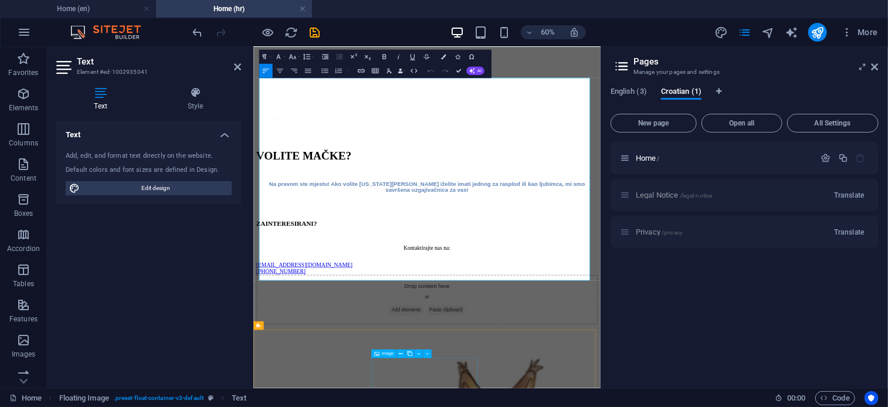
scroll to position [564, 0]
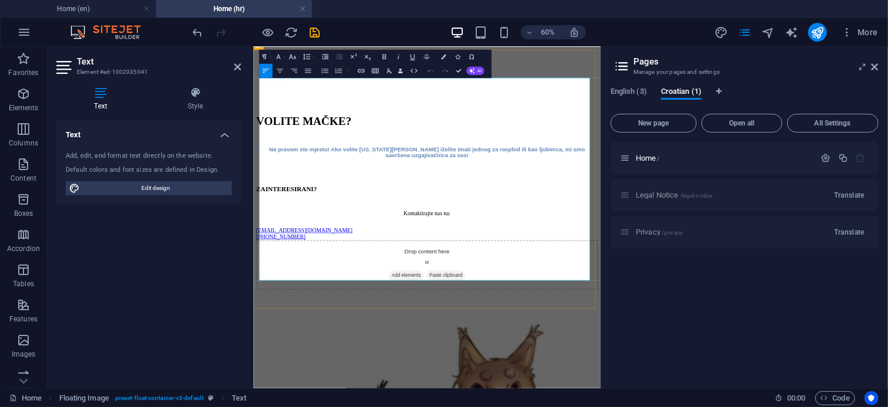
drag, startPoint x: 498, startPoint y: 351, endPoint x: 603, endPoint y: 392, distance: 112.7
copy div "Lor Ipsum Dolo si ame co adi elitsed doeiusmodtem inc utlabo. Et'd mag al eni a…"
drag, startPoint x: 592, startPoint y: 207, endPoint x: 483, endPoint y: 110, distance: 145.8
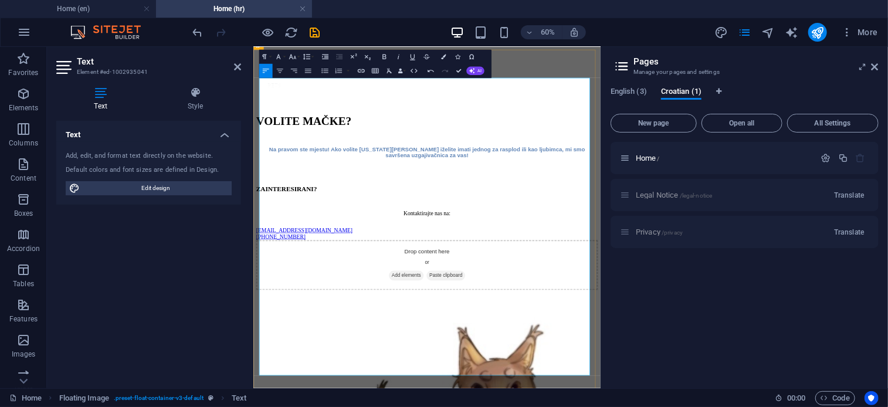
drag, startPoint x: 461, startPoint y: 548, endPoint x: 260, endPoint y: 443, distance: 226.3
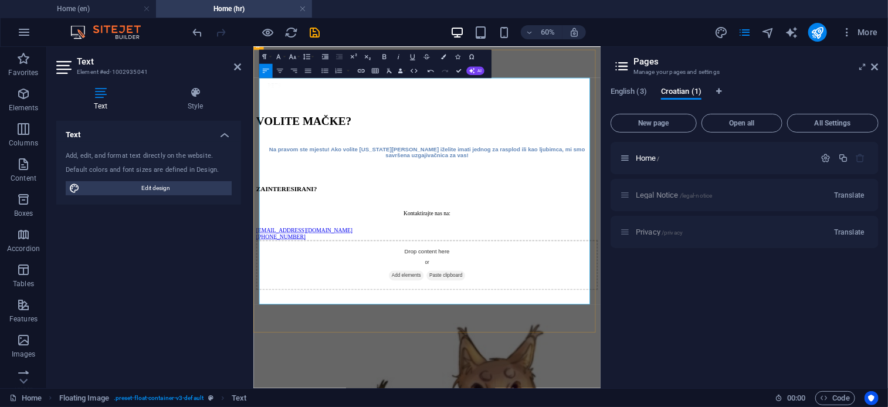
drag, startPoint x: 529, startPoint y: 145, endPoint x: 562, endPoint y: 124, distance: 39.0
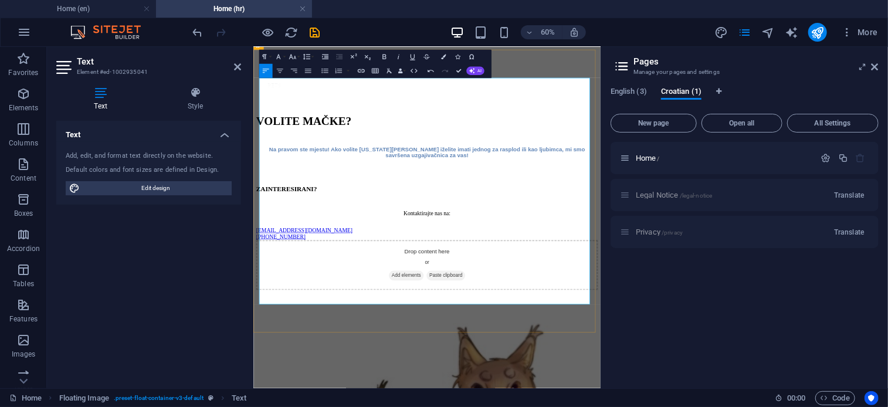
click at [45, 5] on h4 "Home (en)" at bounding box center [78, 8] width 156 height 13
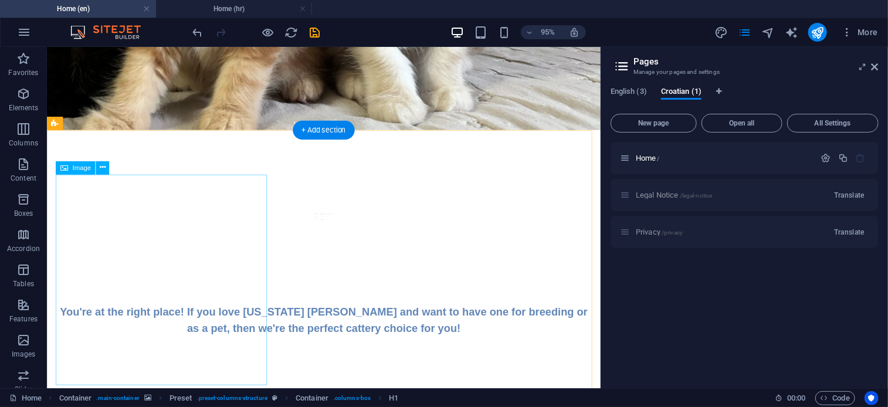
scroll to position [536, 0]
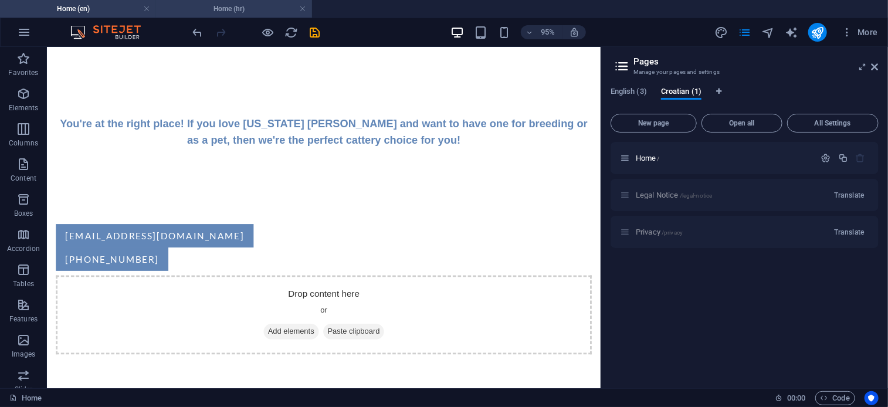
click at [241, 12] on h4 "Home (hr)" at bounding box center [234, 8] width 156 height 13
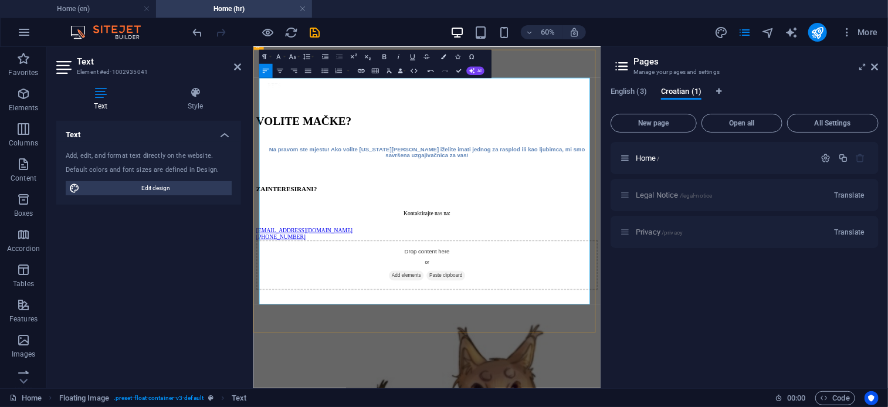
click at [108, 15] on h4 "Home (en)" at bounding box center [78, 8] width 156 height 13
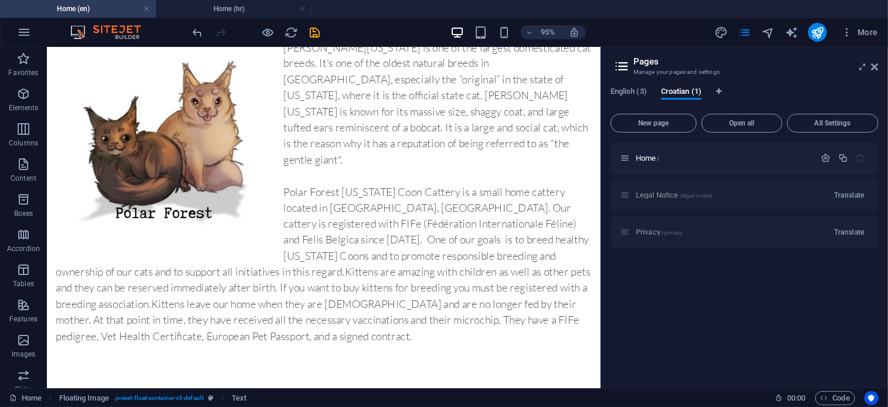
scroll to position [0, 0]
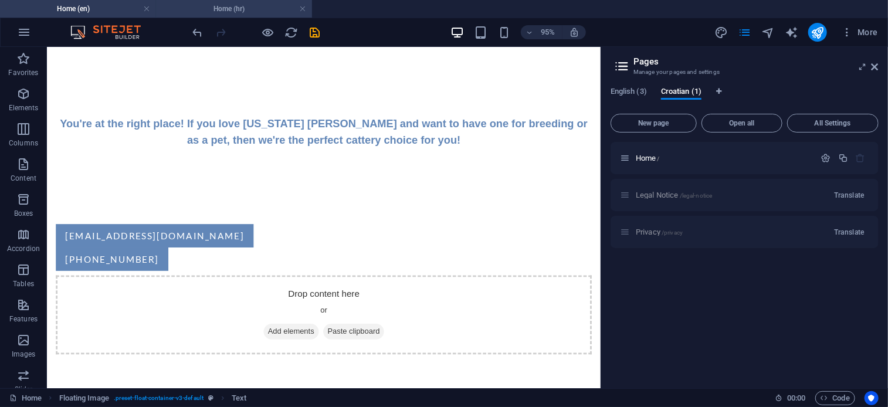
click at [229, 5] on h4 "Home (hr)" at bounding box center [234, 8] width 156 height 13
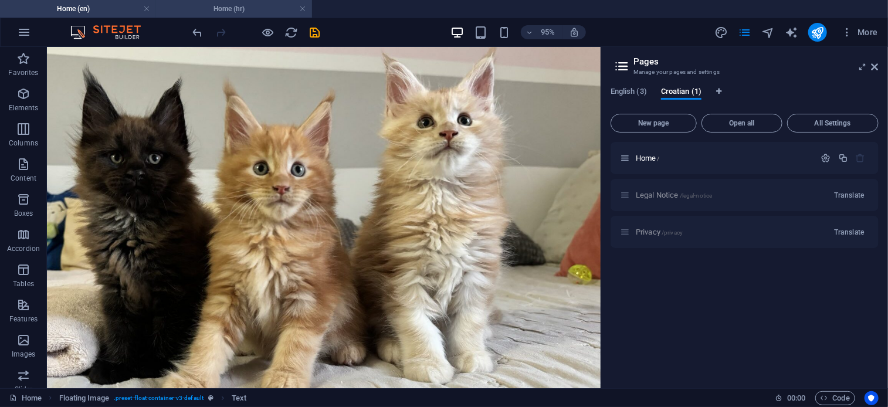
scroll to position [564, 0]
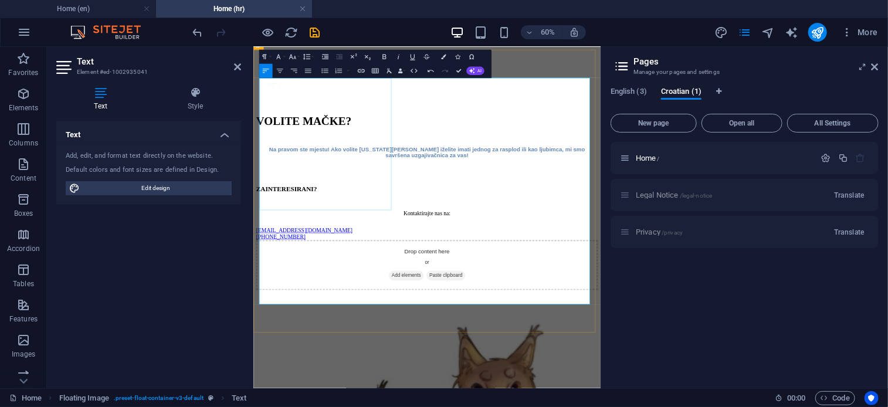
drag, startPoint x: 610, startPoint y: 202, endPoint x: 474, endPoint y: 110, distance: 164.3
click at [195, 35] on icon "undo" at bounding box center [197, 32] width 13 height 13
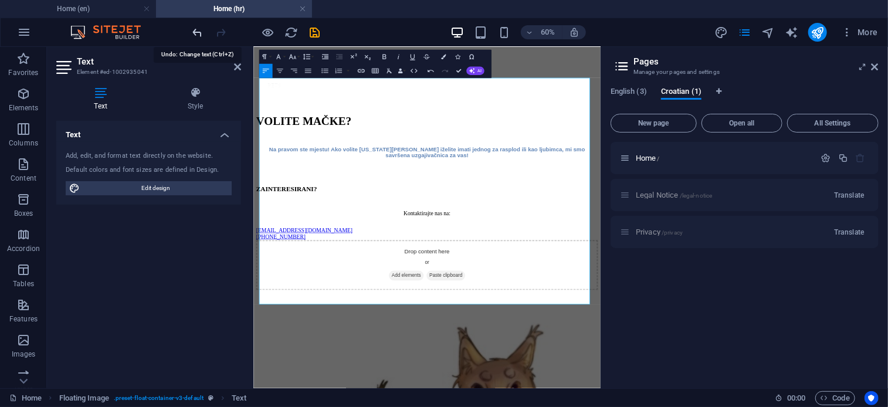
click at [201, 29] on icon "undo" at bounding box center [197, 32] width 13 height 13
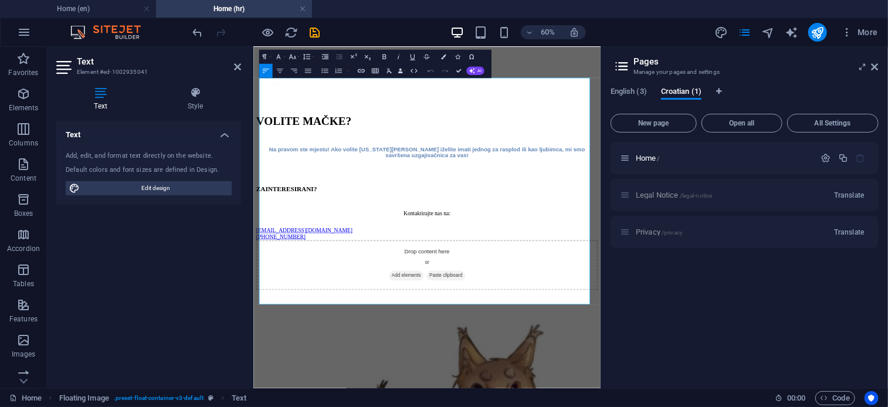
click at [432, 72] on icon "button" at bounding box center [430, 71] width 8 height 8
click at [432, 76] on button "Undo" at bounding box center [430, 71] width 13 height 14
drag, startPoint x: 498, startPoint y: 240, endPoint x: 627, endPoint y: 438, distance: 236.8
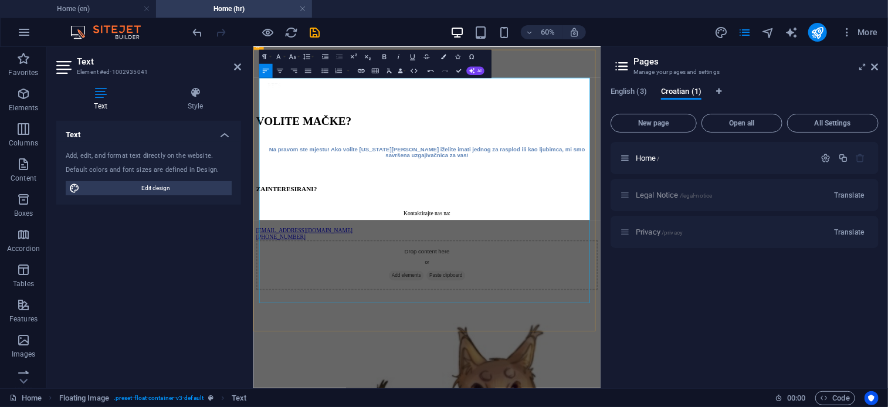
scroll to position [2155, 1]
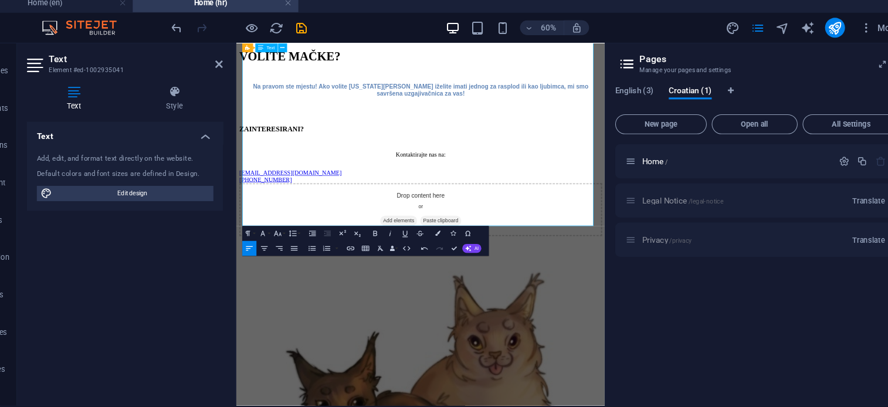
scroll to position [668, 0]
drag, startPoint x: 729, startPoint y: 254, endPoint x: 313, endPoint y: 276, distance: 417.5
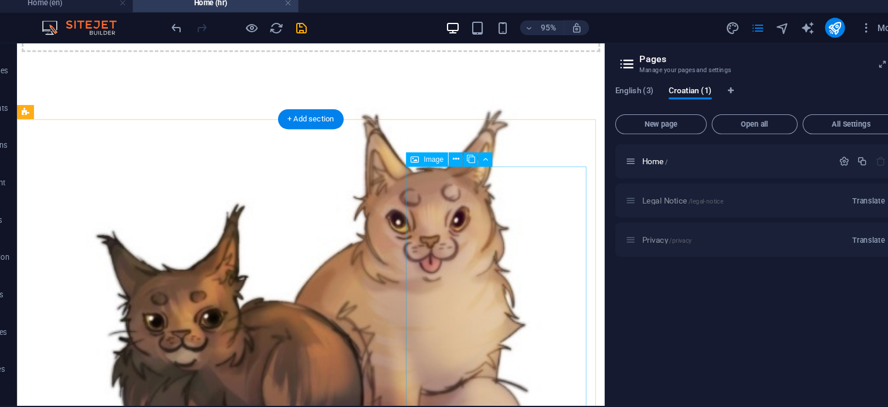
scroll to position [816, 0]
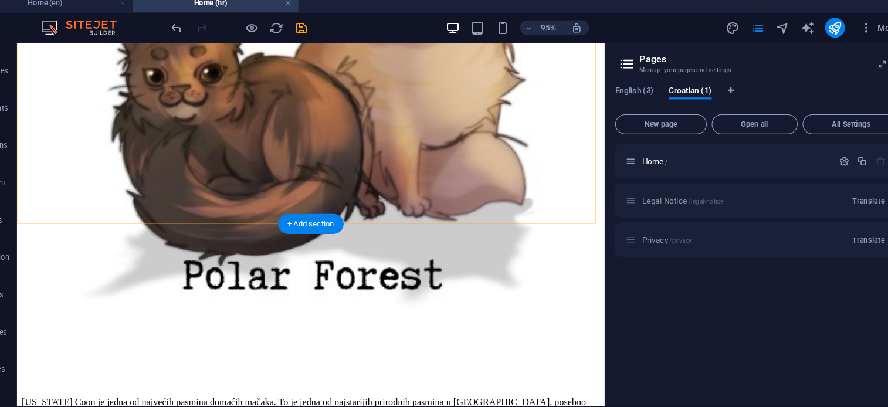
scroll to position [1101, 0]
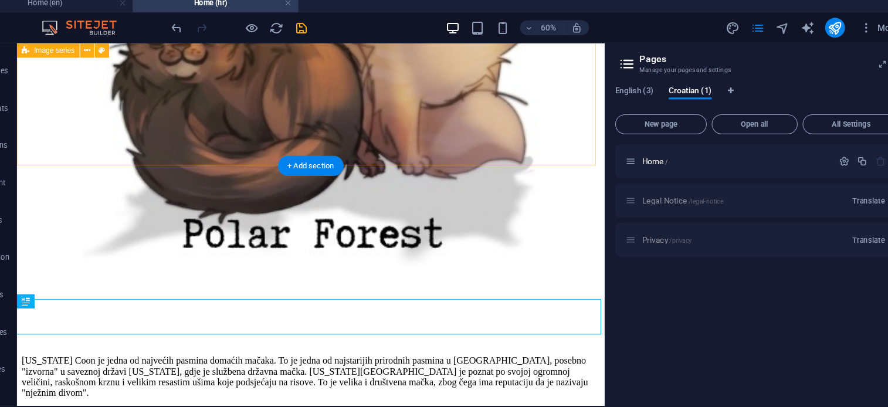
scroll to position [1103, 0]
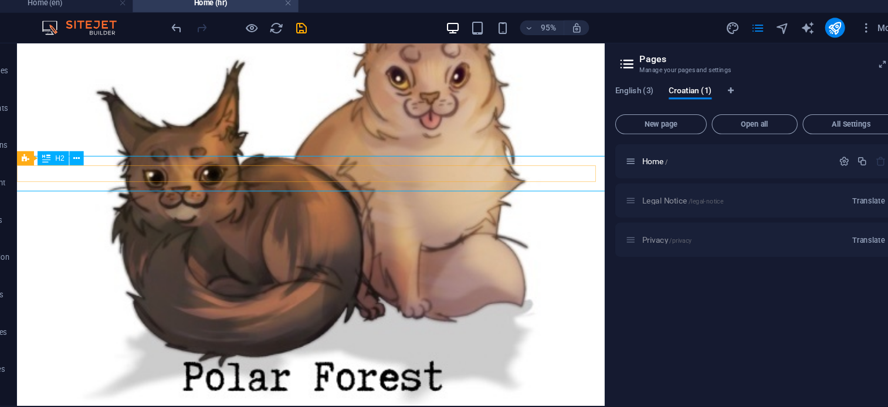
scroll to position [1247, 0]
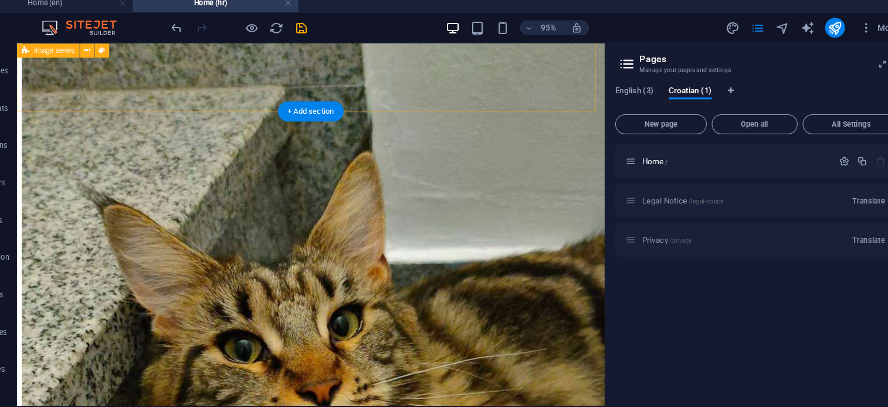
scroll to position [1733, 0]
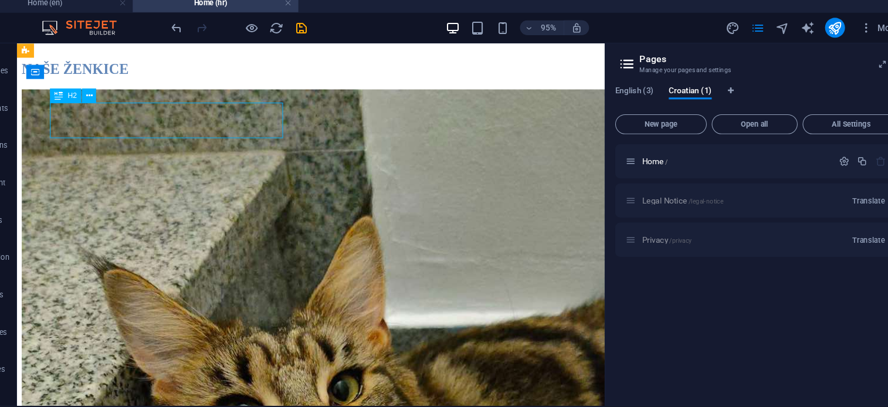
scroll to position [1872, 0]
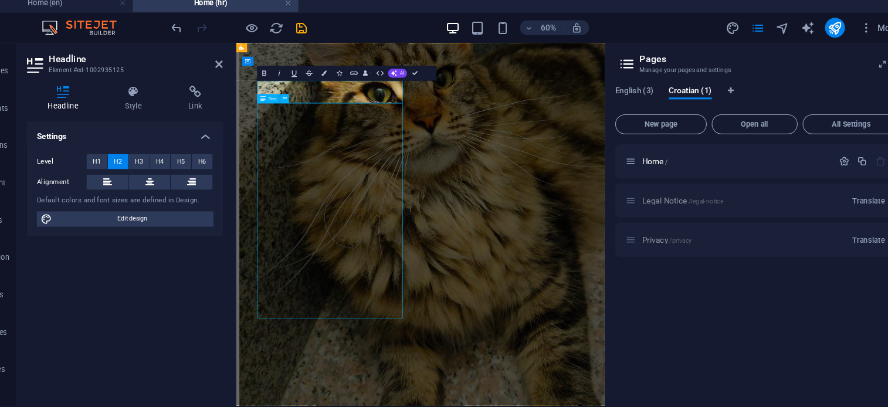
scroll to position [1733, 0]
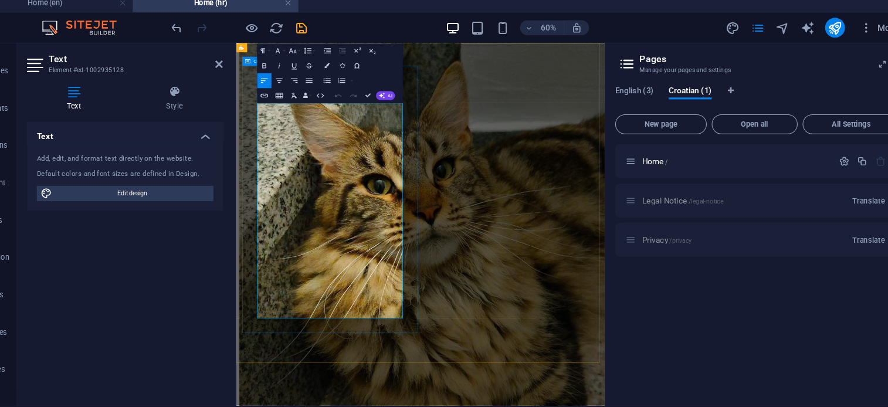
drag, startPoint x: 274, startPoint y: 146, endPoint x: 500, endPoint y: 463, distance: 388.5
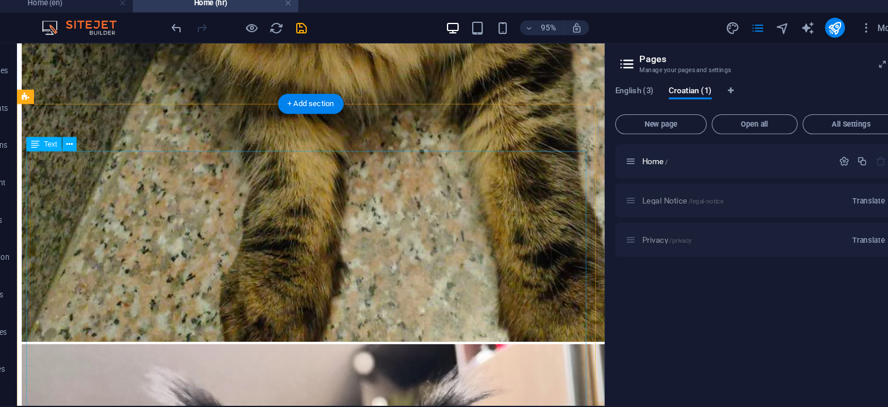
scroll to position [2239, 0]
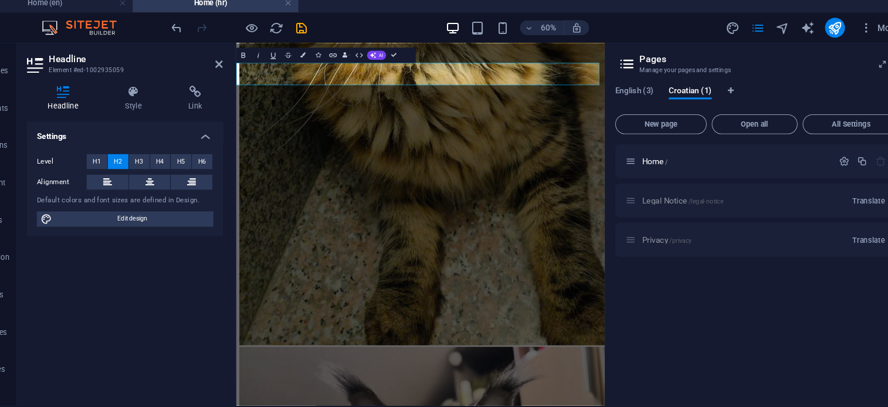
scroll to position [2378, 0]
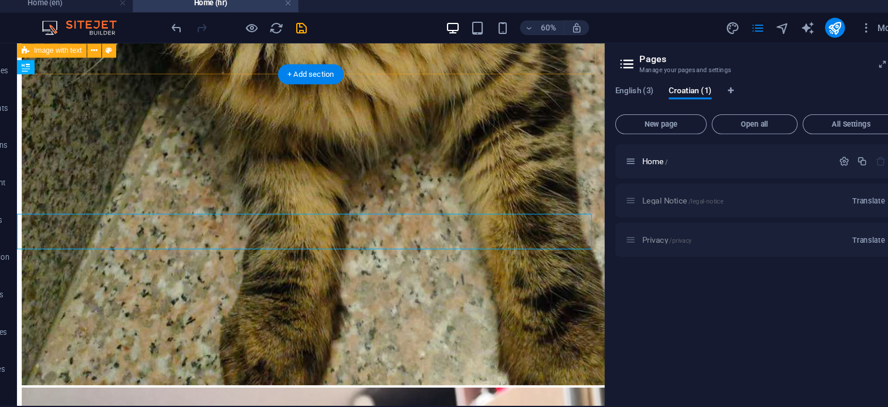
scroll to position [2239, 0]
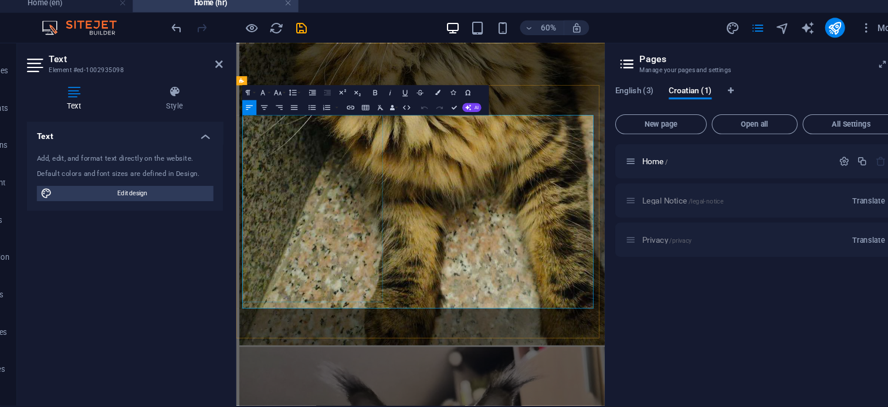
scroll to position [2378, 0]
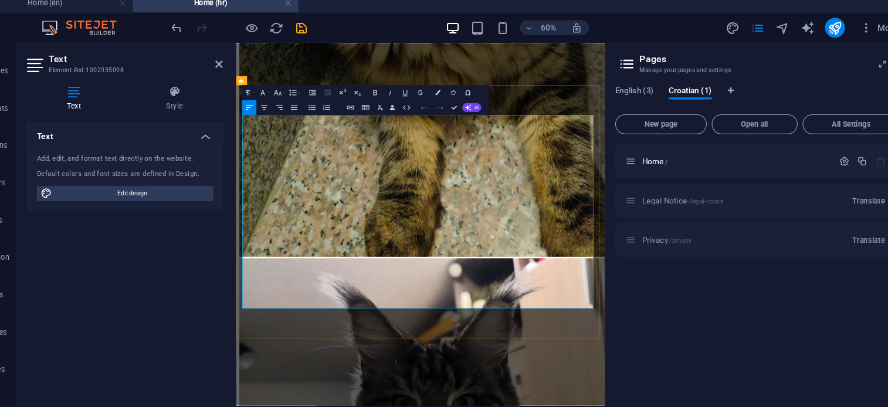
drag, startPoint x: 479, startPoint y: 165, endPoint x: 770, endPoint y: 416, distance: 384.2
copy div "Meet [PERSON_NAME] – our little black silver beauty with the soul of a queen. A…"
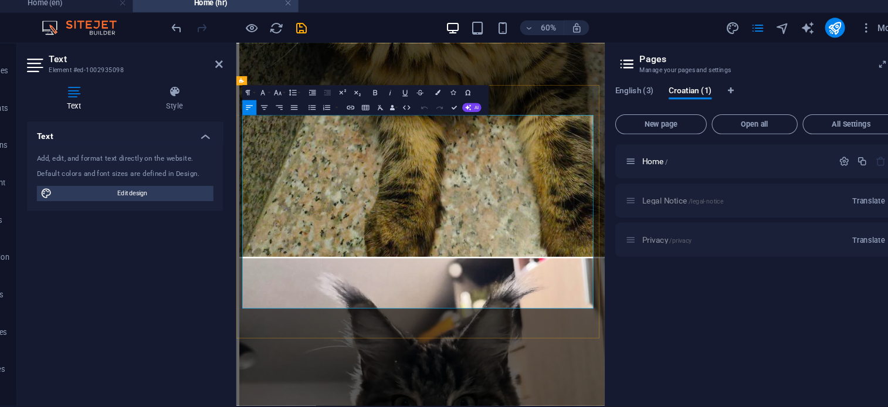
drag, startPoint x: 736, startPoint y: 235, endPoint x: 481, endPoint y: 159, distance: 265.5
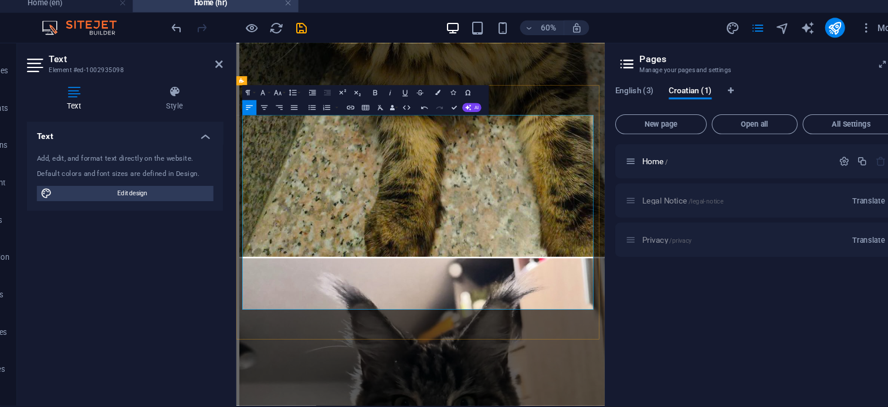
drag, startPoint x: 633, startPoint y: 168, endPoint x: 698, endPoint y: 167, distance: 65.7
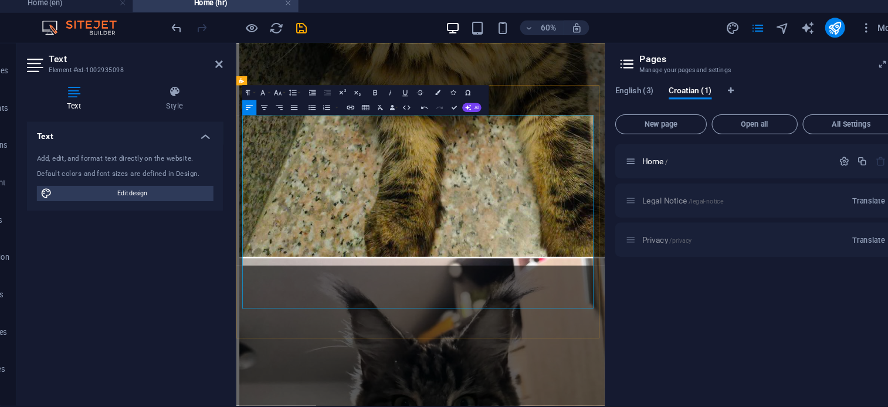
scroll to position [0, 1]
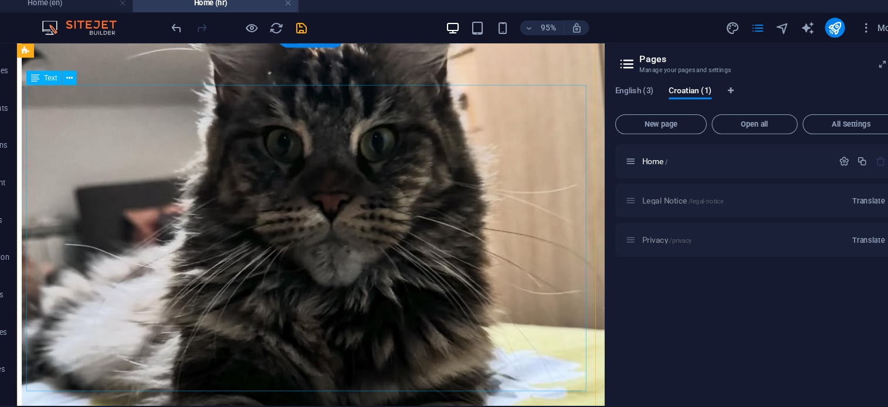
scroll to position [2709, 0]
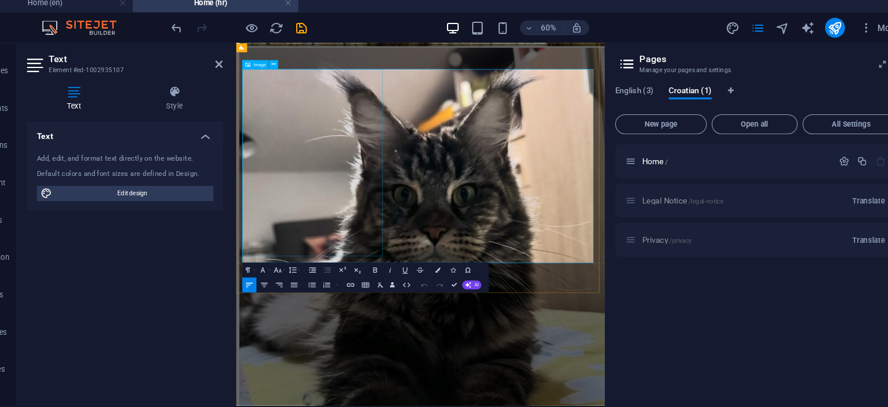
scroll to position [2847, 0]
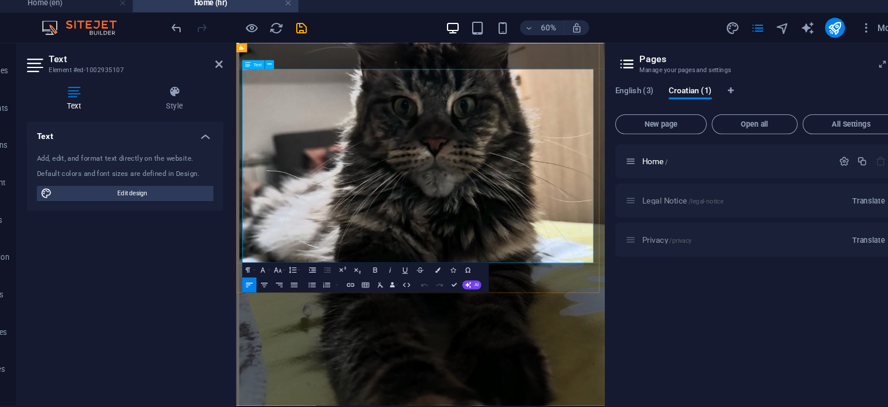
drag, startPoint x: 481, startPoint y: 91, endPoint x: 652, endPoint y: 365, distance: 322.1
copy div "Meet [PERSON_NAME]– a soft little cloud of charm and curiosity. This black silv…"
drag, startPoint x: 587, startPoint y: 165, endPoint x: 451, endPoint y: 90, distance: 154.9
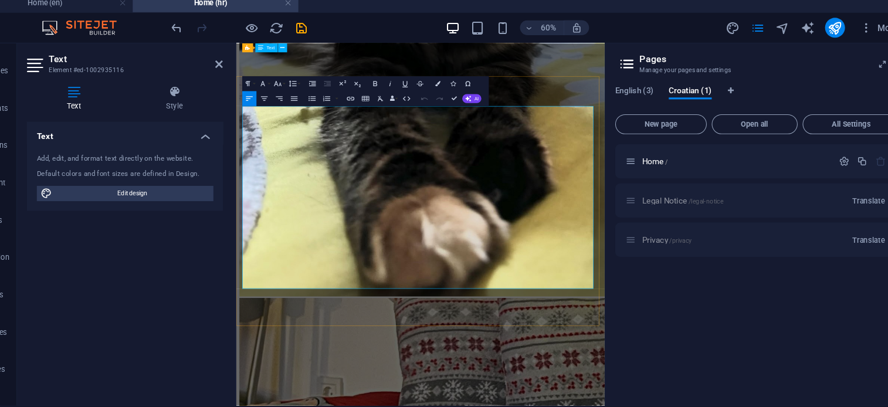
scroll to position [3175, 0]
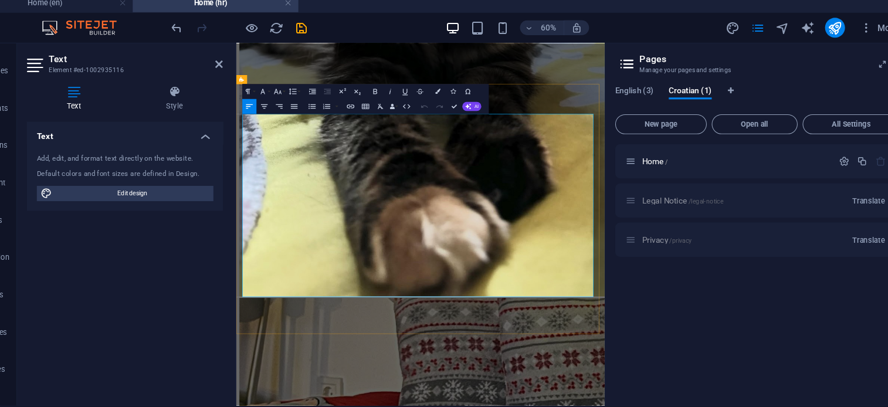
drag, startPoint x: 480, startPoint y: 162, endPoint x: 652, endPoint y: 396, distance: 290.7
copy div "Meet [PERSON_NAME]– an independent little adventurer with a laid-back side. Thi…"
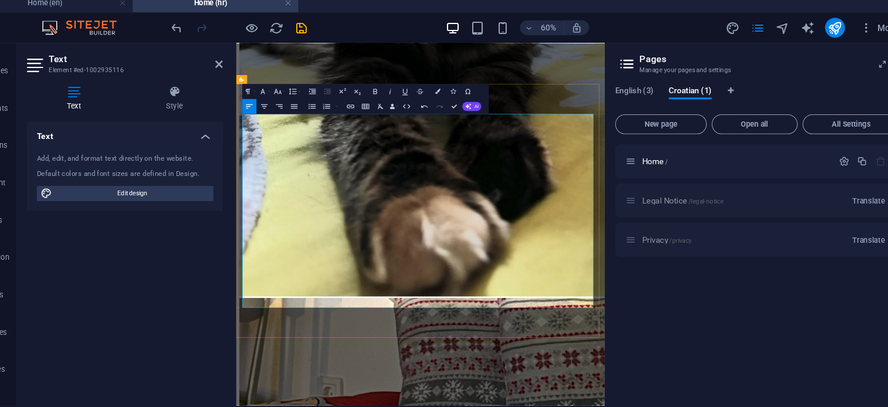
scroll to position [3653, 1]
drag, startPoint x: 582, startPoint y: 181, endPoint x: 641, endPoint y: 181, distance: 59.2
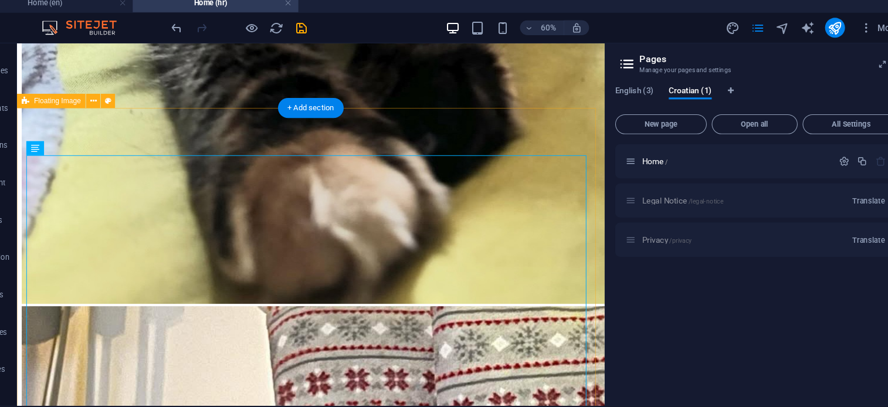
scroll to position [3036, 0]
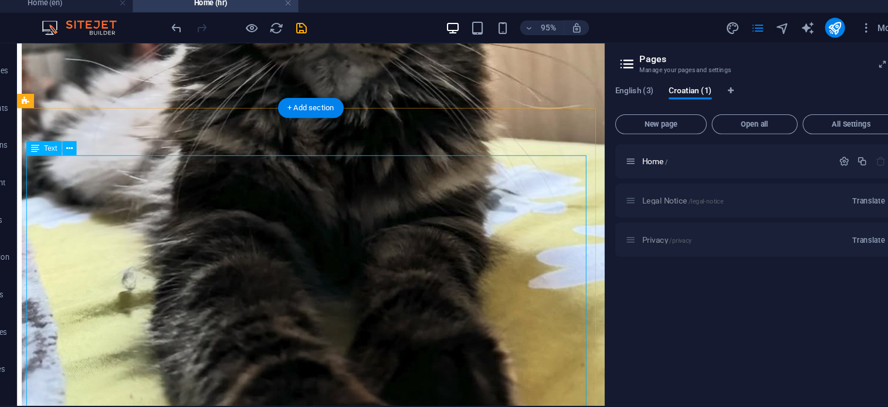
scroll to position [3175, 0]
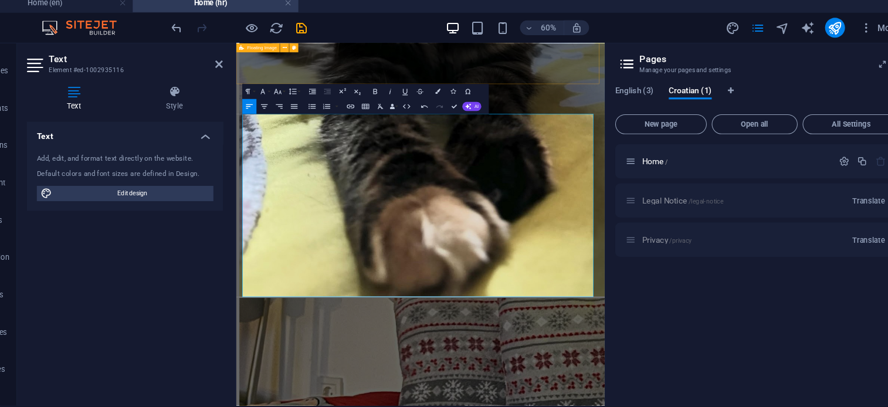
scroll to position [2723, 1]
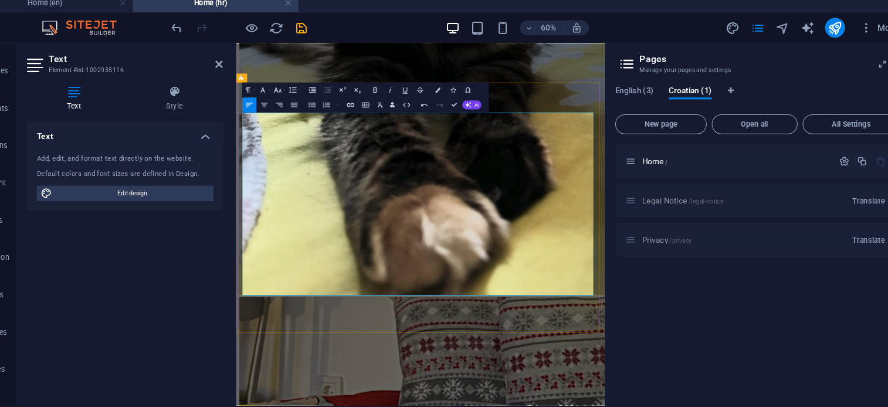
scroll to position [3177, 0]
drag, startPoint x: 575, startPoint y: 330, endPoint x: 621, endPoint y: 332, distance: 46.4
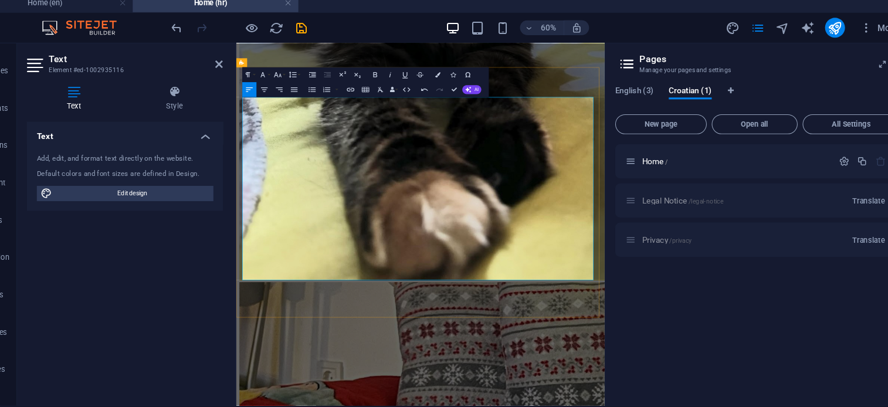
scroll to position [3202, 0]
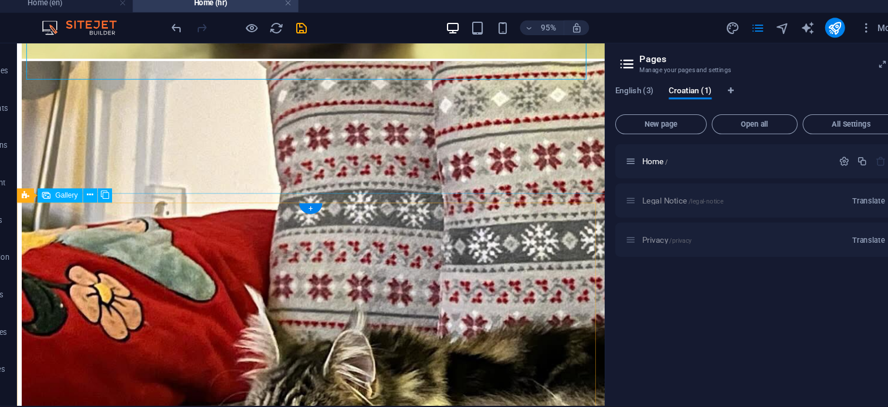
scroll to position [3418, 0]
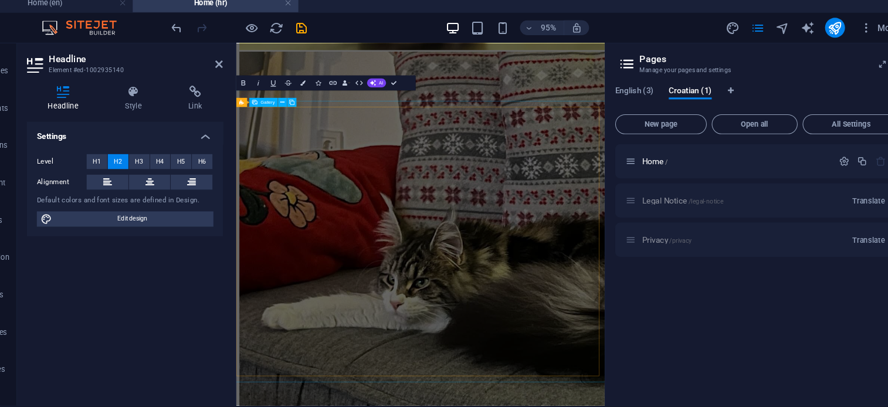
scroll to position [3557, 0]
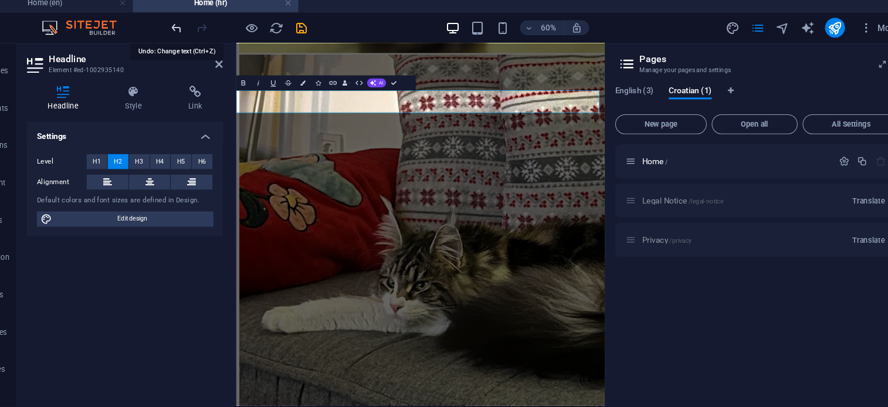
click at [197, 30] on icon "undo" at bounding box center [197, 32] width 13 height 13
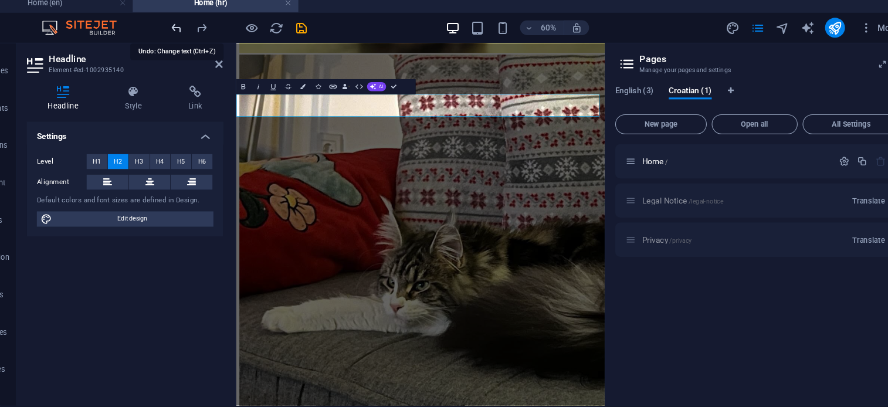
click at [197, 30] on icon "undo" at bounding box center [197, 32] width 13 height 13
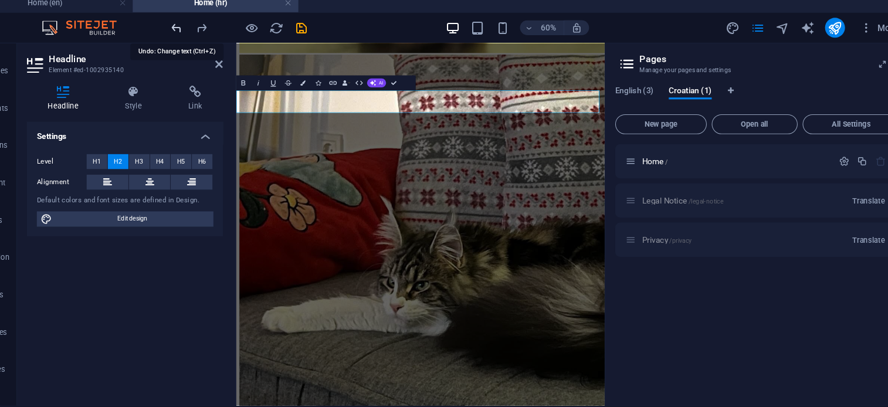
click at [197, 30] on icon "undo" at bounding box center [197, 32] width 13 height 13
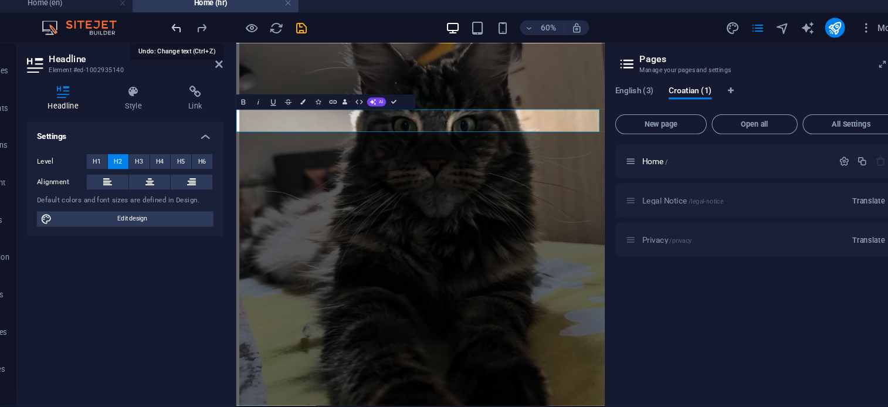
scroll to position [2756, 0]
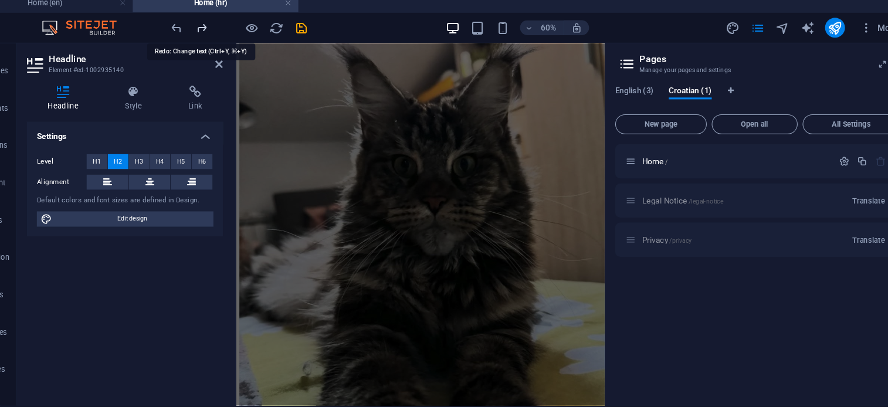
click at [218, 30] on icon "redo" at bounding box center [221, 32] width 13 height 13
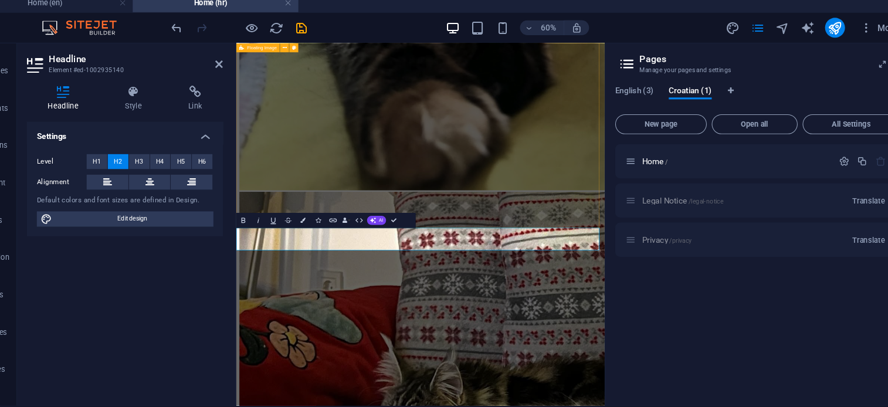
scroll to position [3342, 0]
click at [365, 216] on icon "button" at bounding box center [369, 213] width 8 height 8
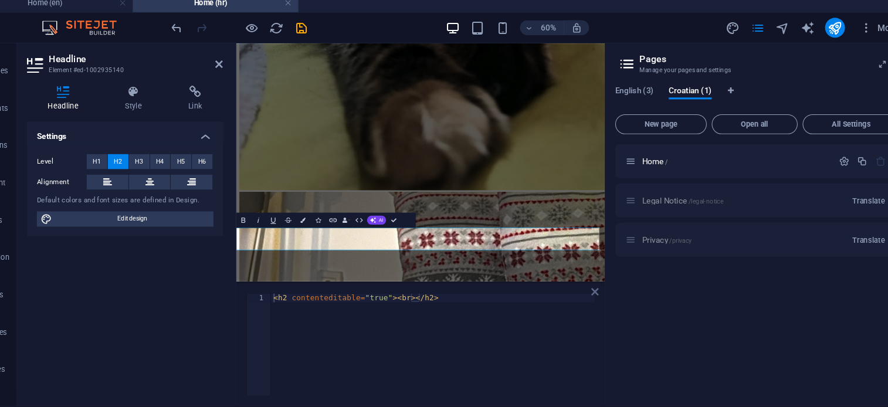
click at [593, 279] on icon at bounding box center [591, 280] width 7 height 9
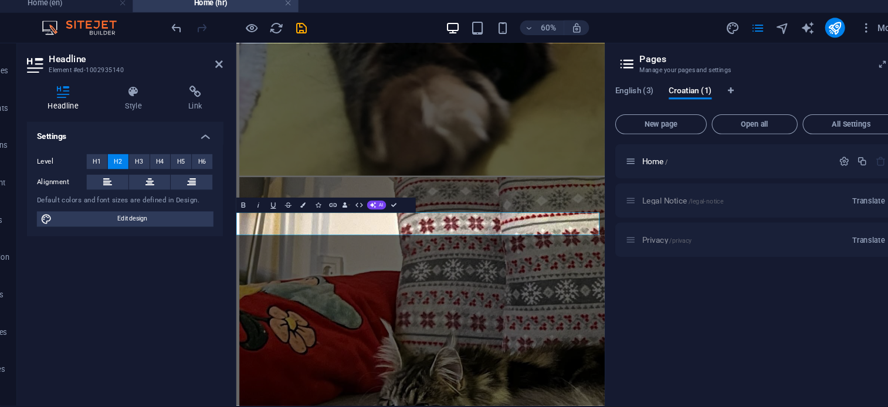
scroll to position [3366, 0]
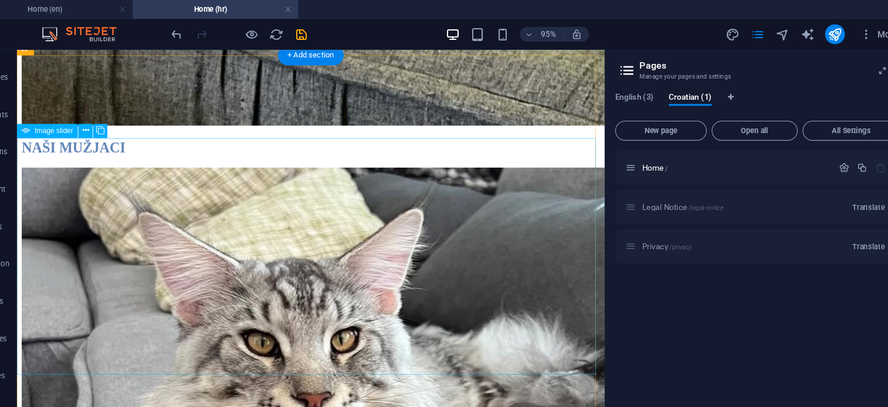
scroll to position [3997, 0]
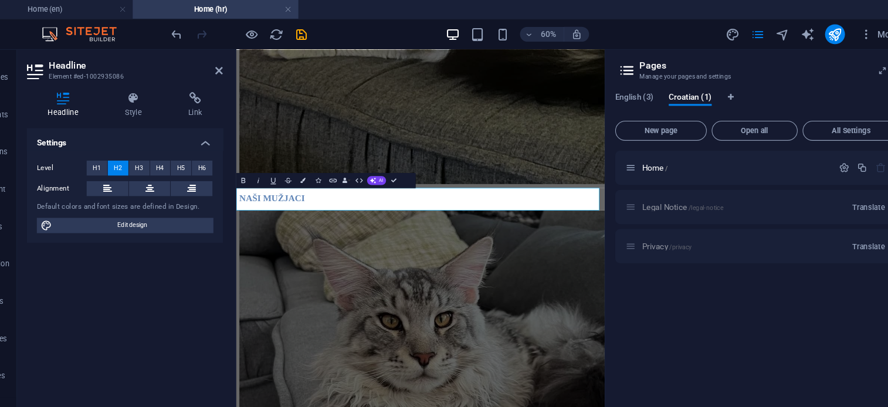
scroll to position [3945, 0]
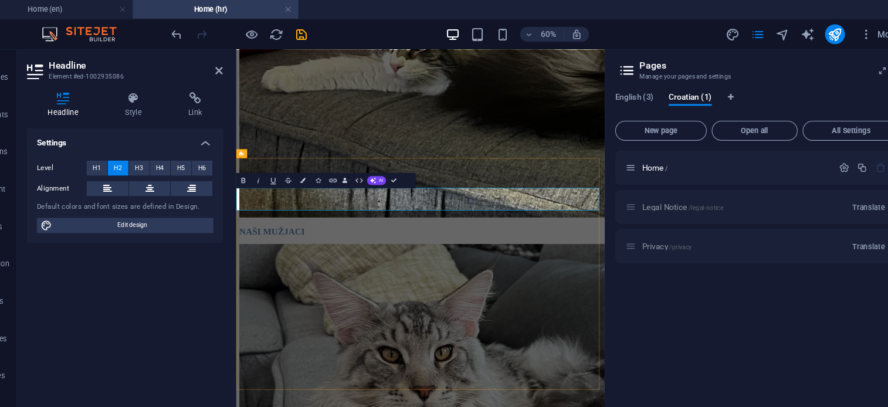
click at [316, 171] on icon "button" at bounding box center [316, 170] width 5 height 5
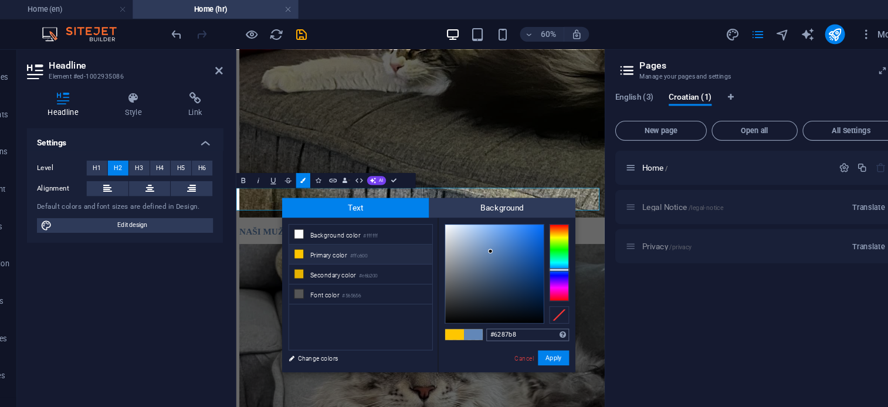
click at [498, 316] on input "#6287b8" at bounding box center [528, 316] width 78 height 12
click at [524, 337] on link "Cancel" at bounding box center [524, 337] width 21 height 9
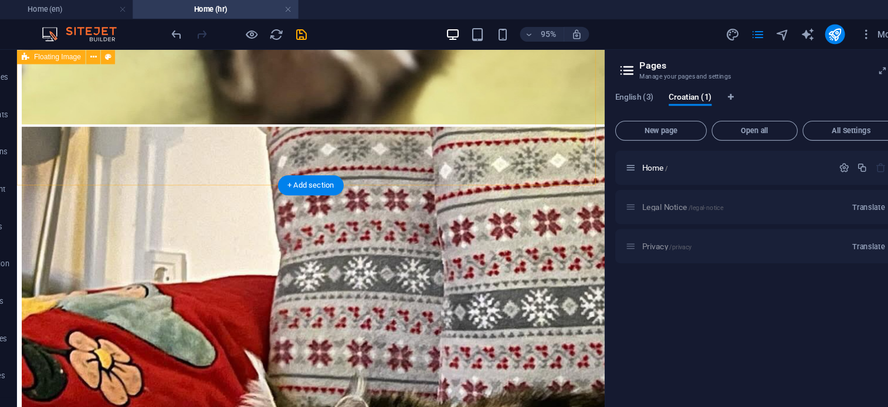
scroll to position [3359, 0]
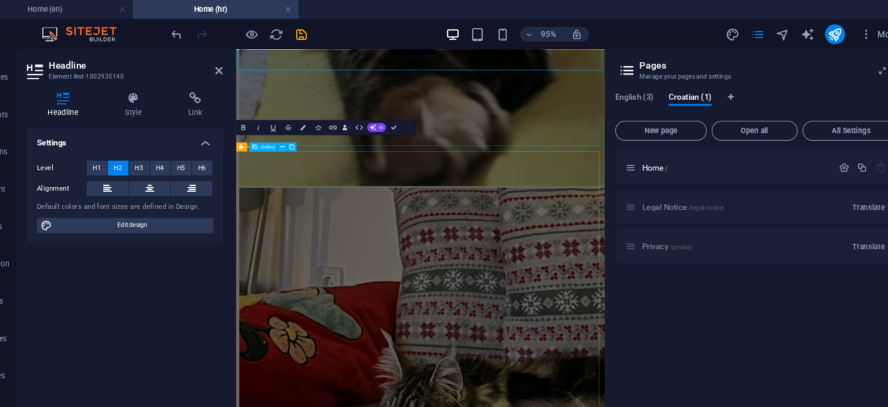
scroll to position [3498, 0]
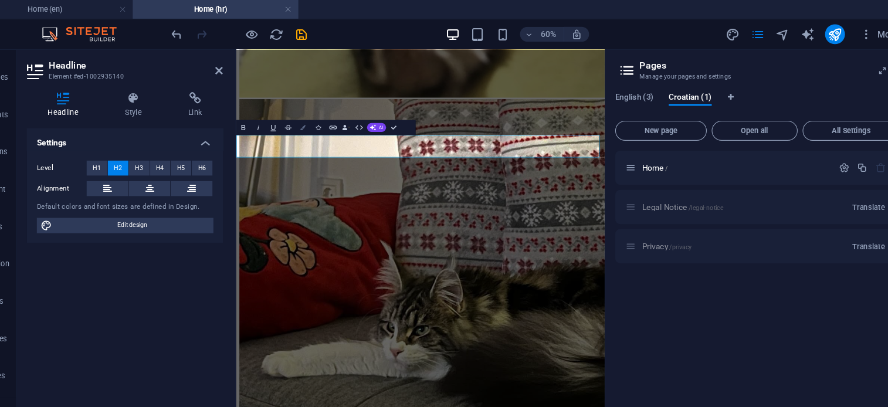
click at [315, 119] on icon "button" at bounding box center [316, 120] width 5 height 5
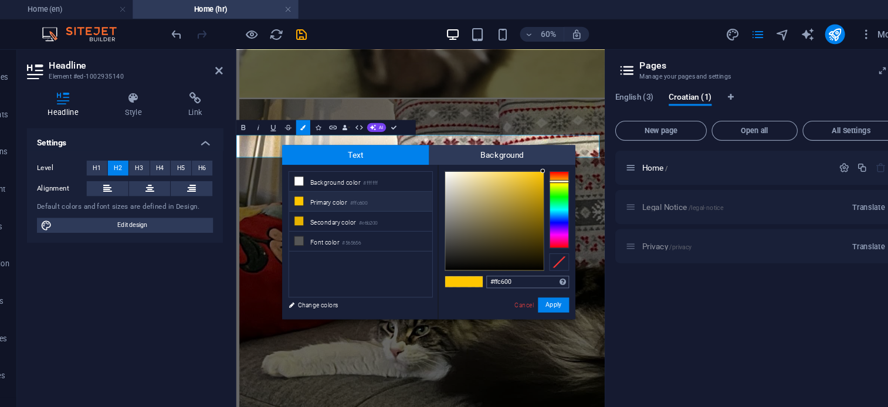
click at [516, 261] on input "#ffc600" at bounding box center [528, 266] width 78 height 12
type input "V"
type input "#6287b8"
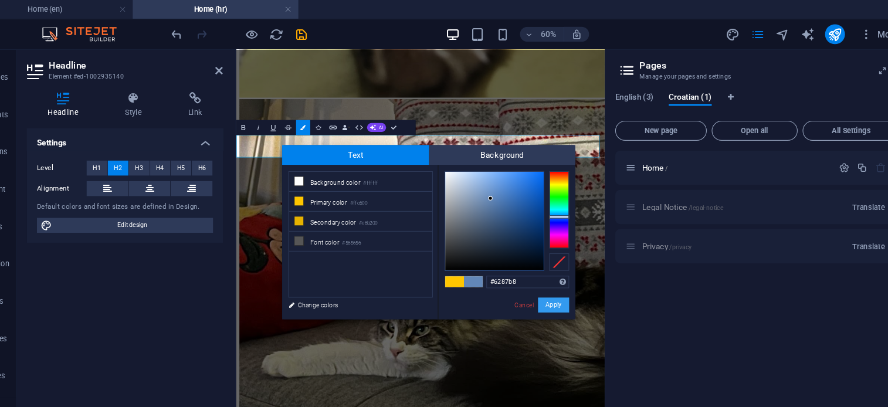
click at [553, 287] on button "Apply" at bounding box center [552, 287] width 29 height 14
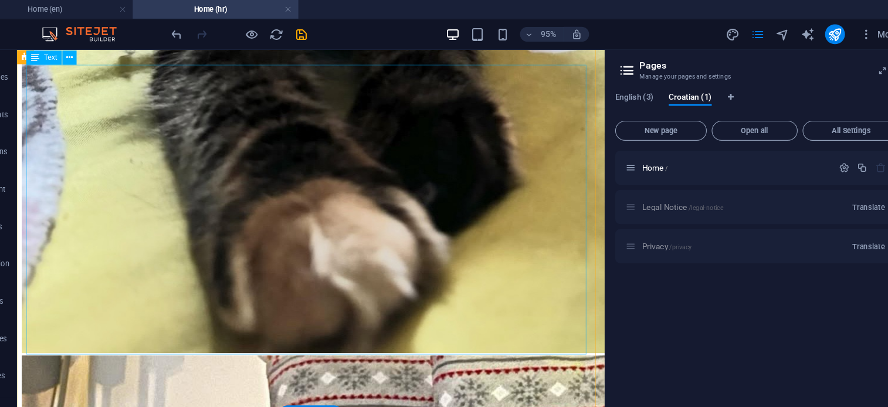
scroll to position [3133, 0]
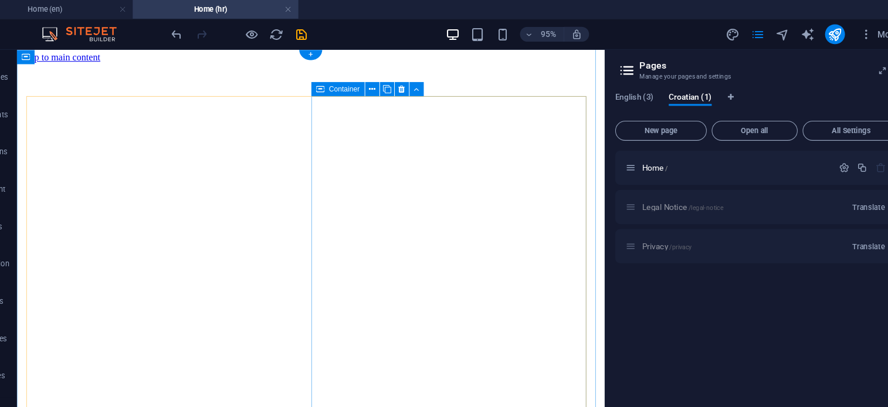
scroll to position [3, 0]
click at [661, 191] on div "Legal Notice /legal-notice Translate" at bounding box center [744, 195] width 268 height 32
click at [862, 70] on icon at bounding box center [862, 66] width 0 height 9
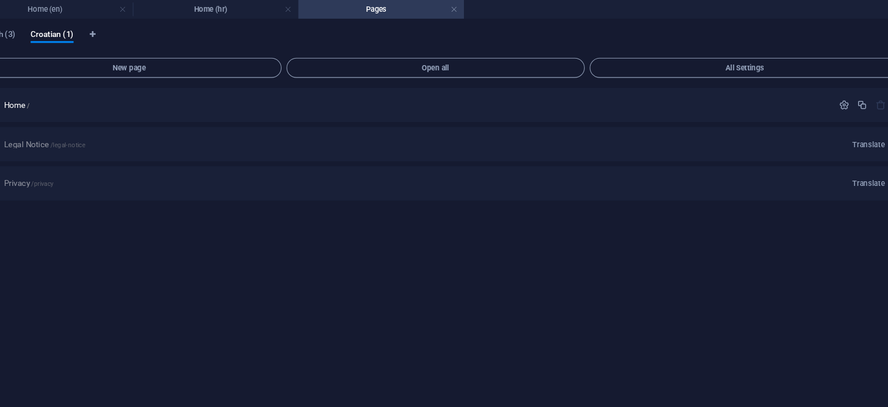
scroll to position [0, 0]
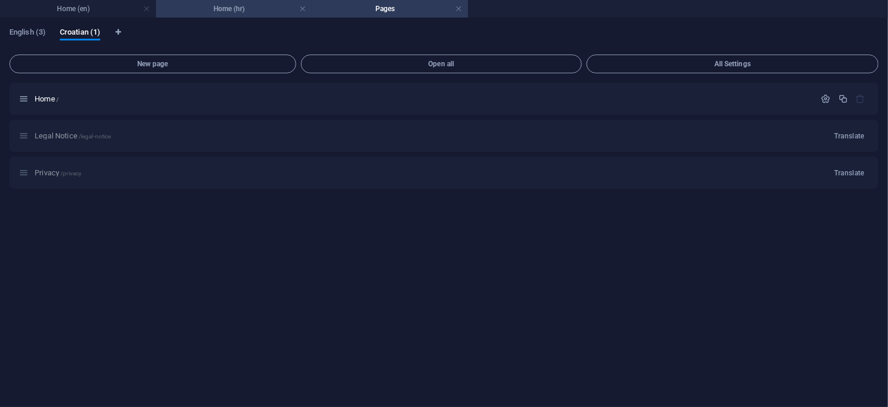
click at [215, 7] on h4 "Home (hr)" at bounding box center [234, 8] width 156 height 13
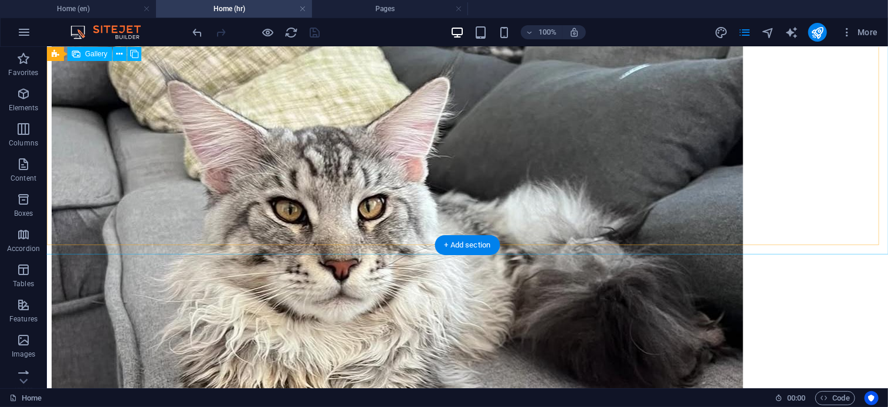
scroll to position [4577, 0]
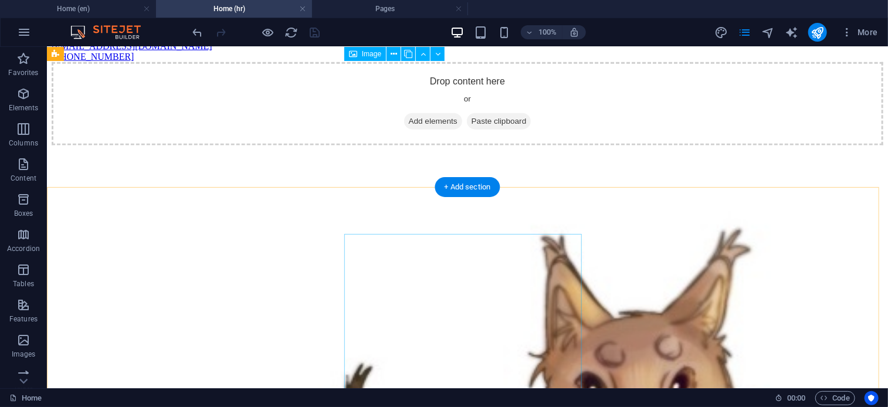
scroll to position [700, 0]
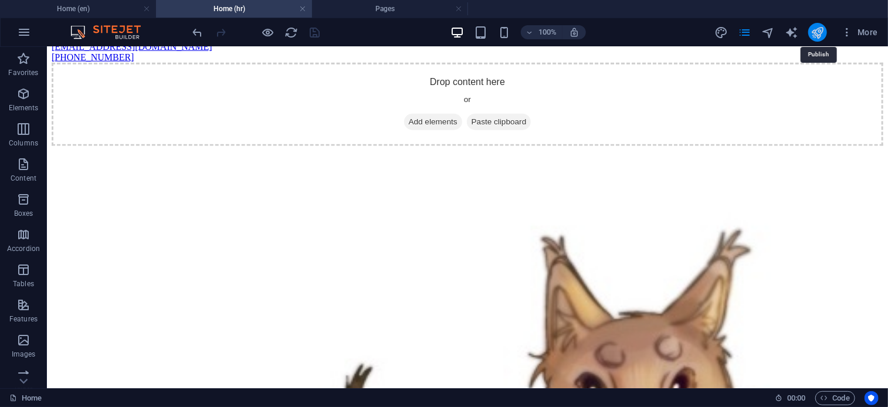
click at [815, 29] on icon "publish" at bounding box center [816, 32] width 13 height 13
